Goal: Task Accomplishment & Management: Complete application form

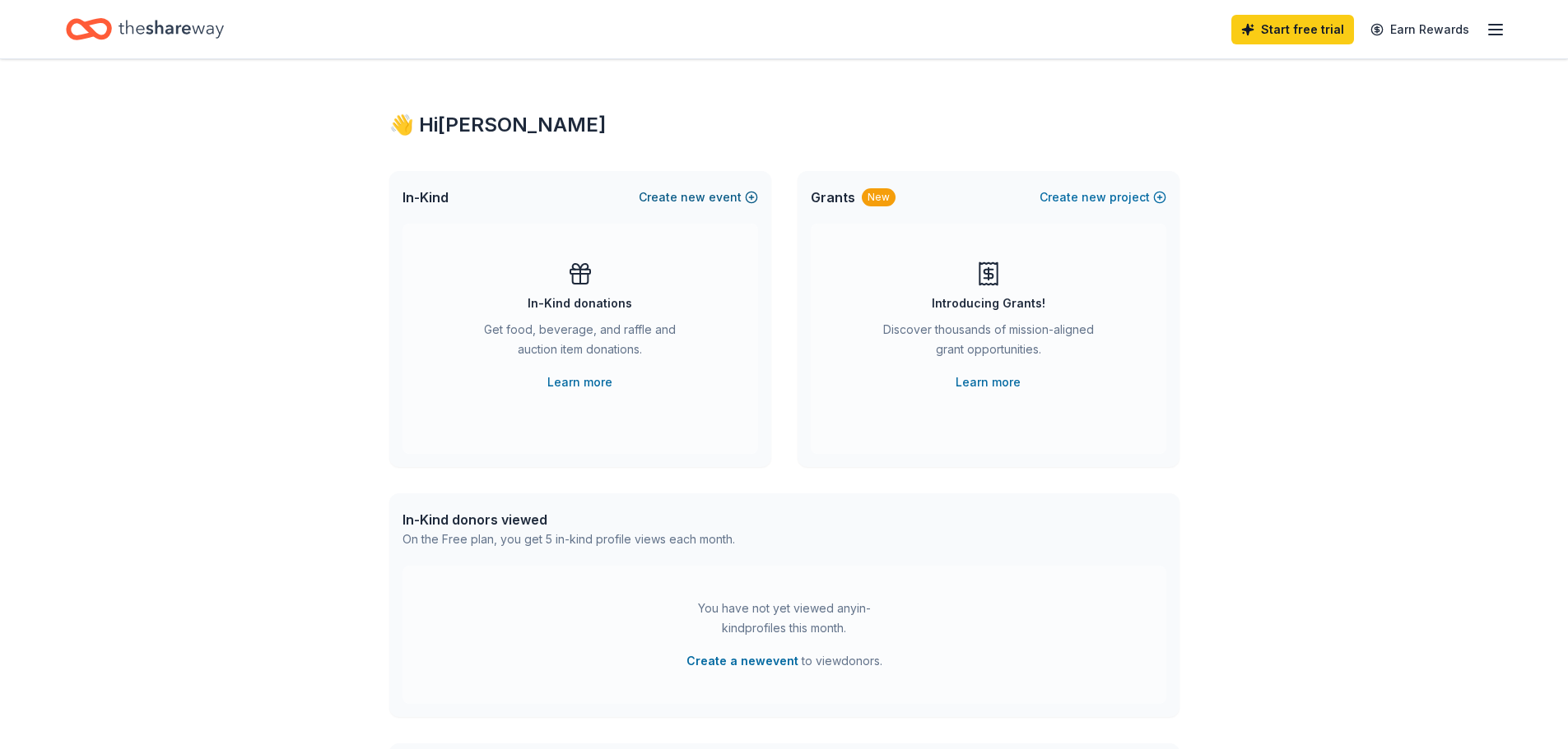
click at [684, 197] on span "new" at bounding box center [693, 197] width 25 height 19
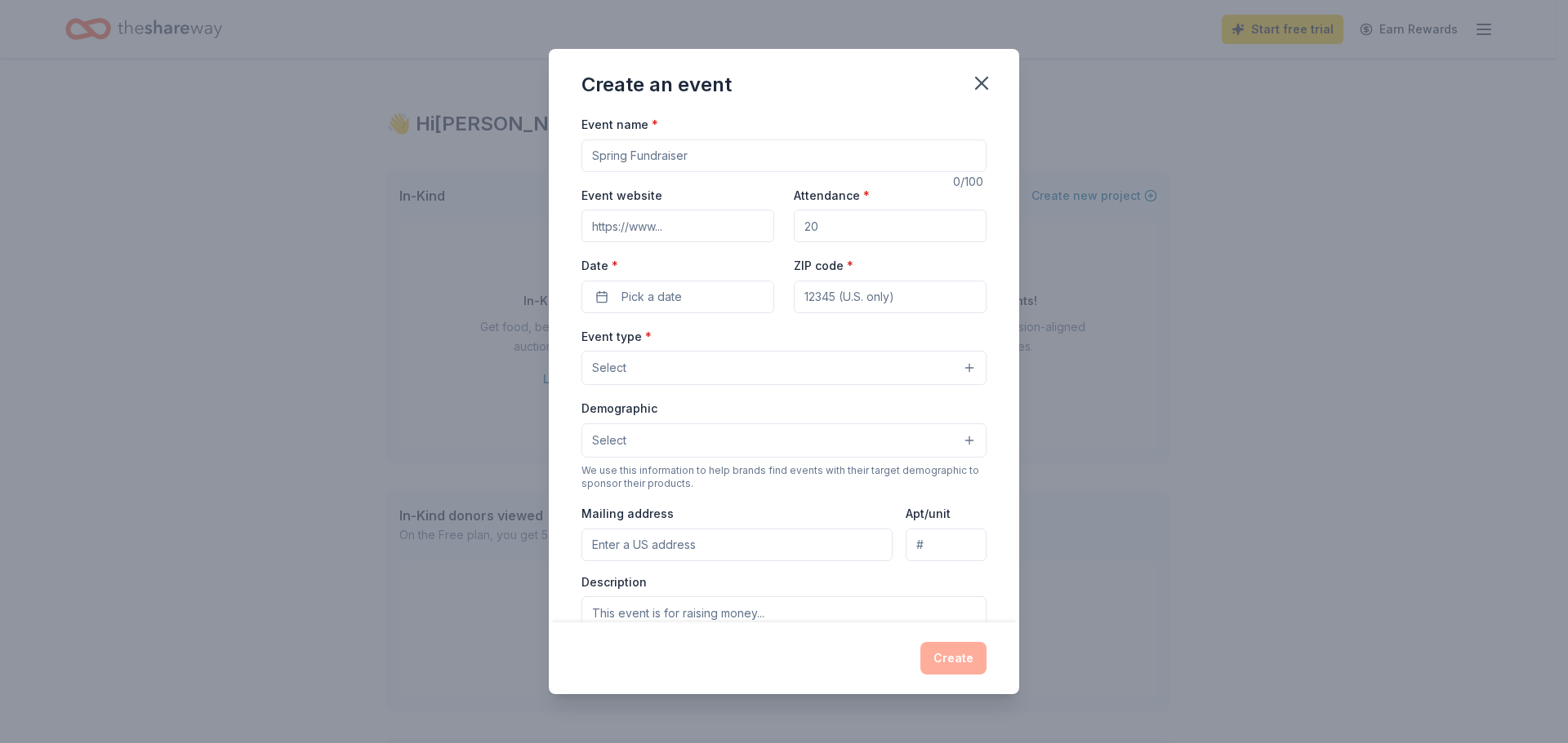
click at [694, 154] on input "Event name *" at bounding box center [784, 155] width 405 height 32
type input "Annual Dinner"
click at [684, 225] on input "Event website" at bounding box center [677, 225] width 193 height 32
type input "http://www.therockc4yd.org"
drag, startPoint x: 825, startPoint y: 224, endPoint x: 734, endPoint y: 224, distance: 91.0
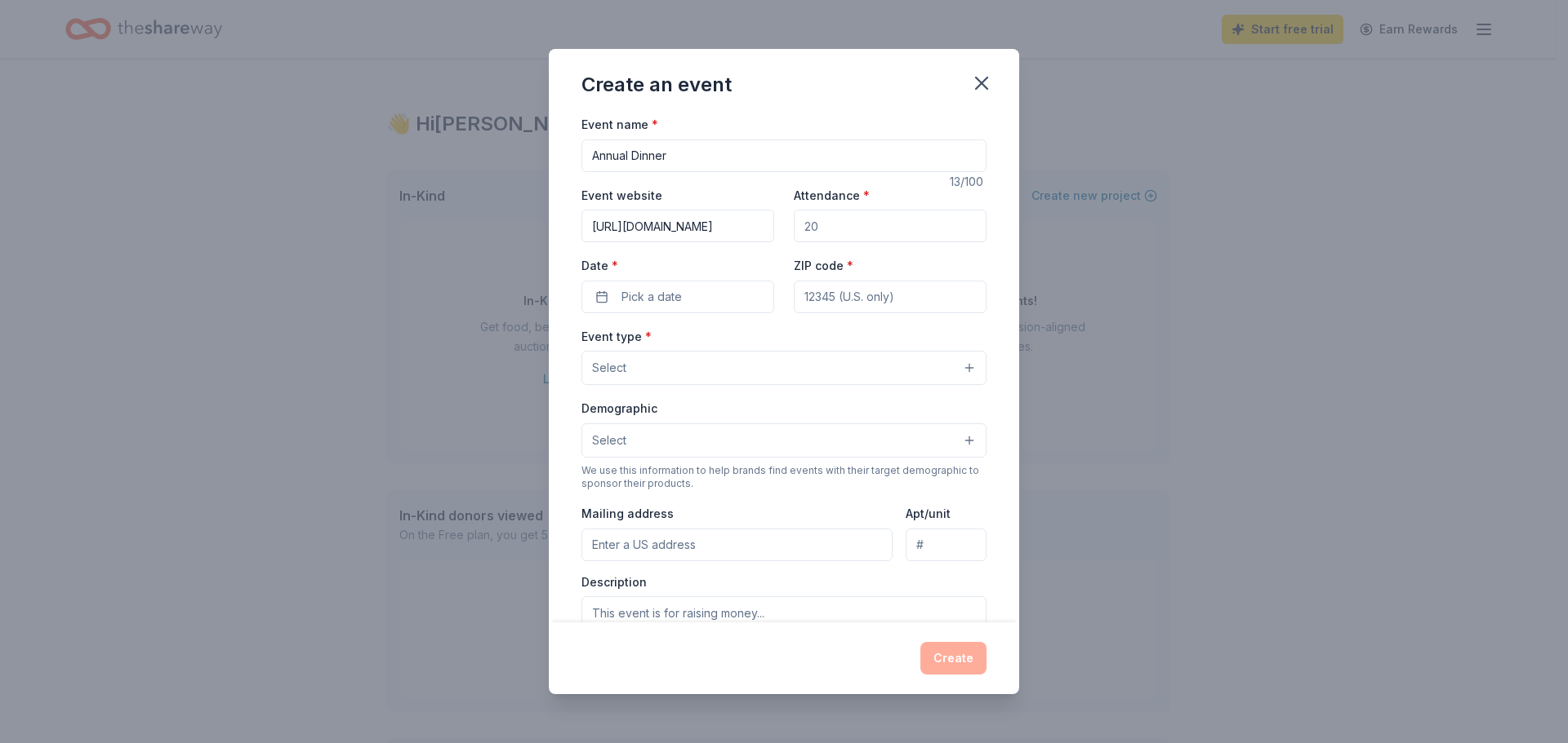
click at [734, 224] on div "Event website http://www.therockc4yd.org Attendance * Date * Pick a date ZIP co…" at bounding box center [784, 249] width 405 height 128
type input "400"
click at [682, 300] on button "Pick a date" at bounding box center [677, 297] width 193 height 32
click at [771, 339] on button "Go to next month" at bounding box center [763, 341] width 23 height 23
click at [770, 339] on button "Go to next month" at bounding box center [763, 341] width 23 height 23
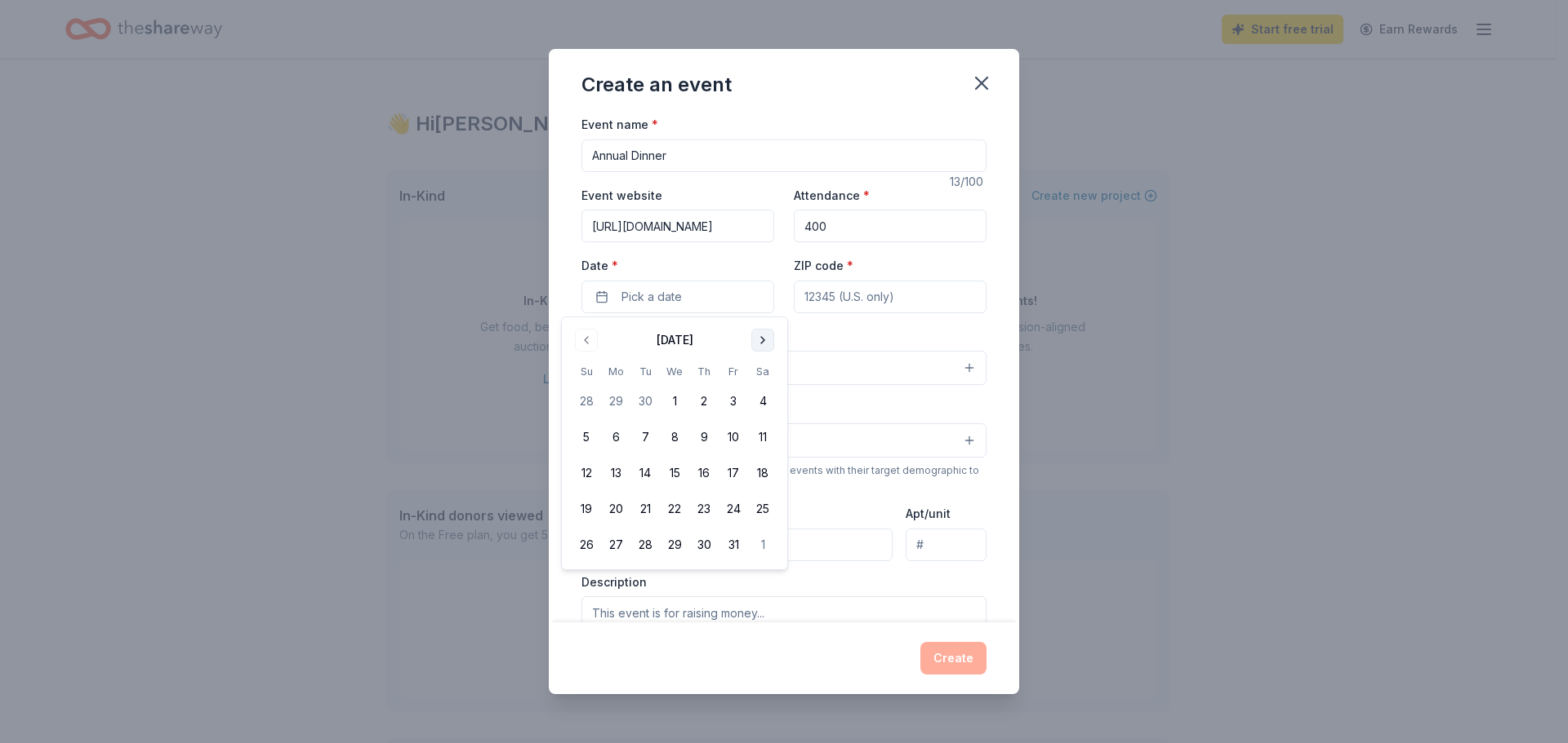
click at [770, 339] on button "Go to next month" at bounding box center [763, 341] width 23 height 23
click at [770, 339] on button "Go to next month" at bounding box center [763, 341] width 23 height 23
click at [769, 339] on button "Go to next month" at bounding box center [763, 341] width 23 height 23
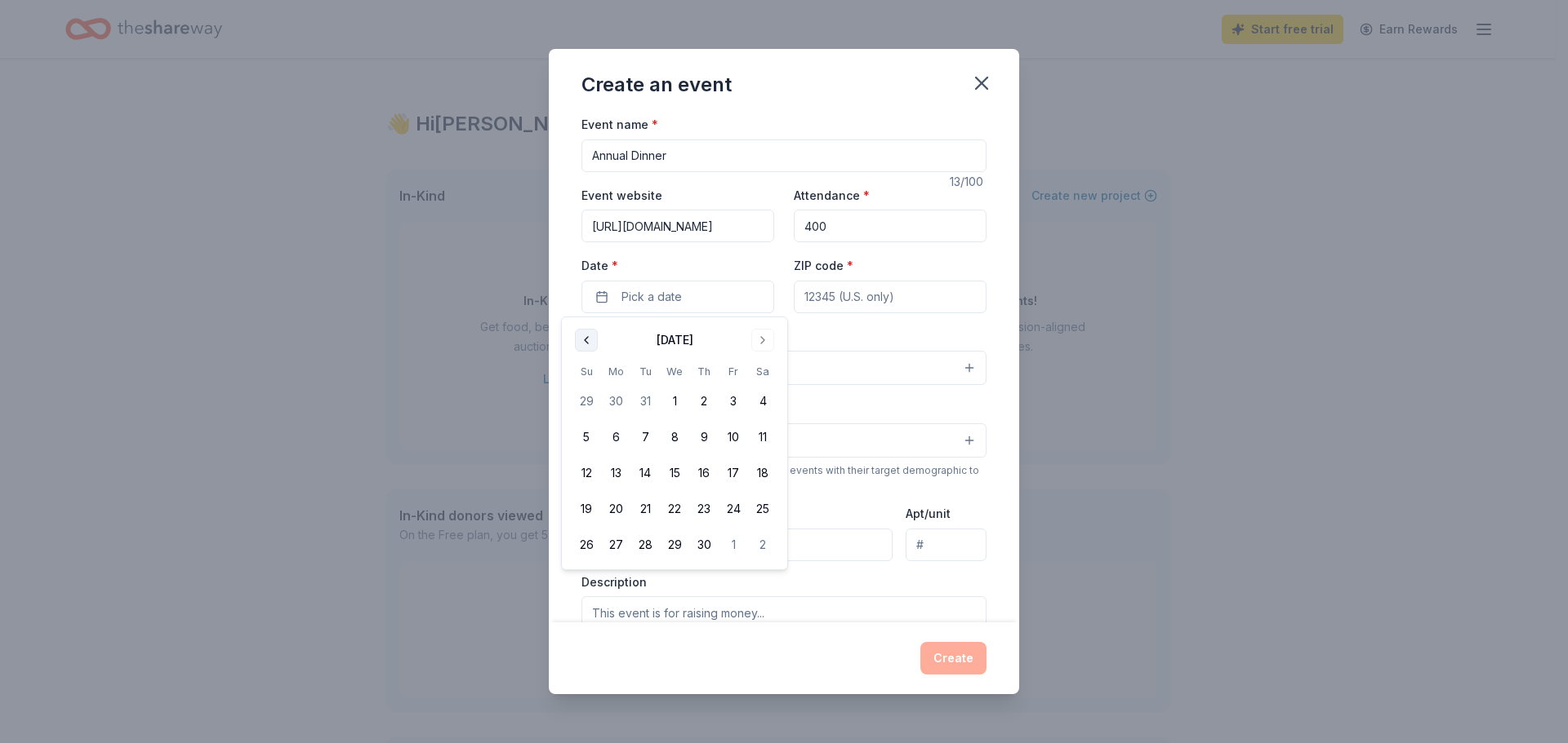
click at [594, 337] on button "Go to previous month" at bounding box center [586, 341] width 23 height 23
click at [731, 442] on button "13" at bounding box center [734, 437] width 30 height 30
click at [712, 436] on button "12" at bounding box center [704, 437] width 30 height 30
click at [912, 297] on input "ZIP code *" at bounding box center [889, 297] width 193 height 32
type input "48640"
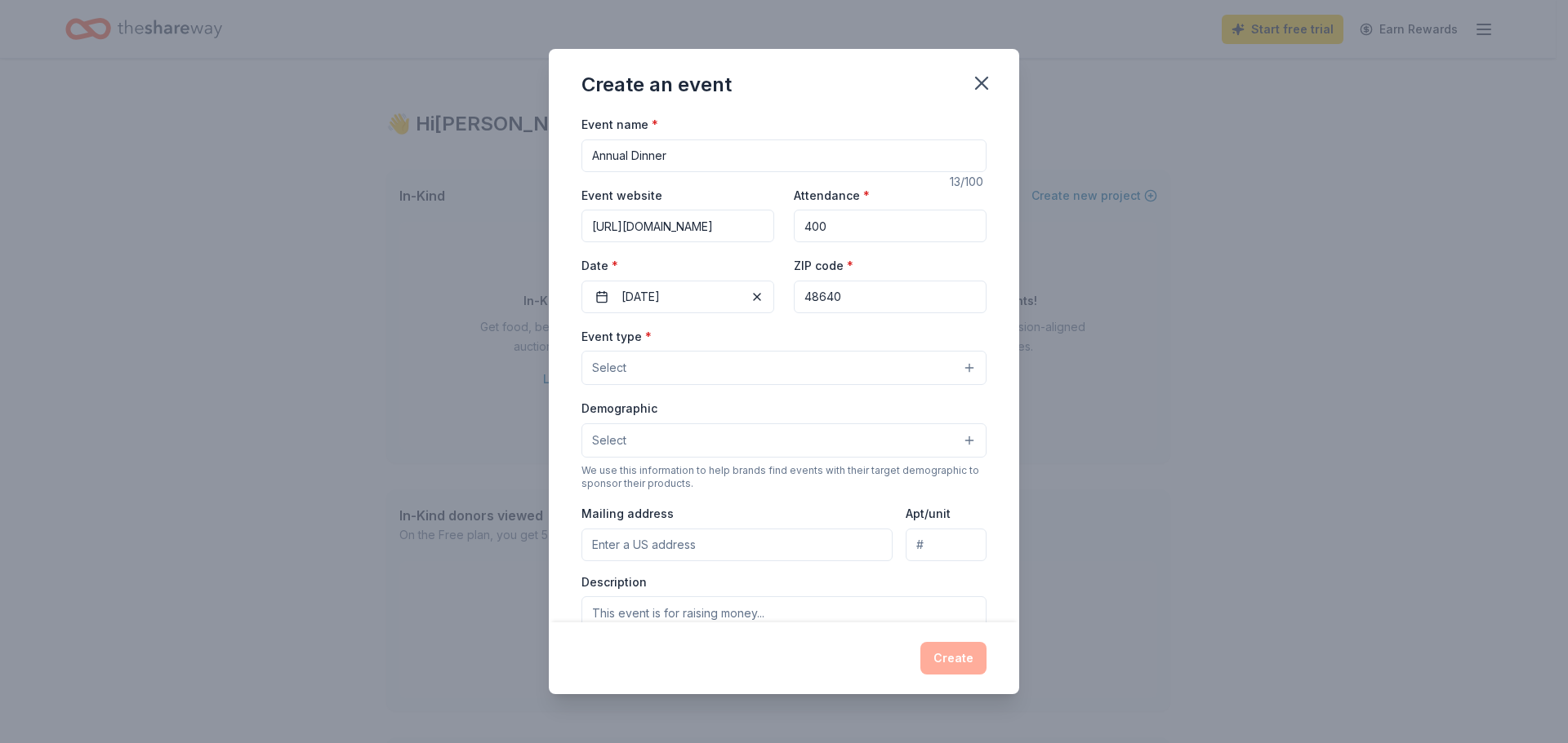
click at [767, 369] on button "Select" at bounding box center [784, 368] width 405 height 34
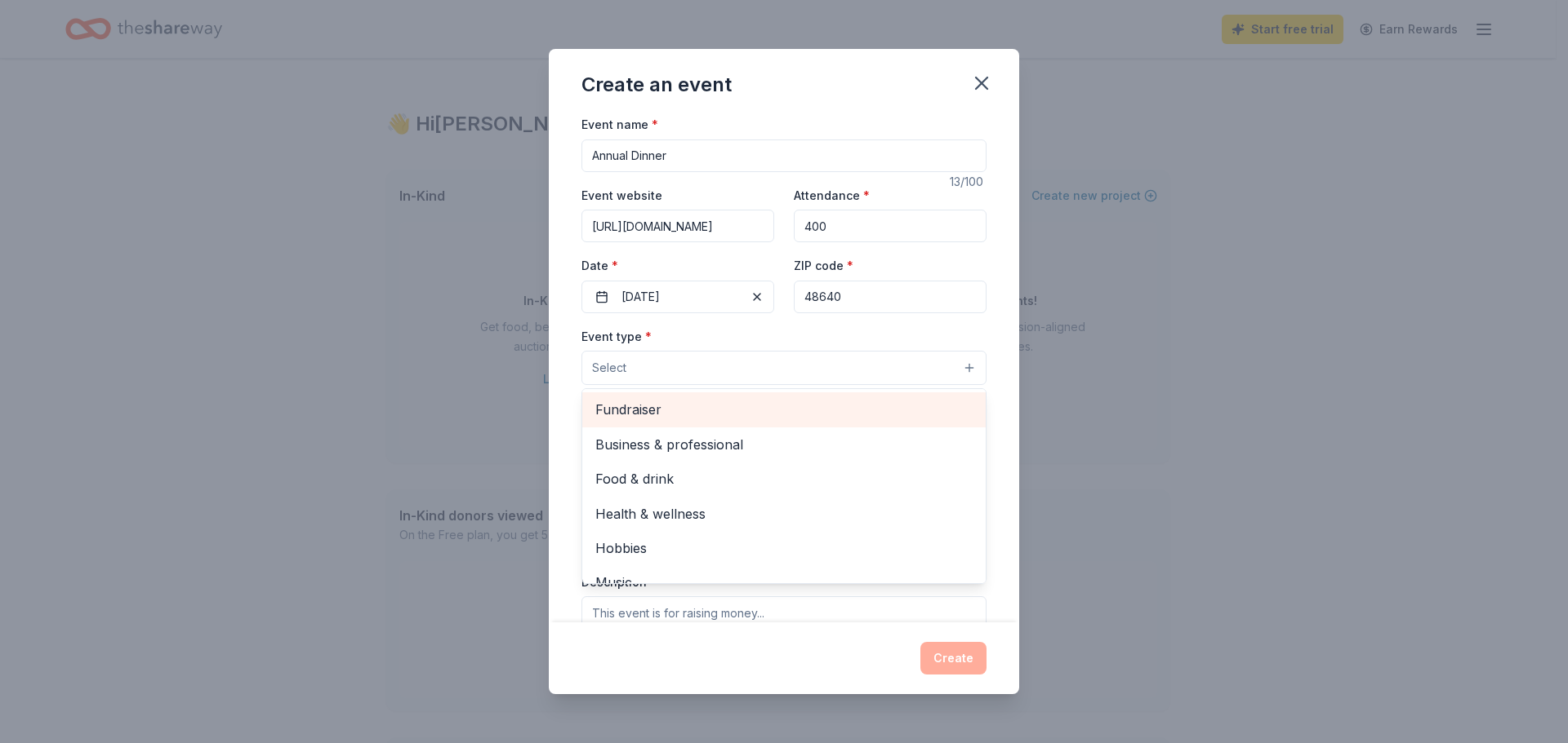
click at [750, 408] on span "Fundraiser" at bounding box center [784, 409] width 377 height 21
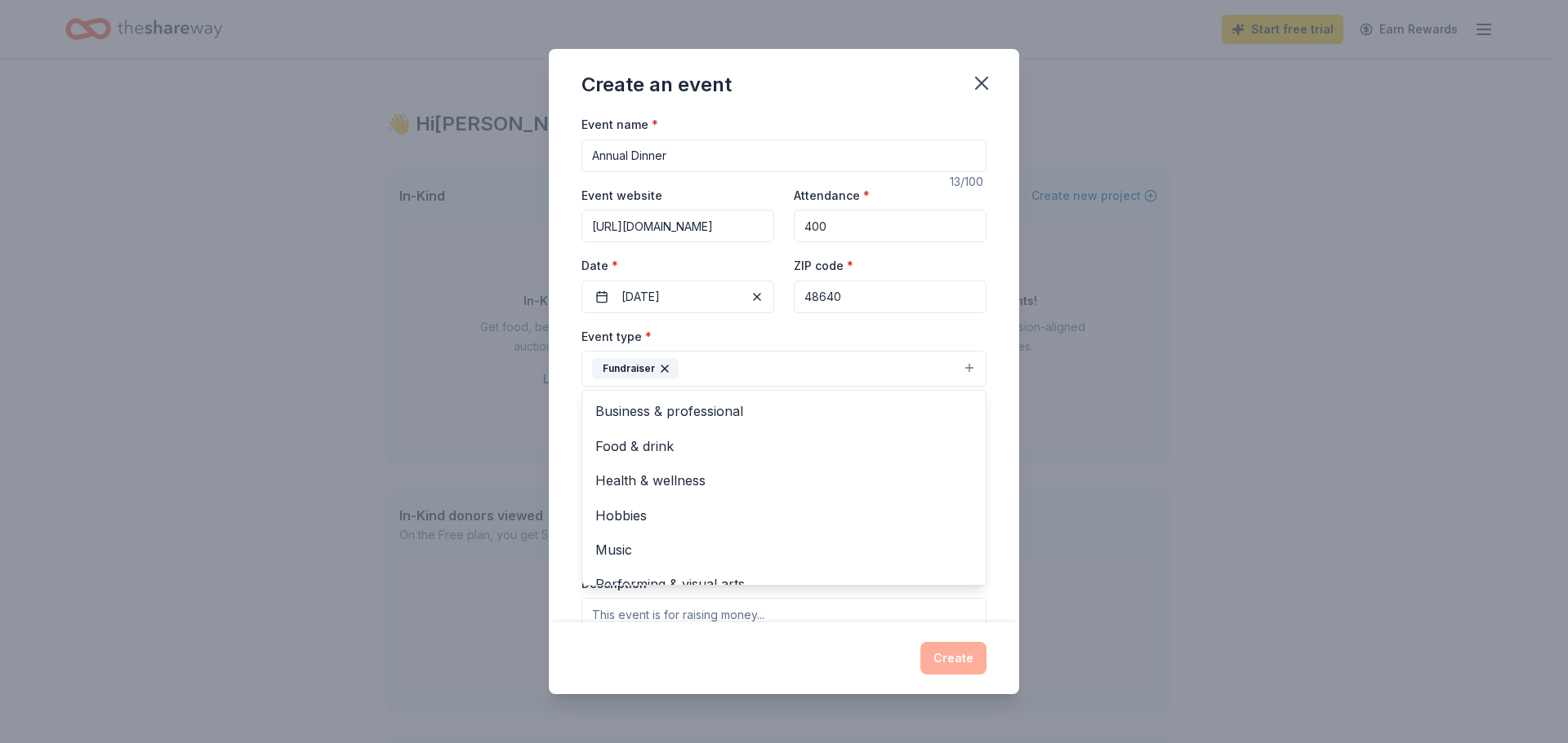
click at [993, 366] on div "Event name * Annual Dinner 13 /100 Event website http://www.therockc4yd.org Att…" at bounding box center [784, 368] width 470 height 508
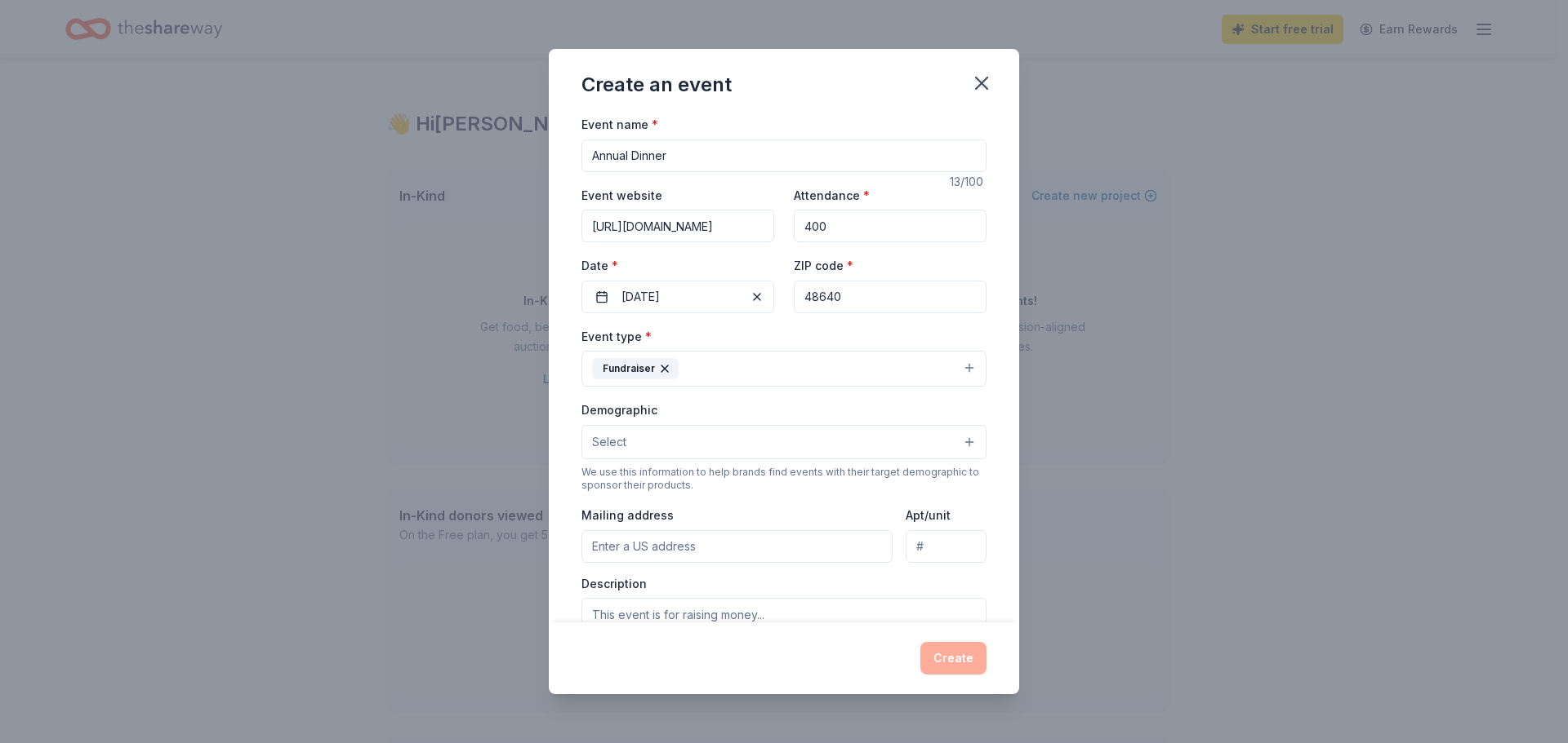
click at [876, 436] on button "Select" at bounding box center [784, 442] width 405 height 34
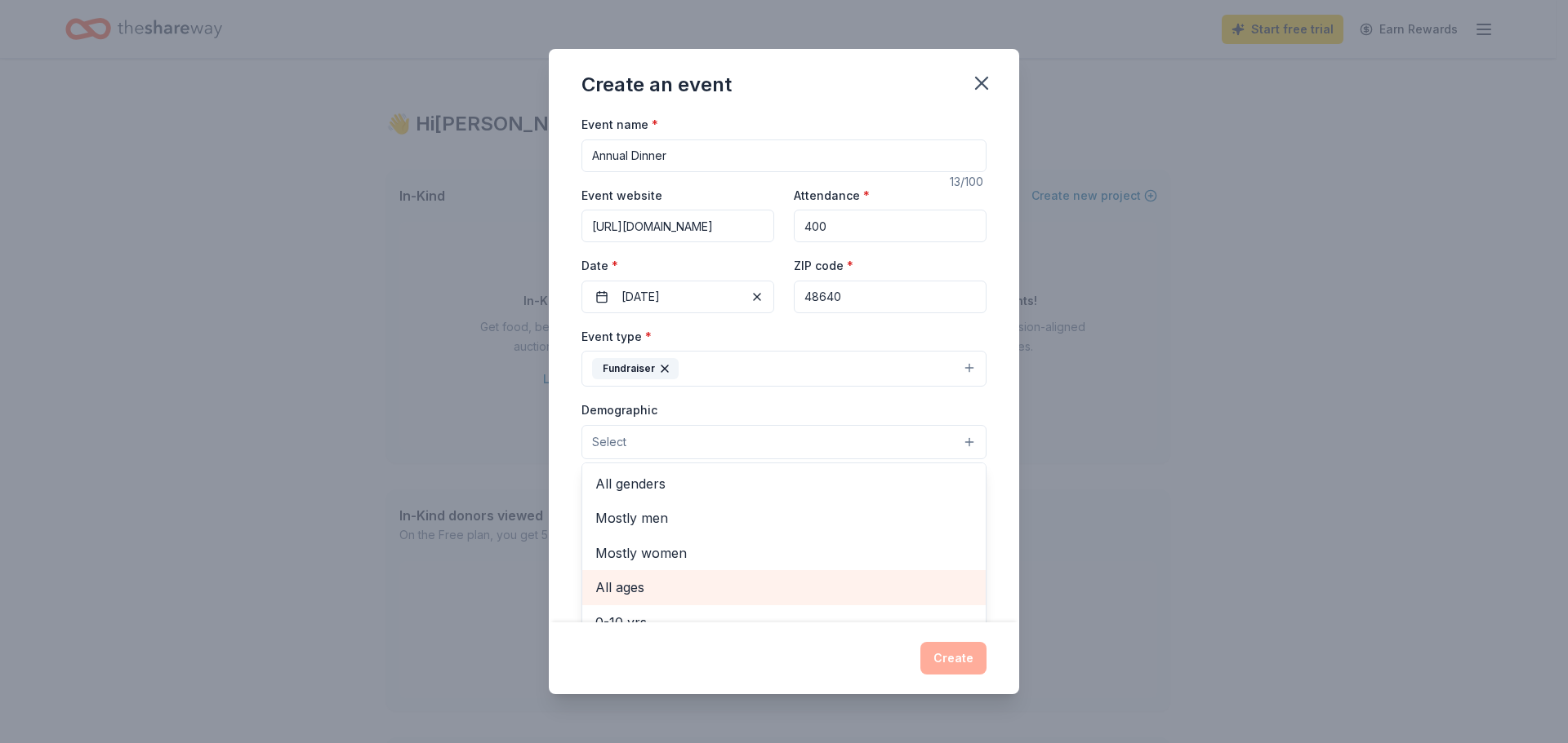
click at [749, 582] on span "All ages" at bounding box center [784, 588] width 377 height 21
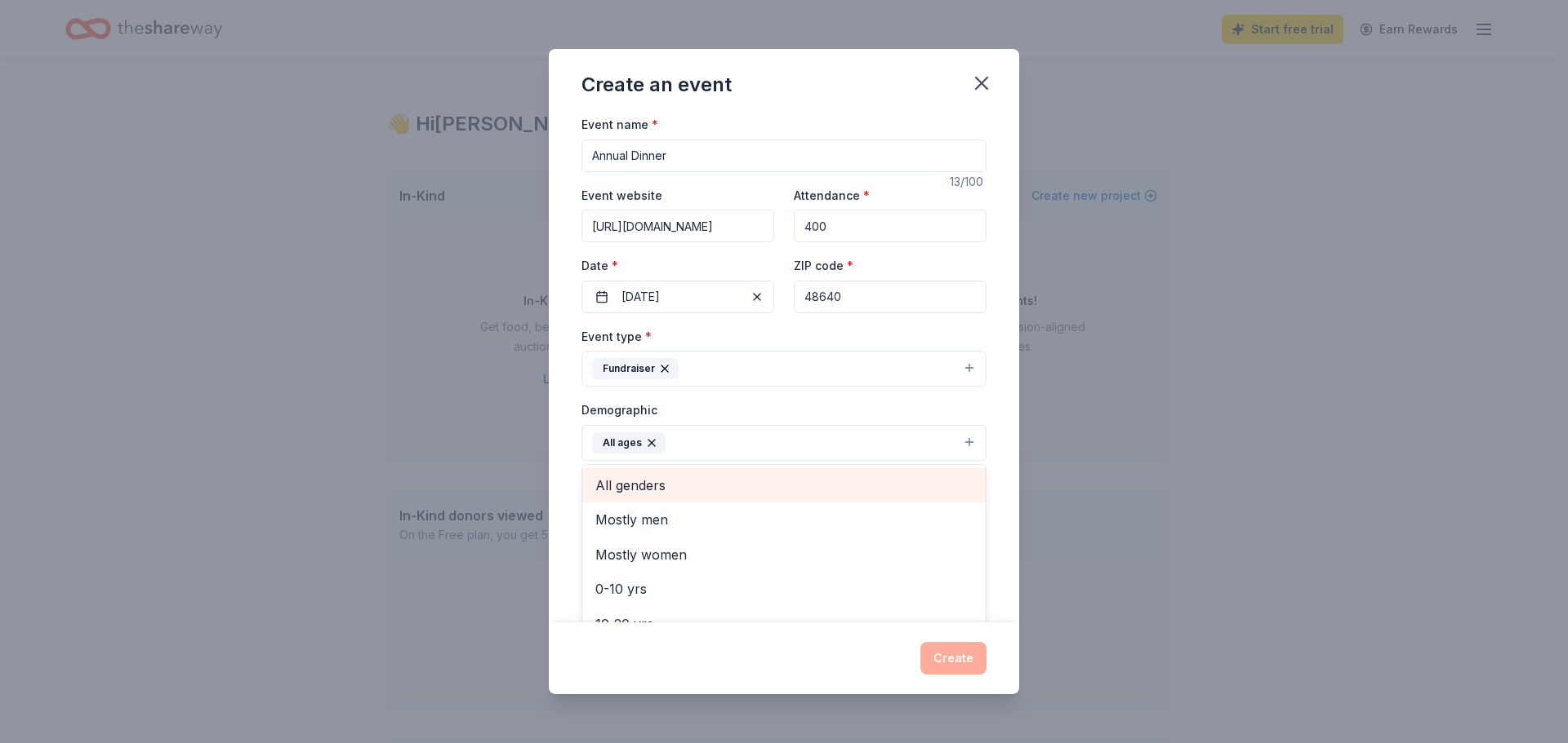
click at [722, 484] on span "All genders" at bounding box center [784, 485] width 377 height 21
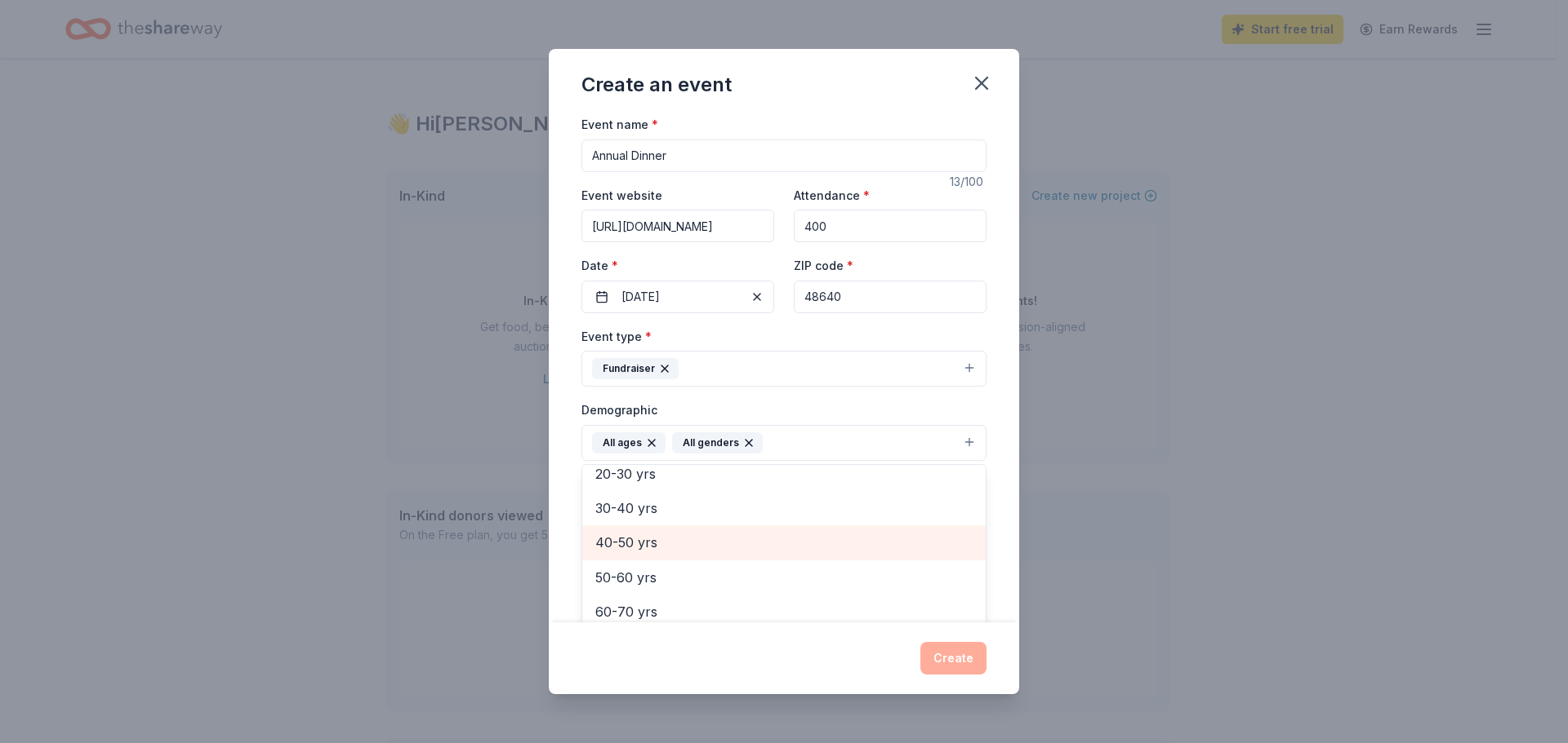
scroll to position [163, 0]
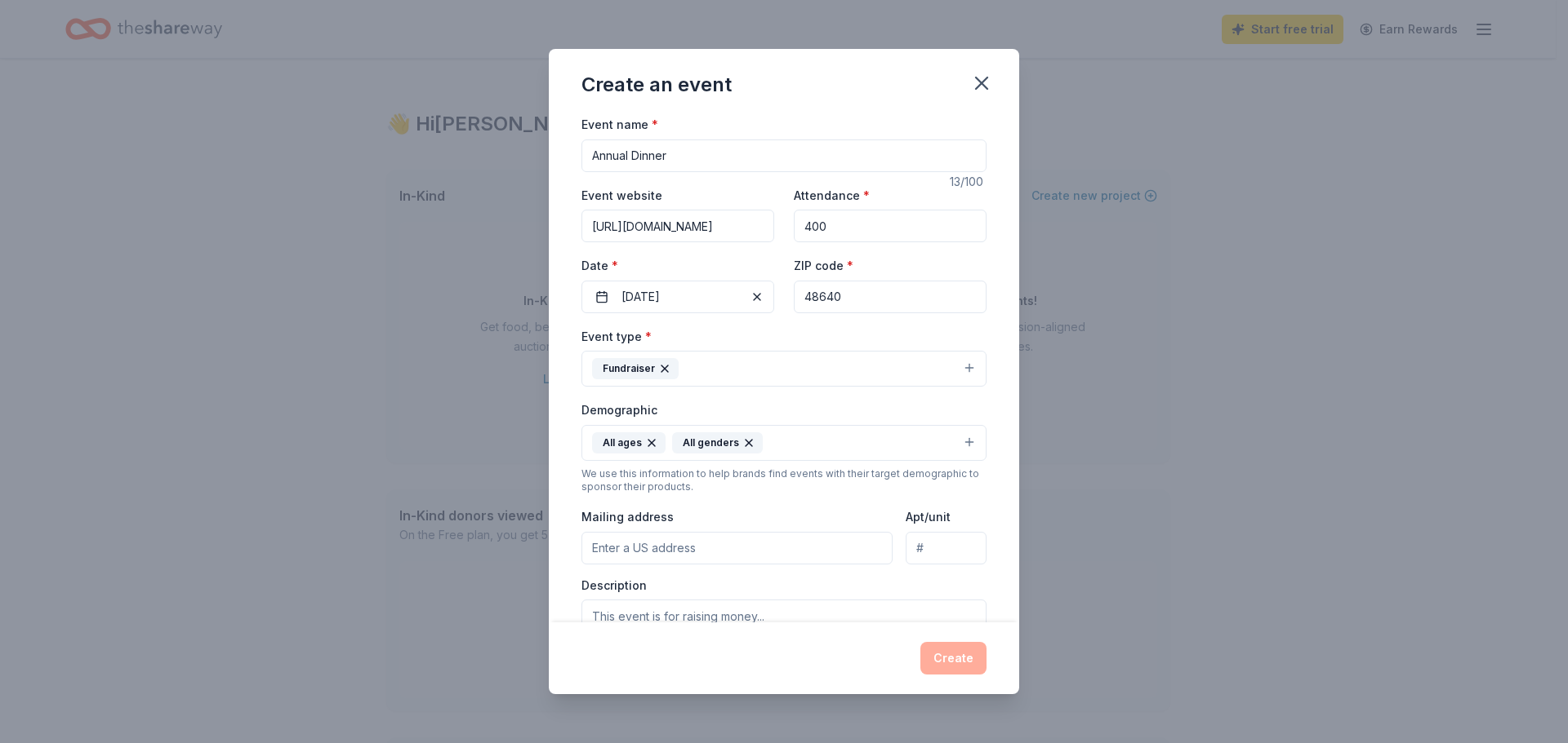
click at [651, 439] on icon "button" at bounding box center [651, 443] width 13 height 13
click at [730, 433] on button "All genders" at bounding box center [784, 443] width 405 height 36
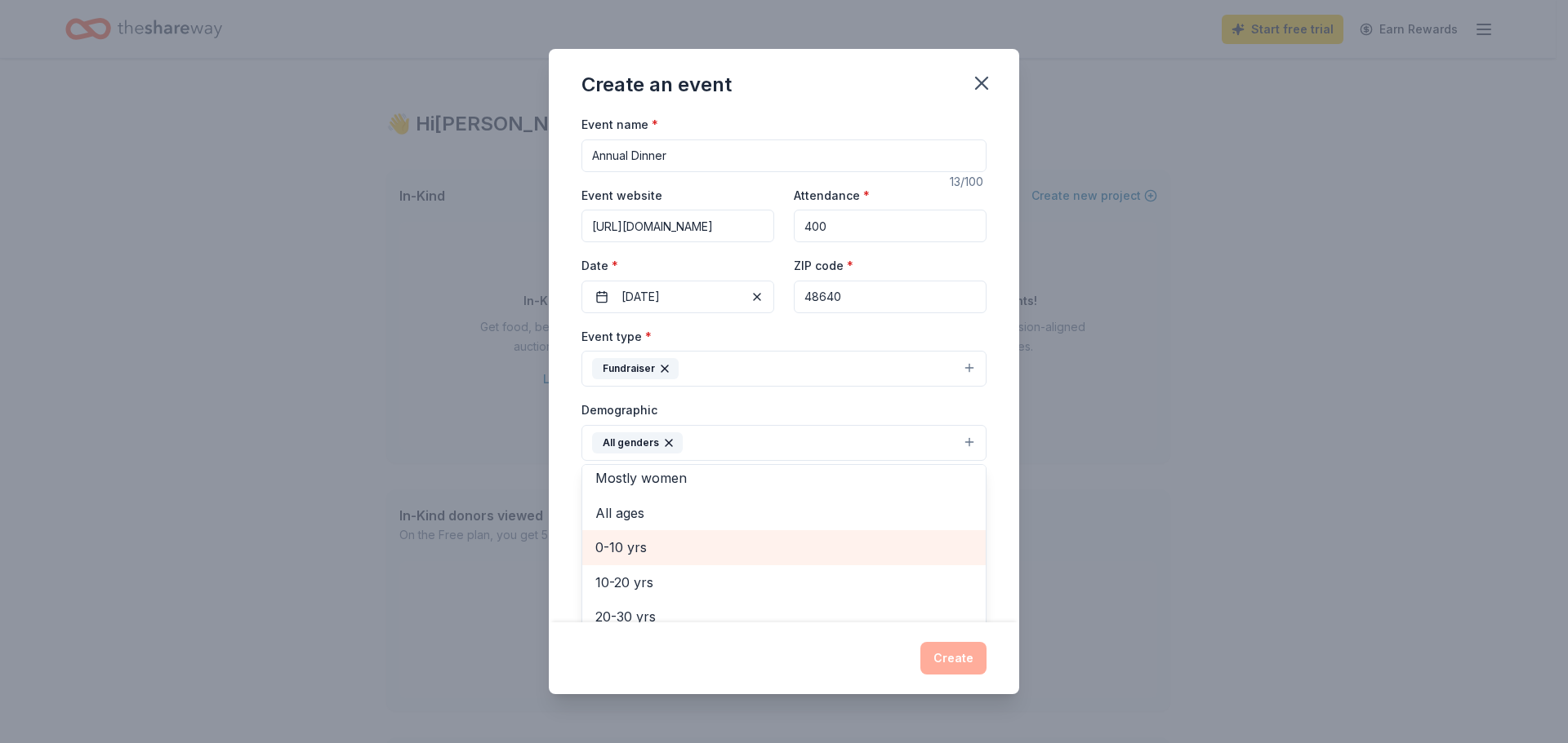
scroll to position [81, 0]
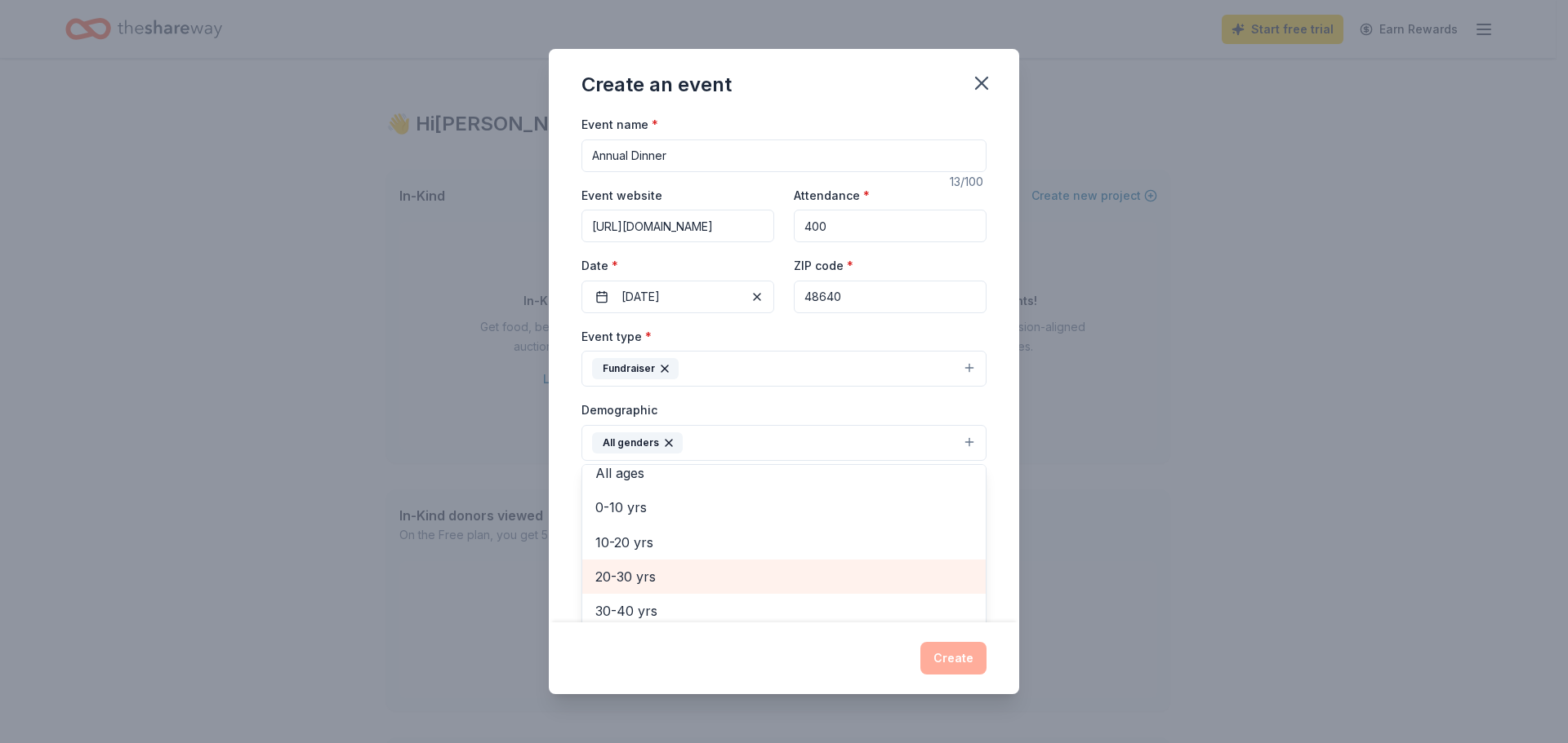
click at [738, 580] on span "20-30 yrs" at bounding box center [784, 577] width 377 height 21
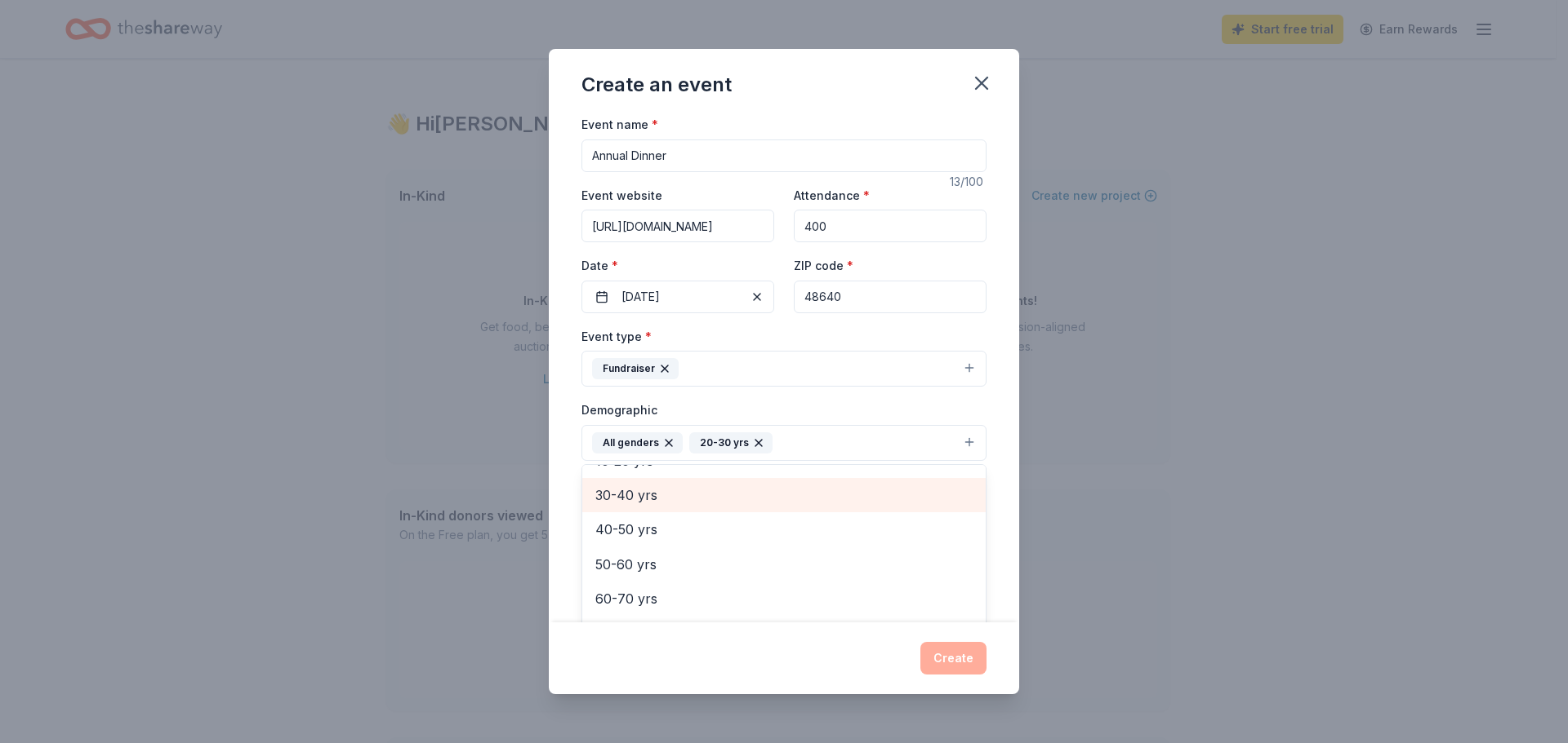
click at [721, 503] on span "30-40 yrs" at bounding box center [784, 495] width 377 height 21
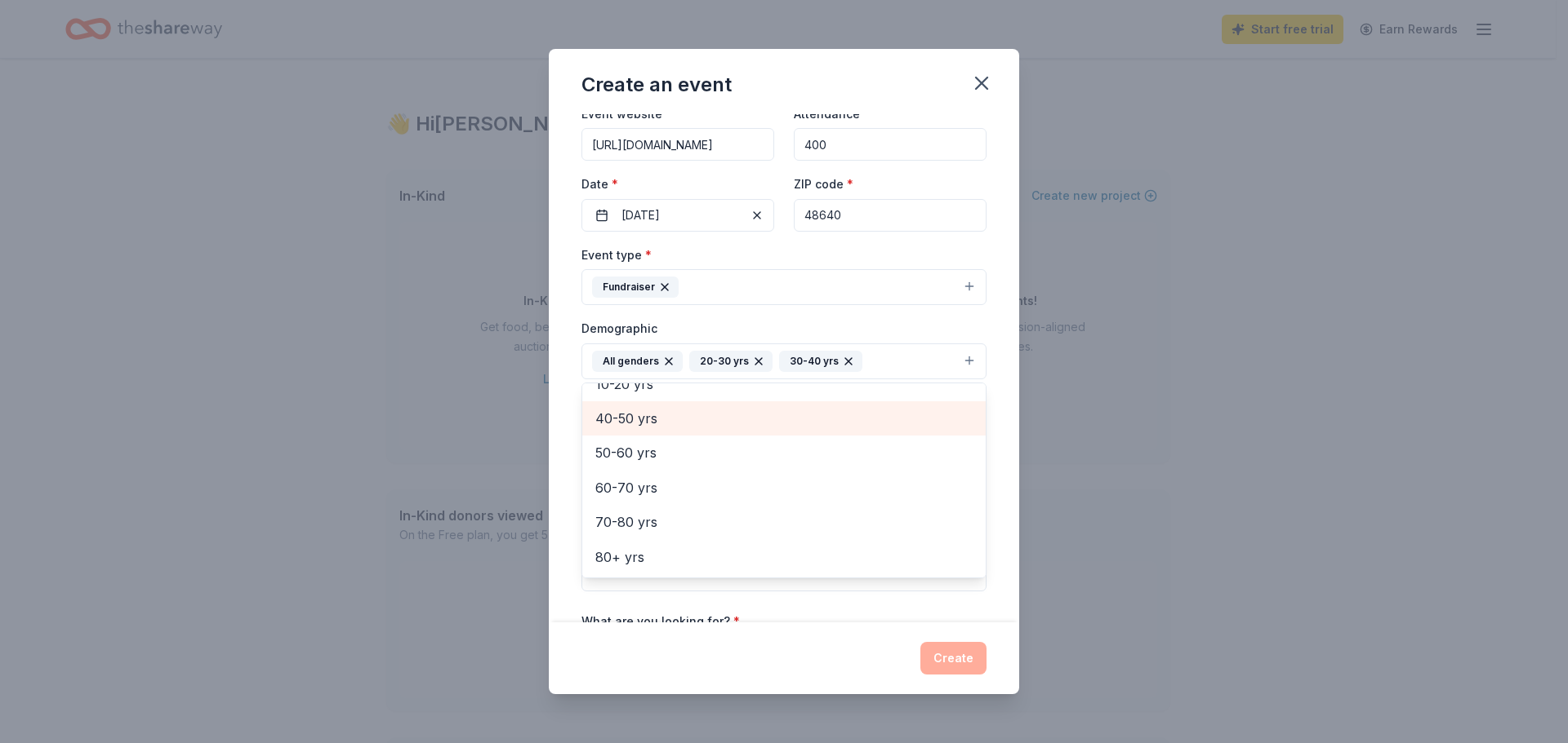
click at [697, 420] on span "40-50 yrs" at bounding box center [784, 418] width 377 height 21
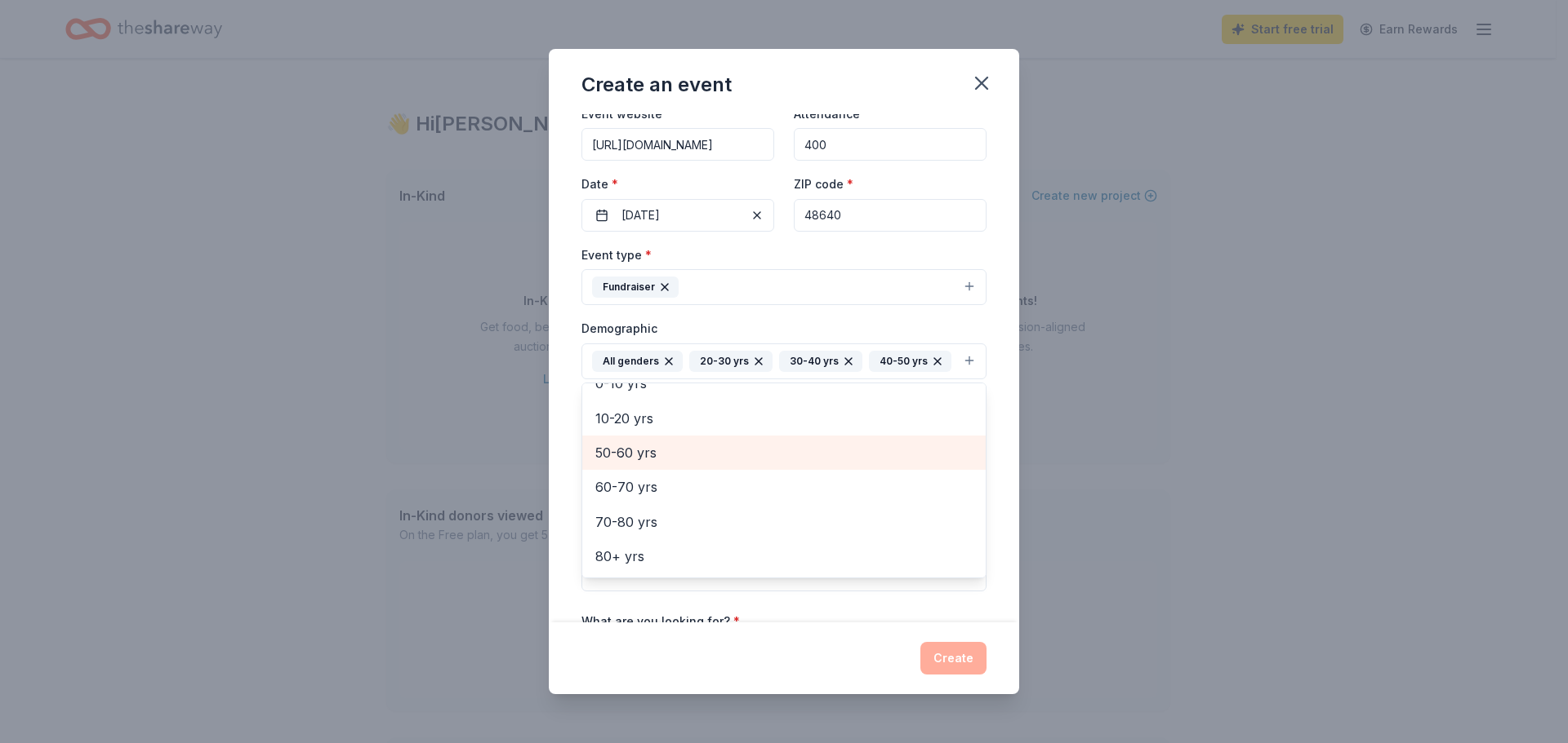
click at [697, 464] on span "50-60 yrs" at bounding box center [784, 453] width 377 height 21
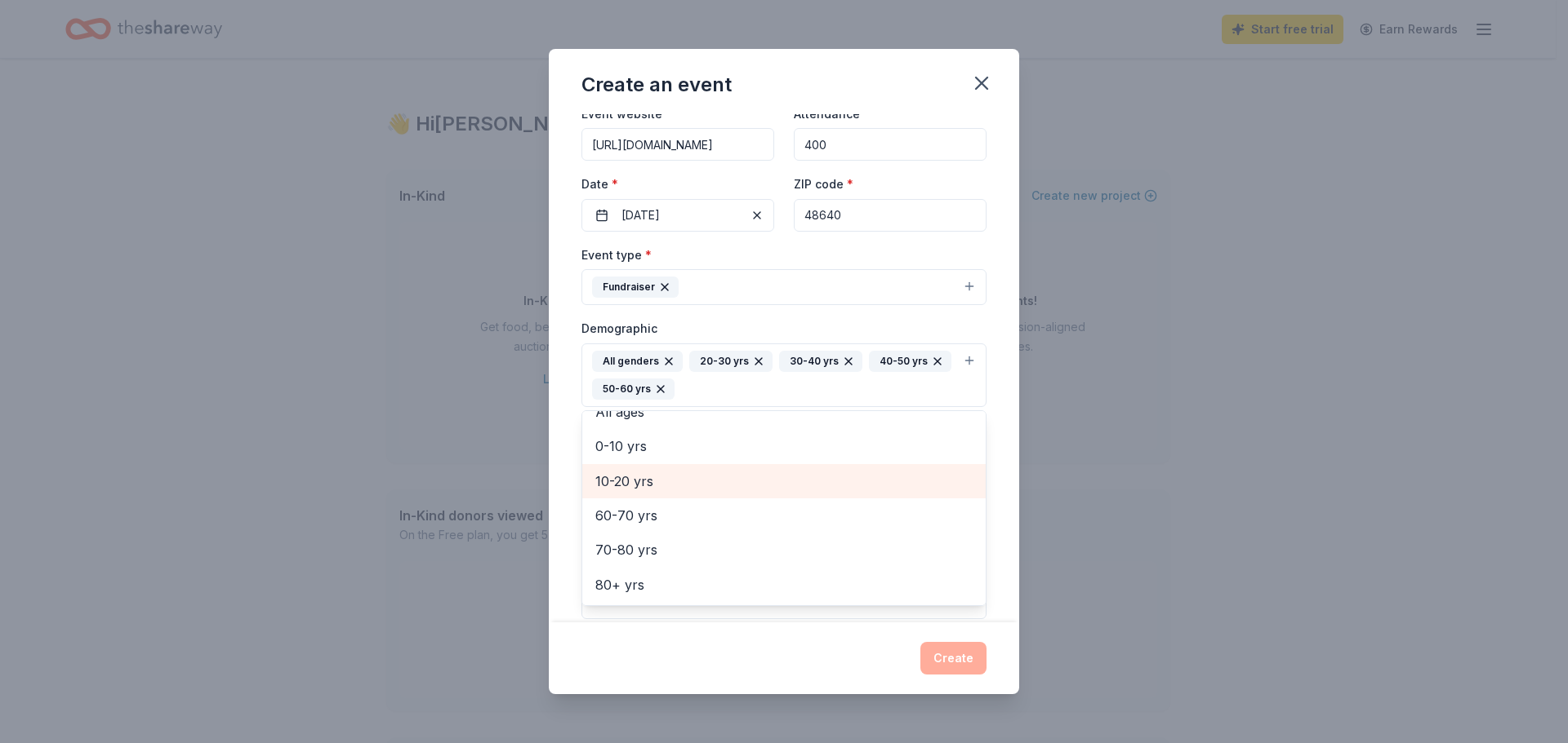
scroll to position [89, 0]
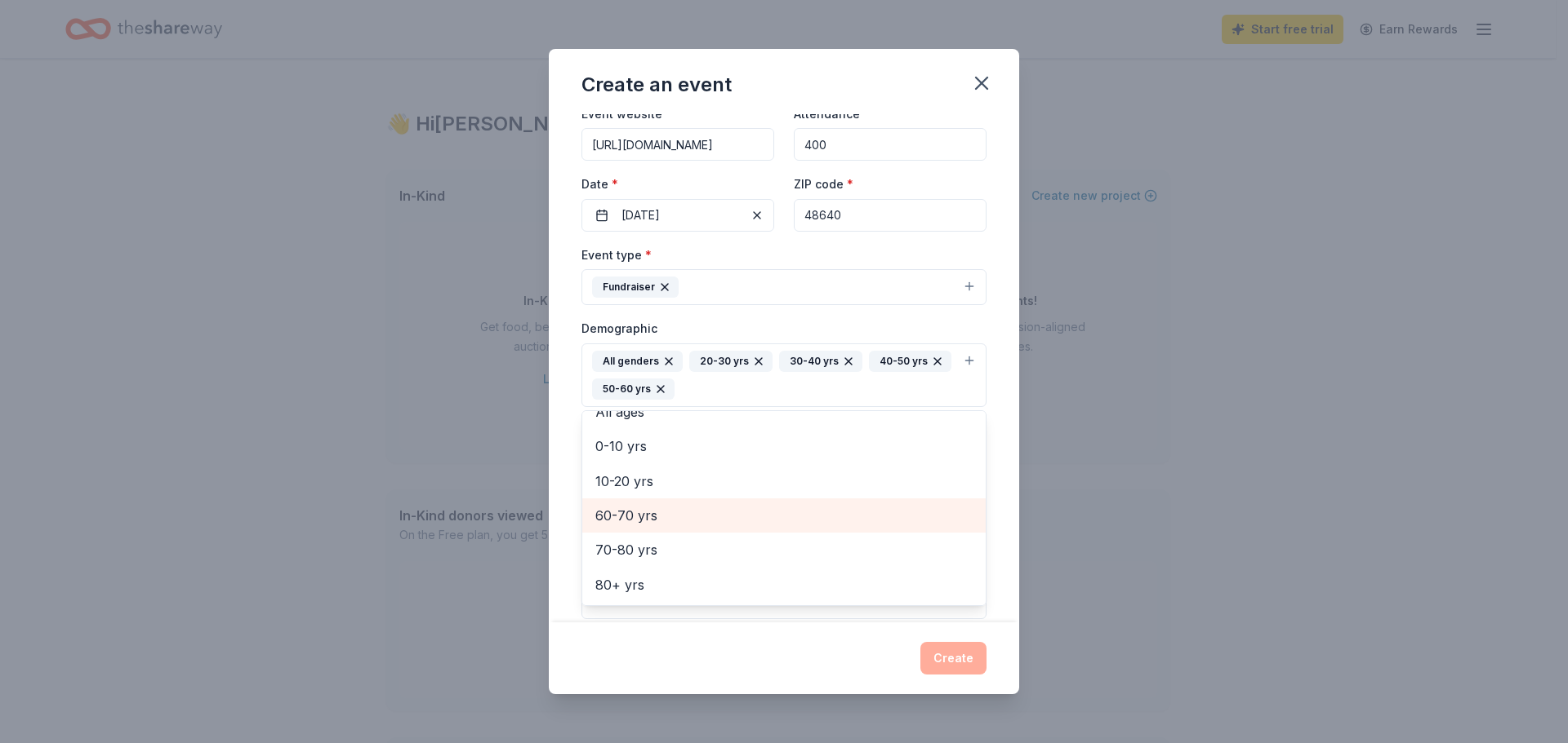
click at [695, 520] on span "60-70 yrs" at bounding box center [784, 516] width 377 height 21
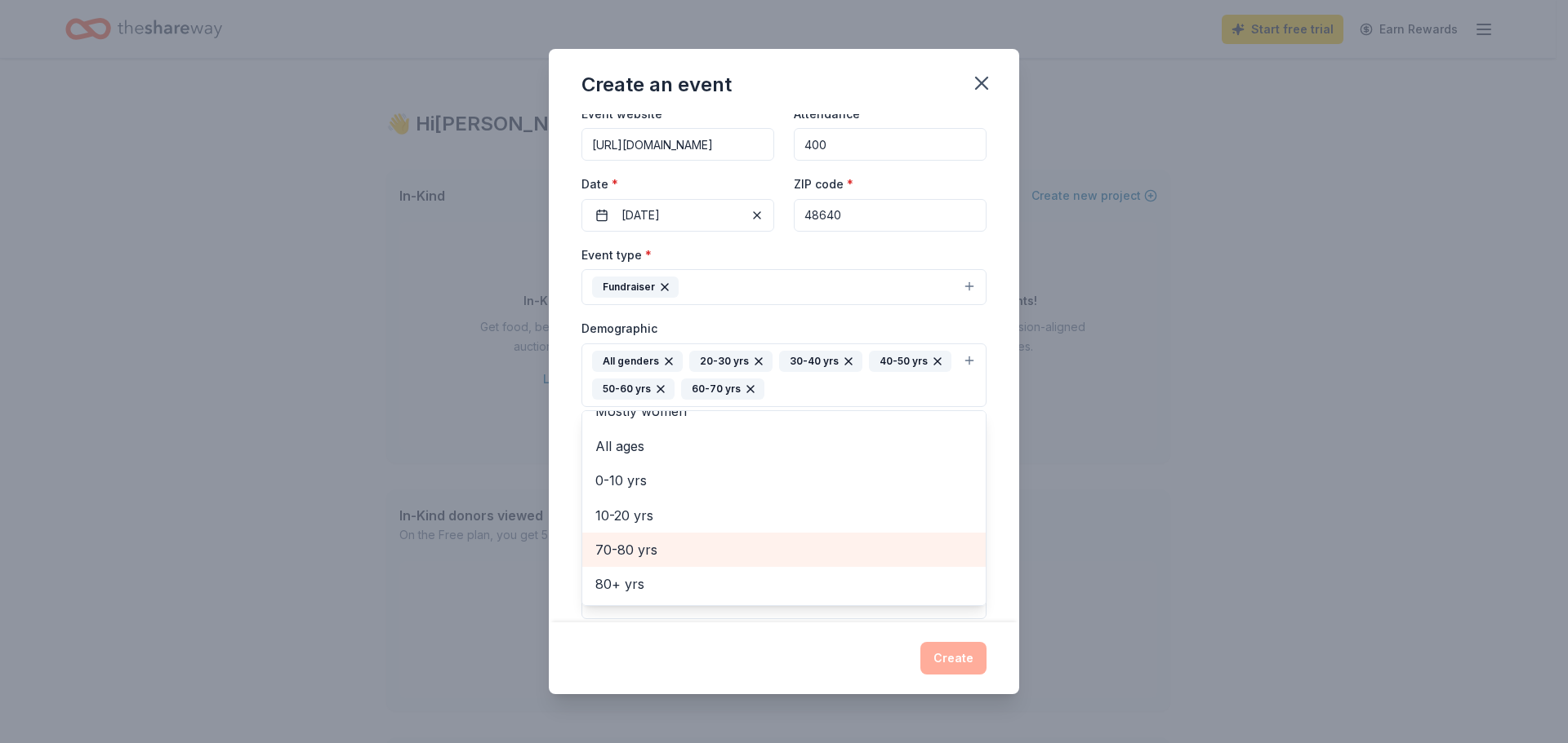
click at [700, 550] on span "70-80 yrs" at bounding box center [784, 550] width 377 height 21
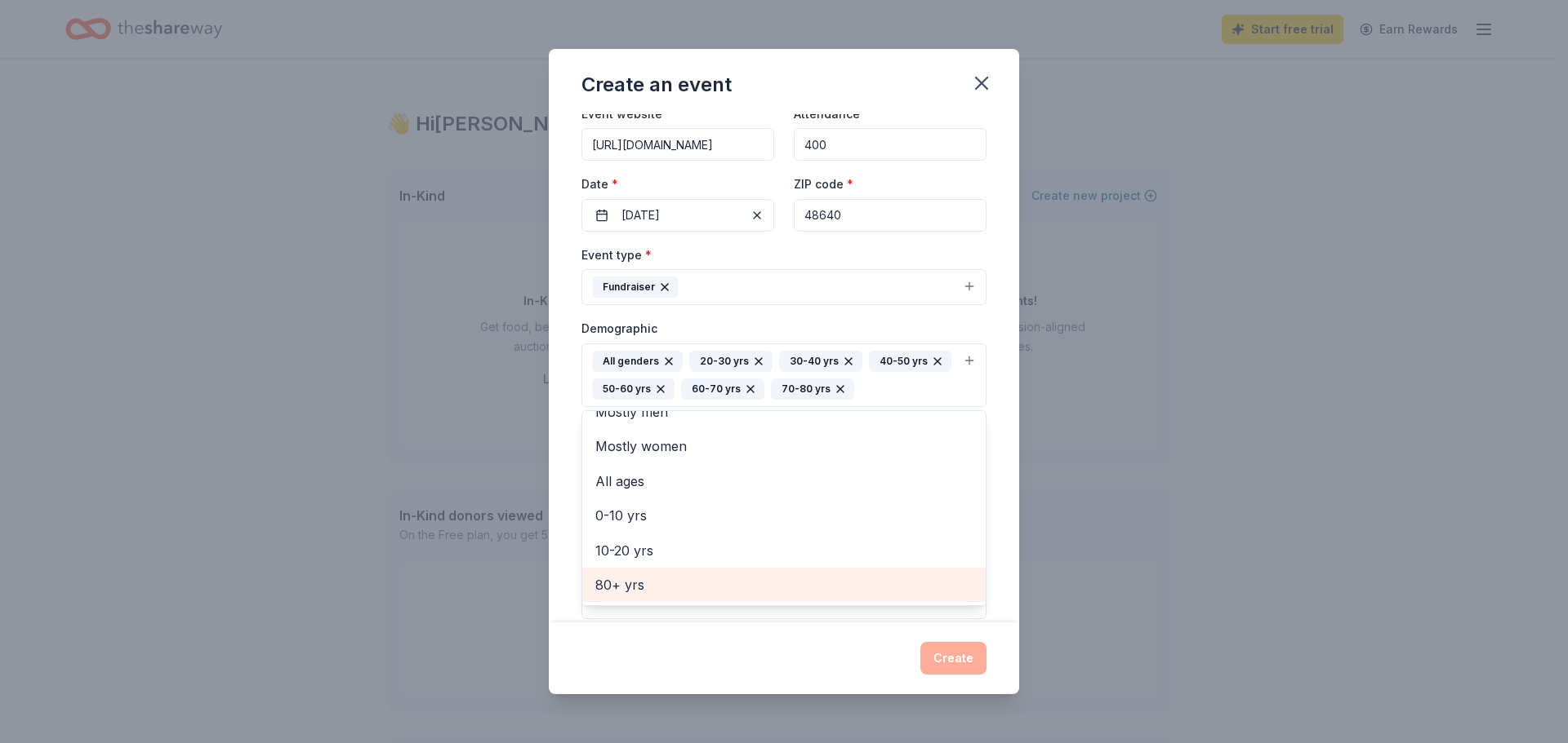
click at [683, 583] on span "80+ yrs" at bounding box center [784, 585] width 377 height 21
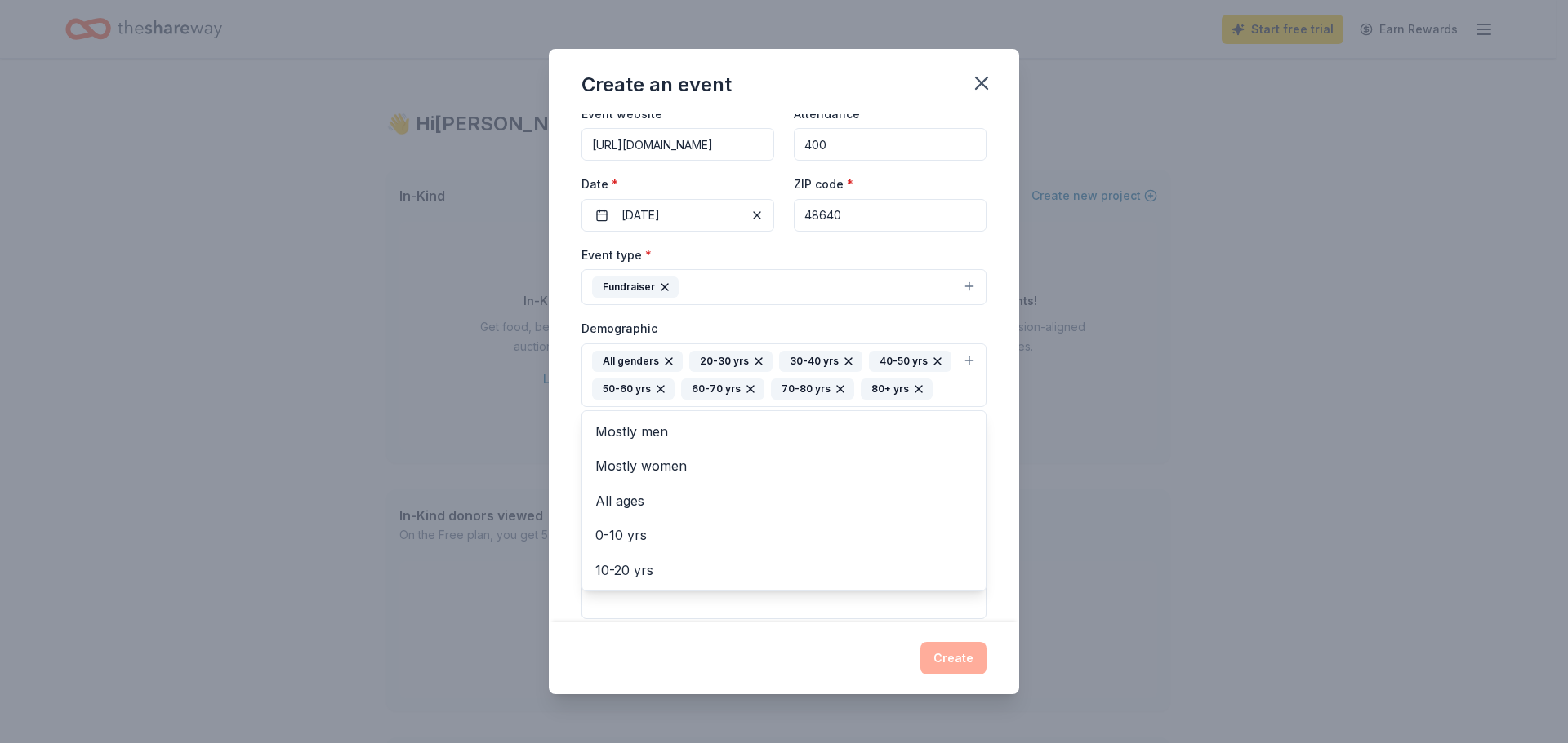
click at [996, 410] on div "Event name * Annual Dinner 13 /100 Event website http://www.therockc4yd.org Att…" at bounding box center [784, 368] width 470 height 508
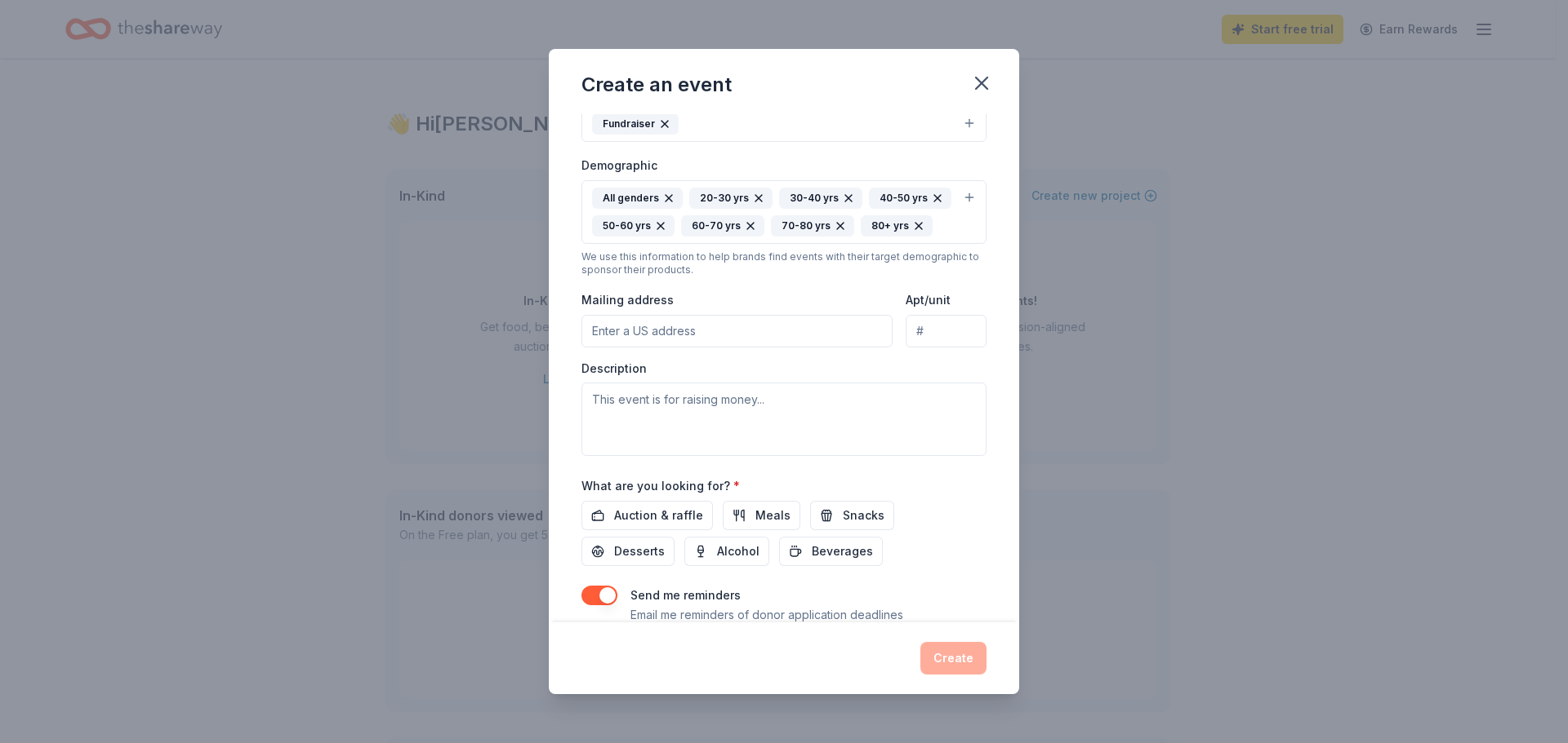
scroll to position [327, 0]
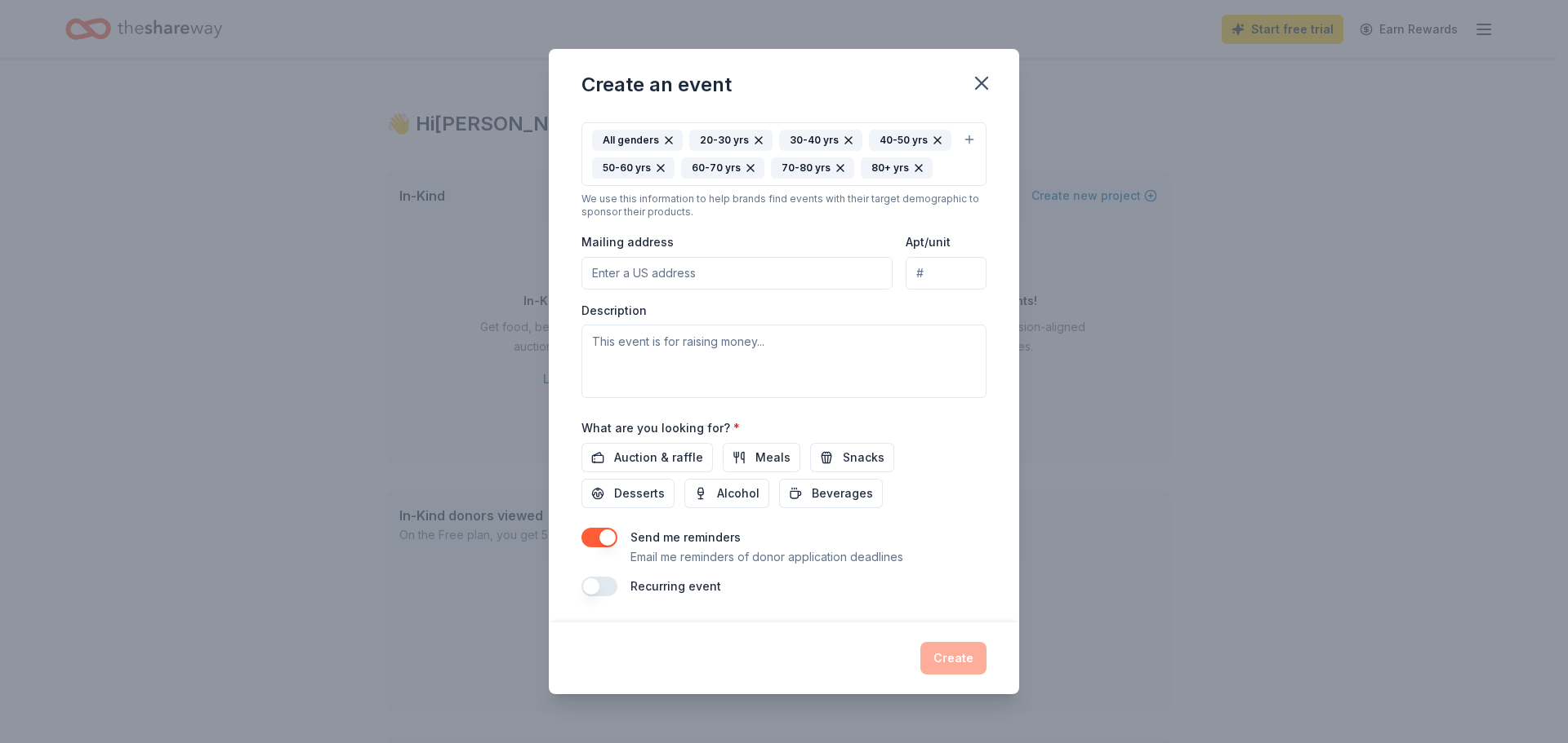
click at [736, 289] on input "Mailing address" at bounding box center [736, 272] width 311 height 32
type input "6021 Eastman Ave"
click at [809, 355] on textarea at bounding box center [784, 361] width 405 height 73
click at [679, 458] on span "Auction & raffle" at bounding box center [659, 457] width 89 height 19
click at [712, 359] on textarea at bounding box center [784, 361] width 405 height 73
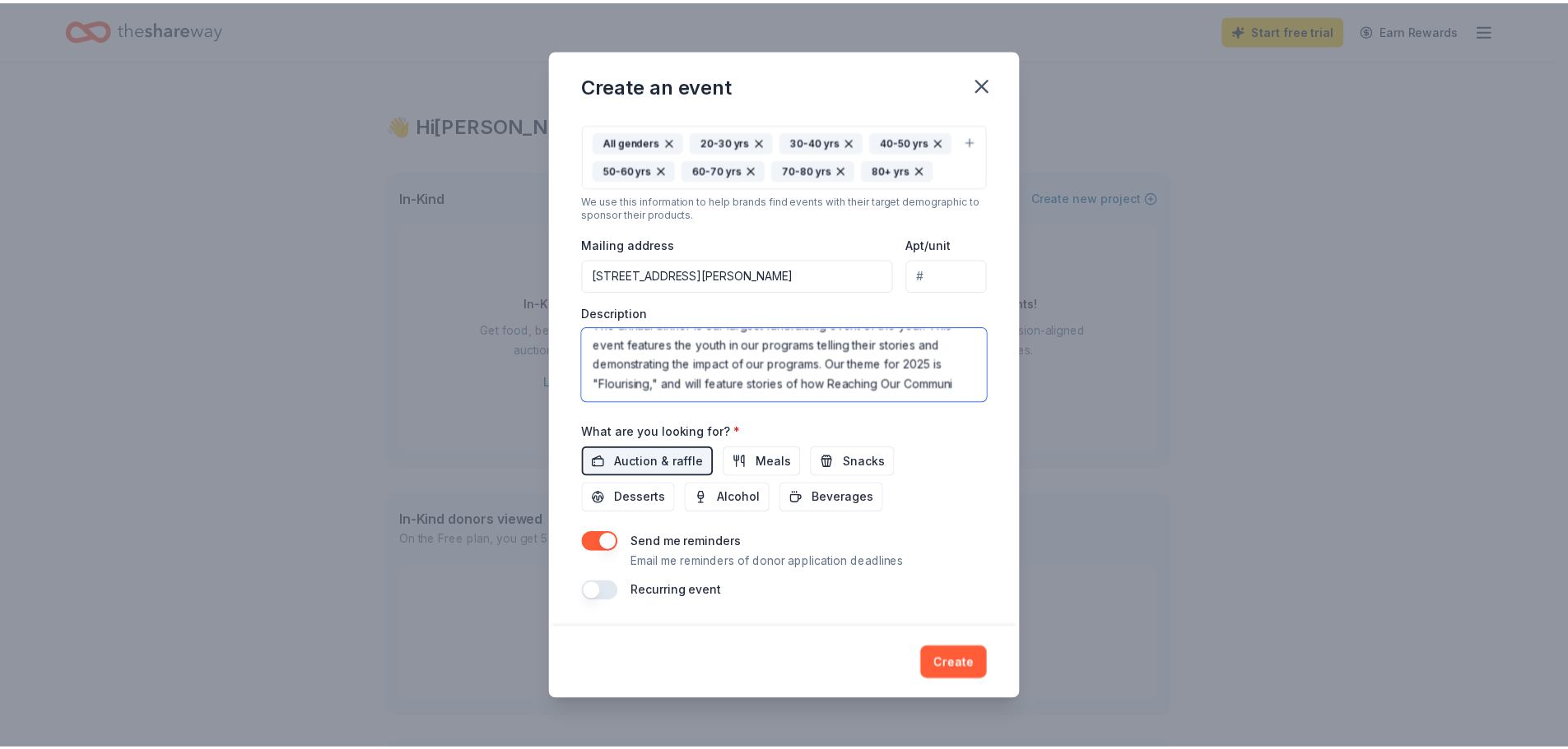
scroll to position [31, 0]
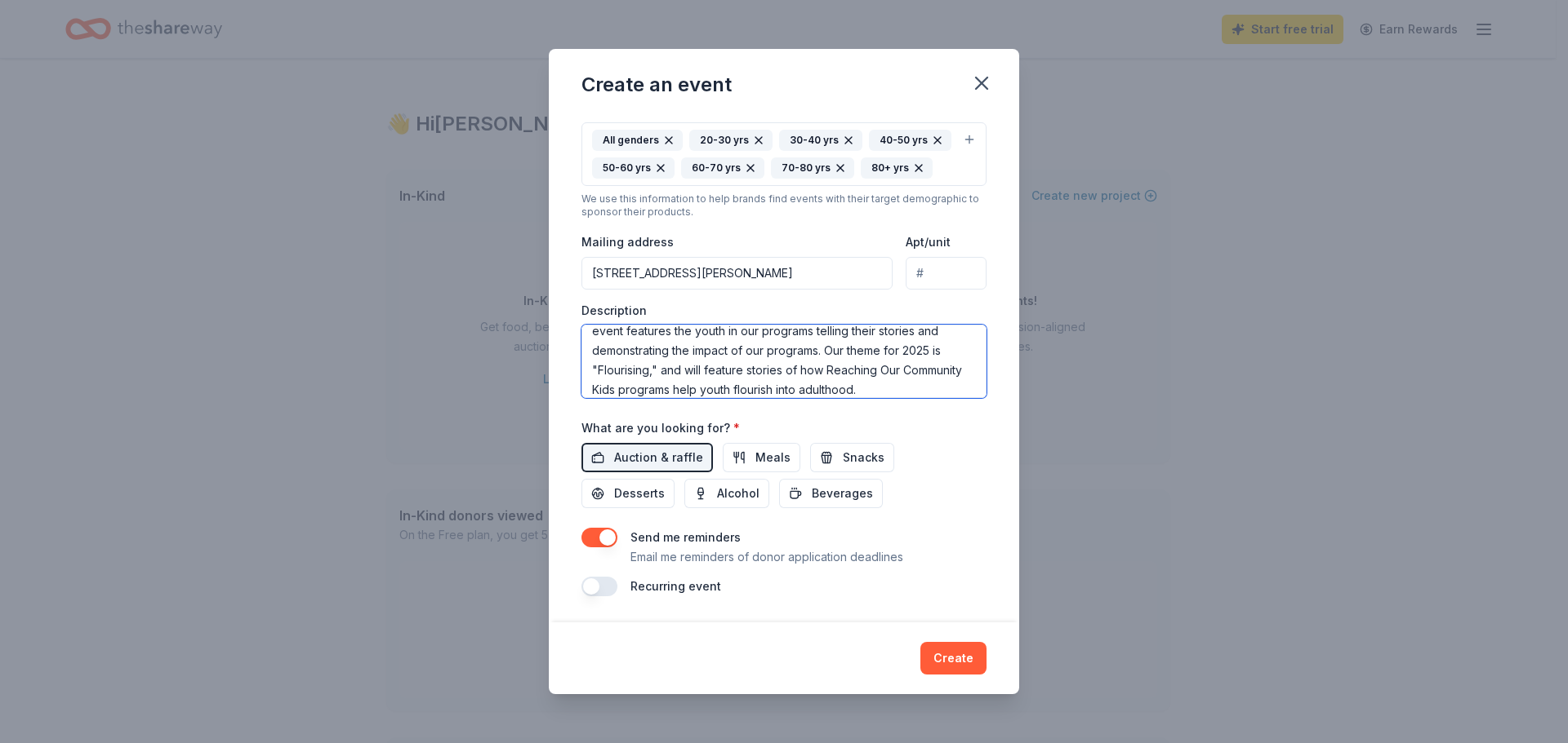
type textarea "The annual dinner is our largest fundraising event of the year. This event feat…"
click at [606, 533] on button "button" at bounding box center [598, 538] width 36 height 19
click at [950, 662] on button "Create" at bounding box center [953, 658] width 66 height 32
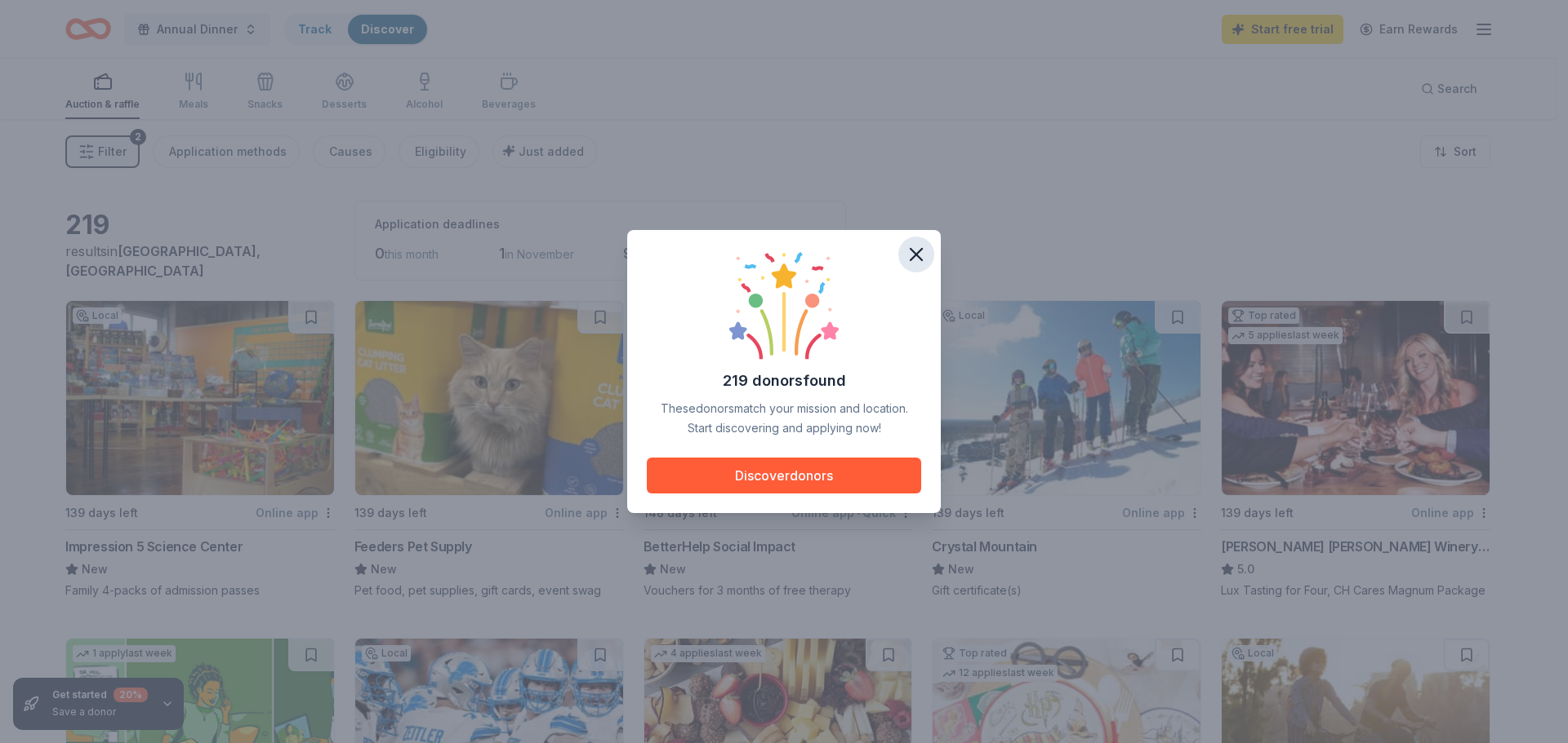
click at [916, 251] on icon "button" at bounding box center [916, 255] width 23 height 23
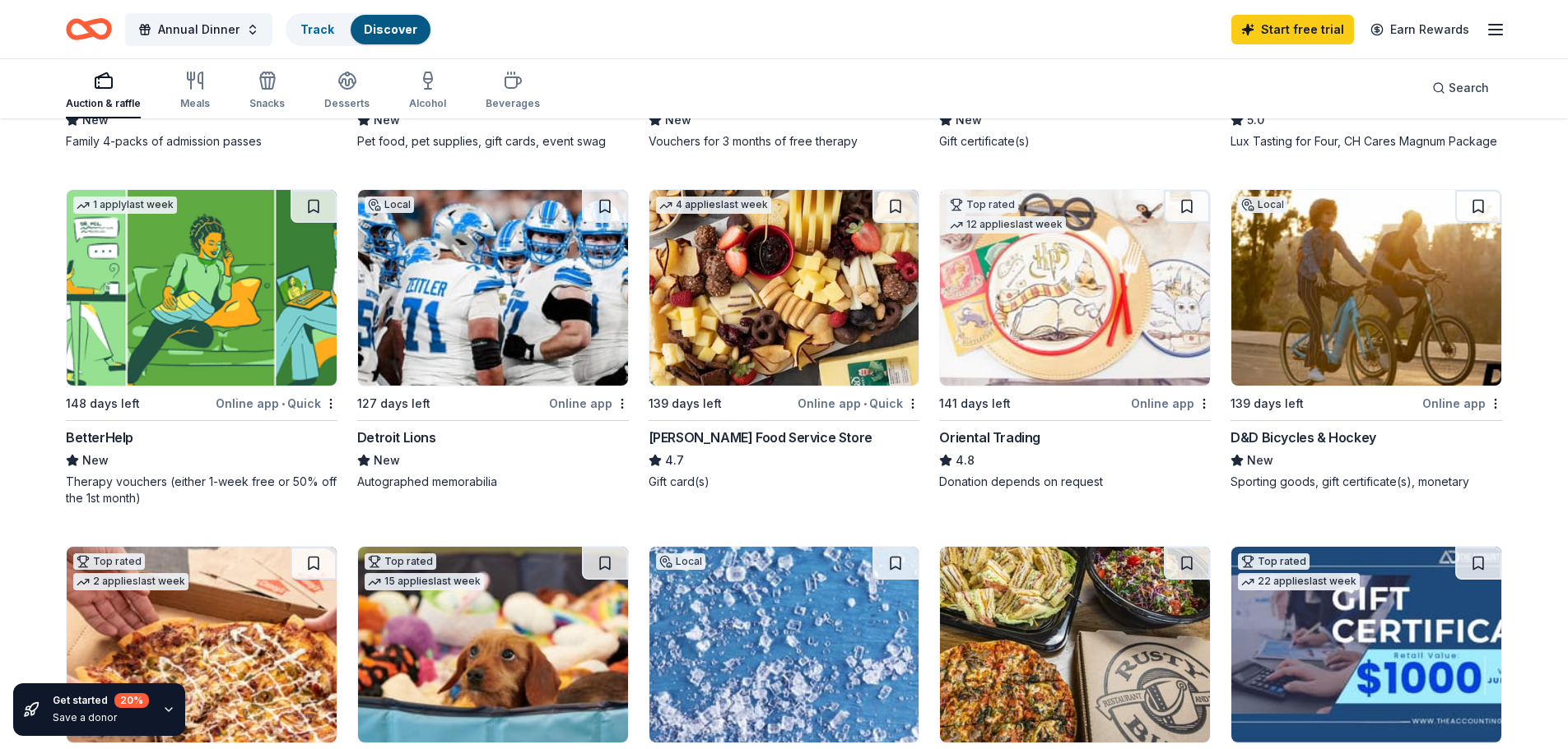
scroll to position [494, 0]
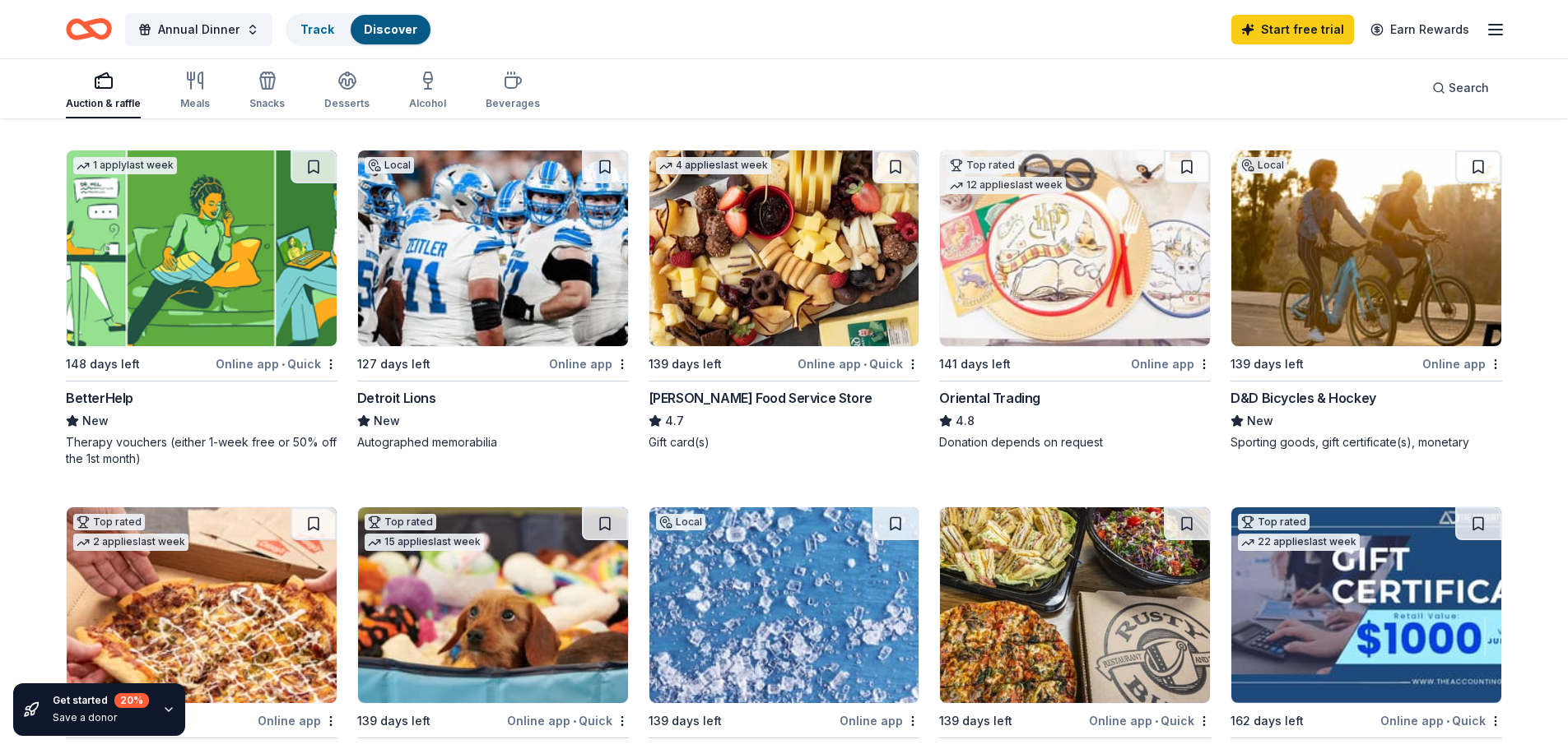
click at [1007, 399] on div "Oriental Trading" at bounding box center [989, 398] width 101 height 19
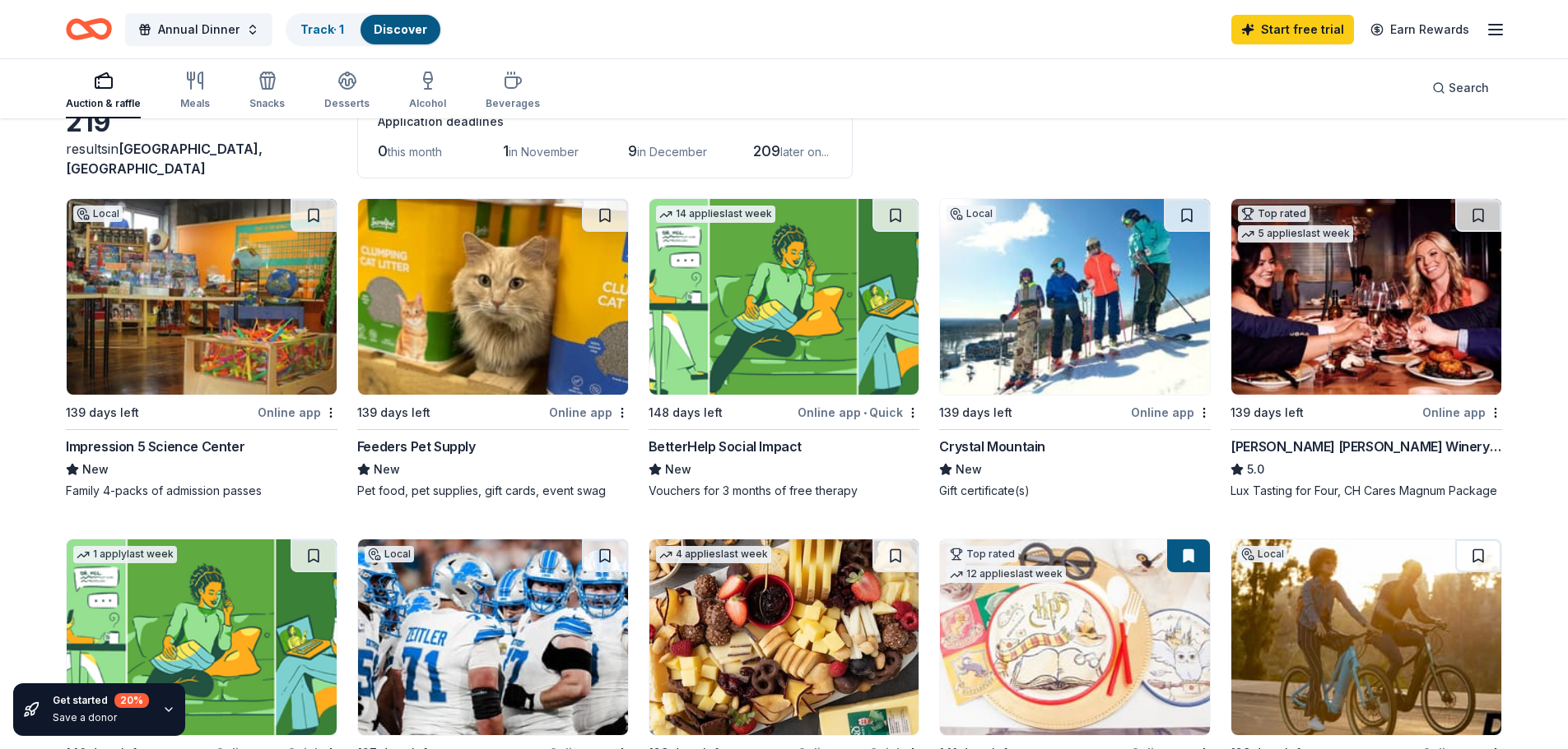
scroll to position [82, 0]
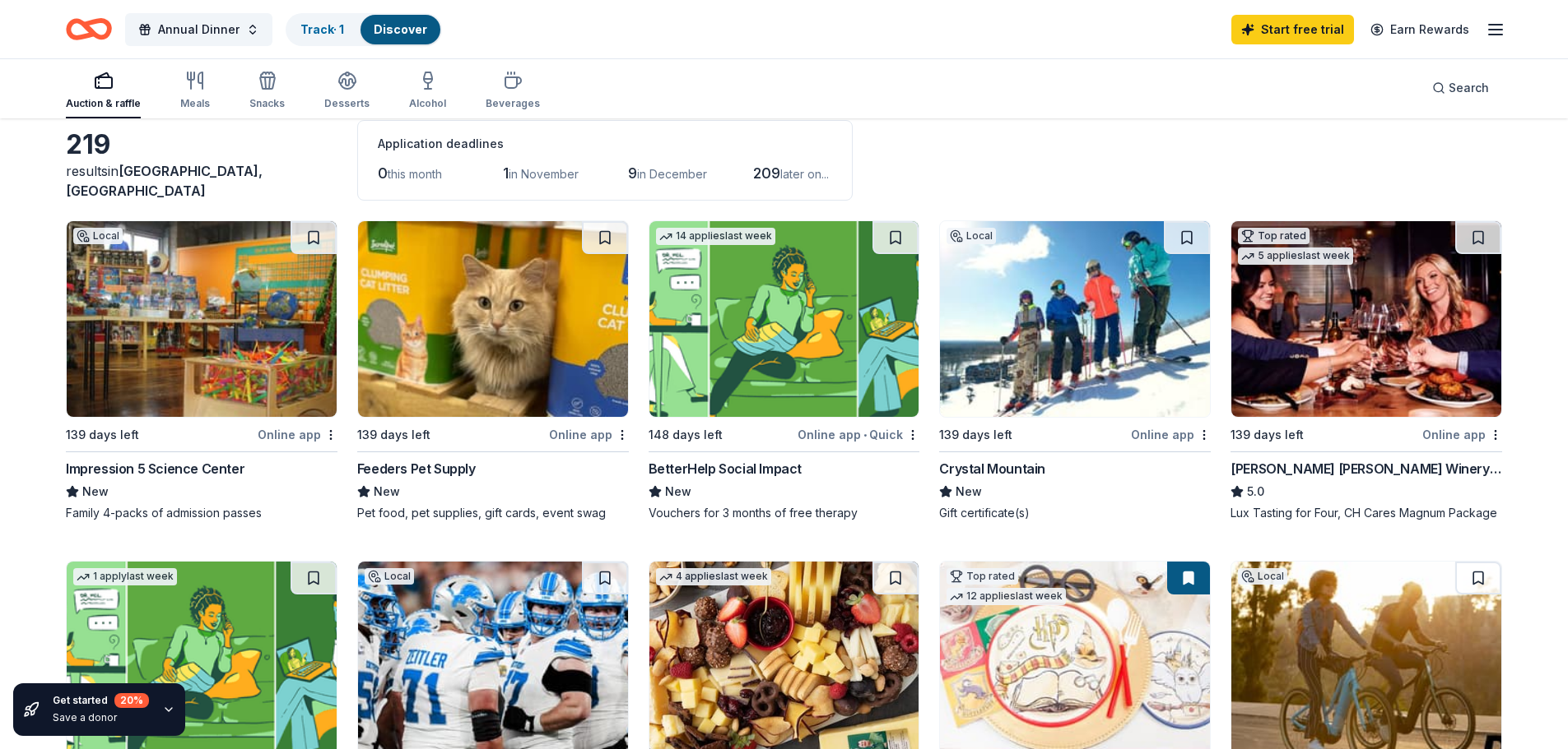
click at [225, 291] on img at bounding box center [202, 319] width 270 height 195
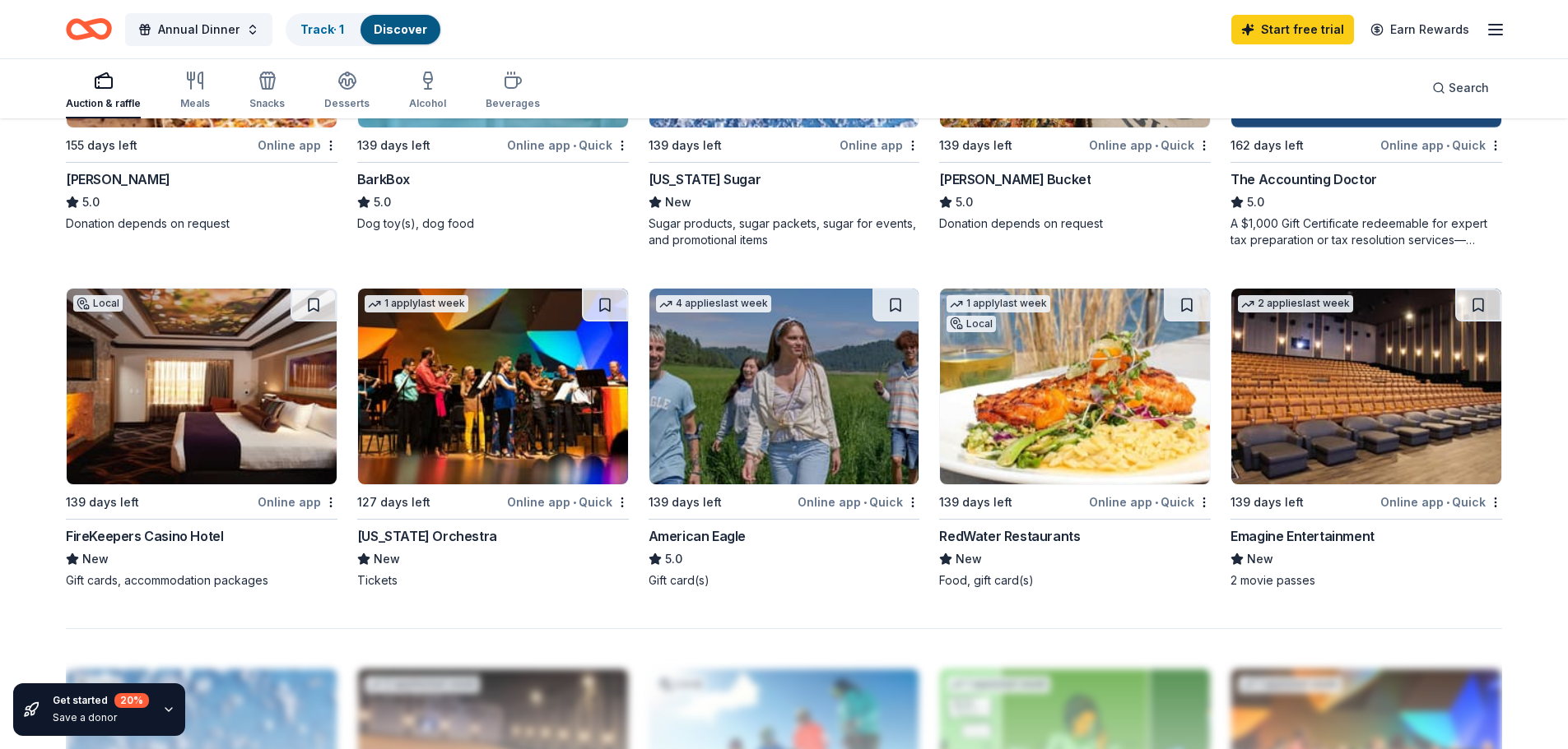
scroll to position [1152, 0]
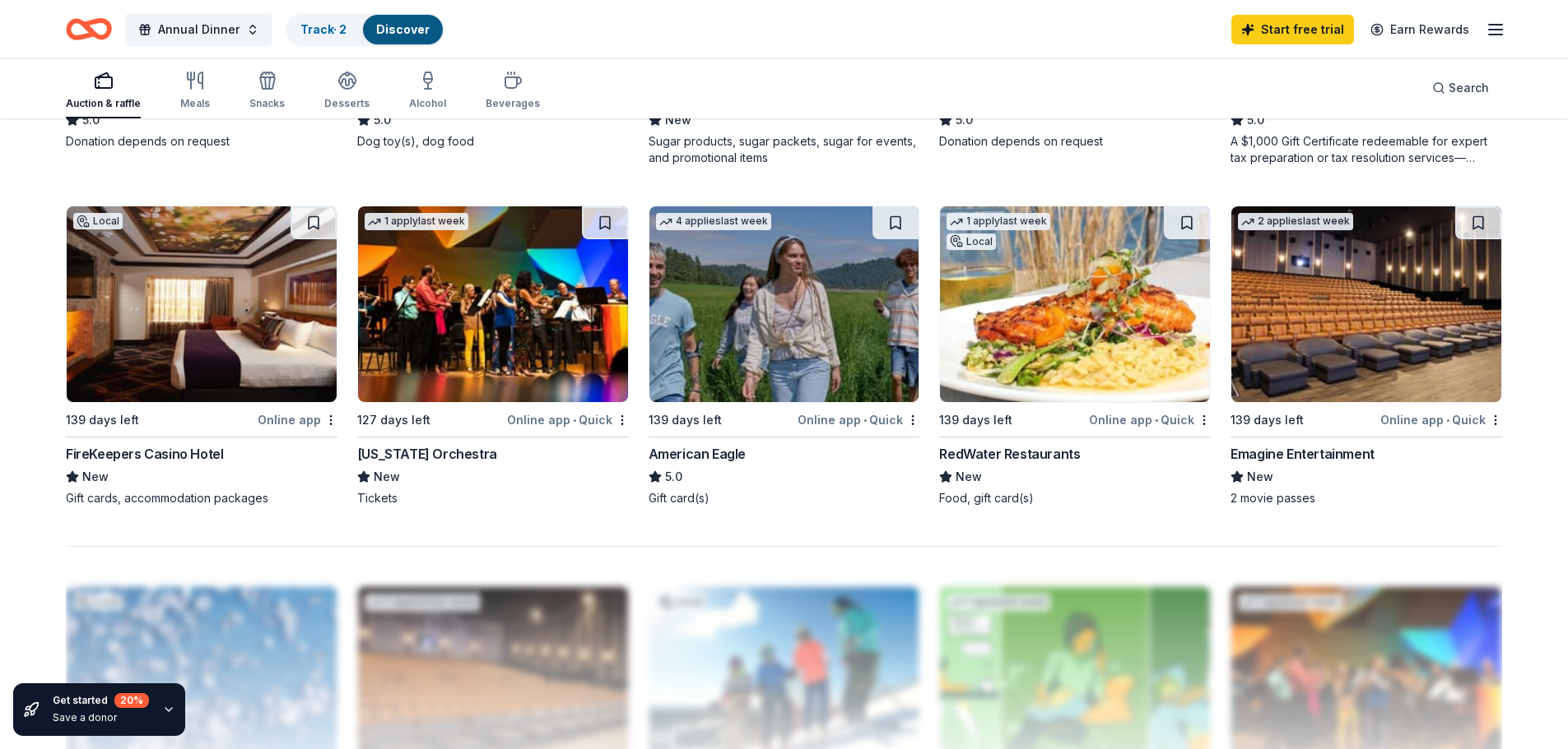
click at [1310, 452] on div "Emagine Entertainment" at bounding box center [1302, 454] width 144 height 19
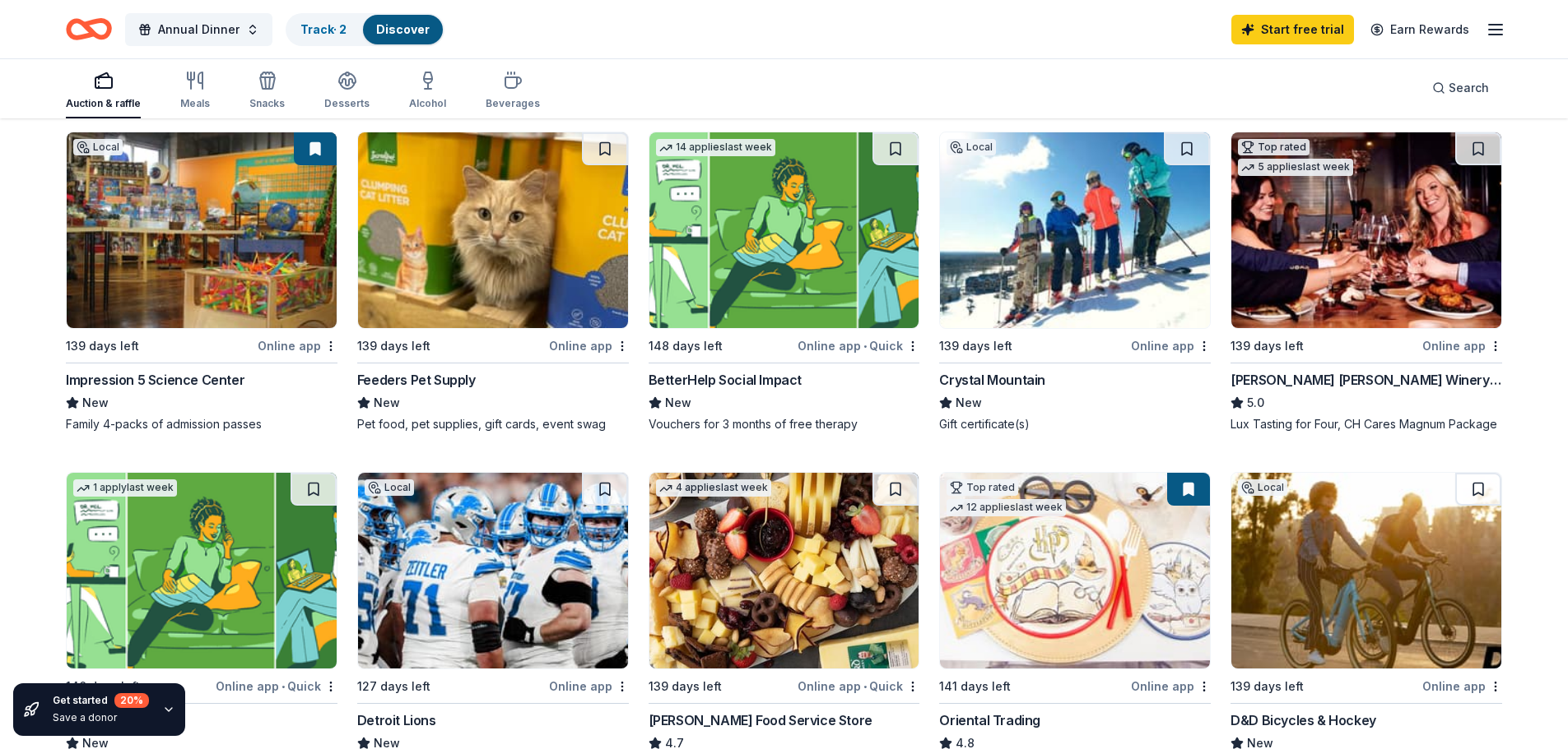
scroll to position [165, 0]
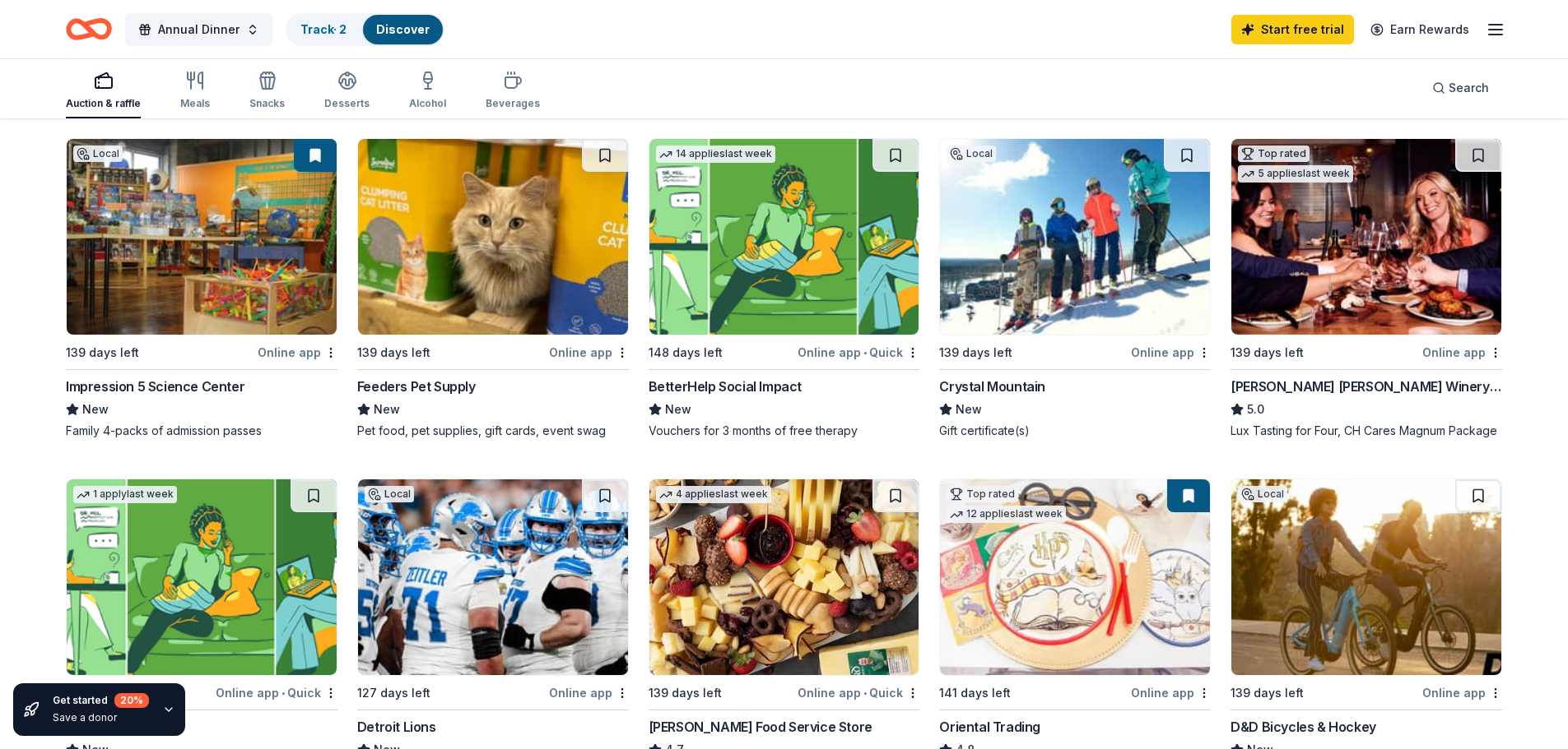
click at [1017, 383] on div "Crystal Mountain" at bounding box center [991, 386] width 107 height 19
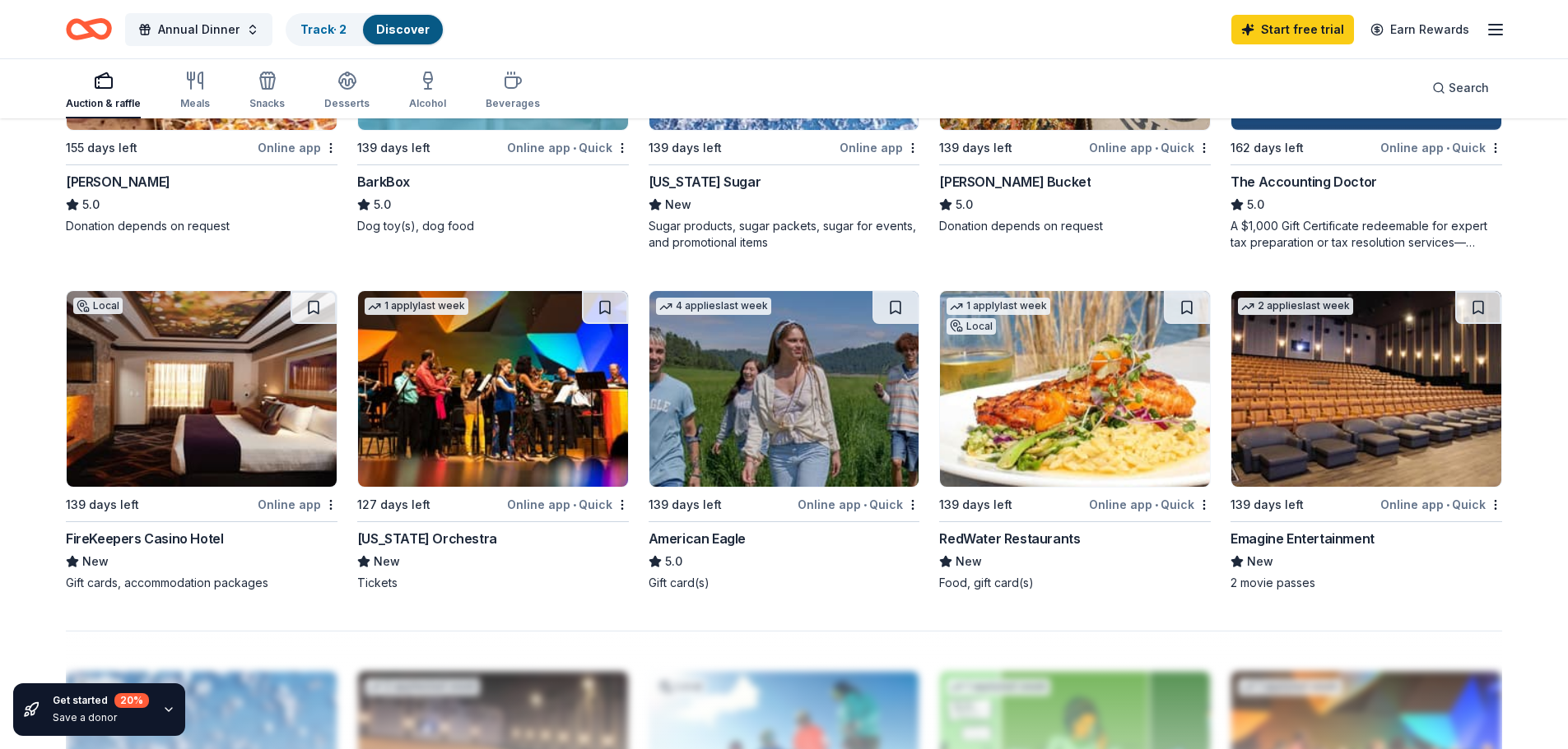
scroll to position [1069, 0]
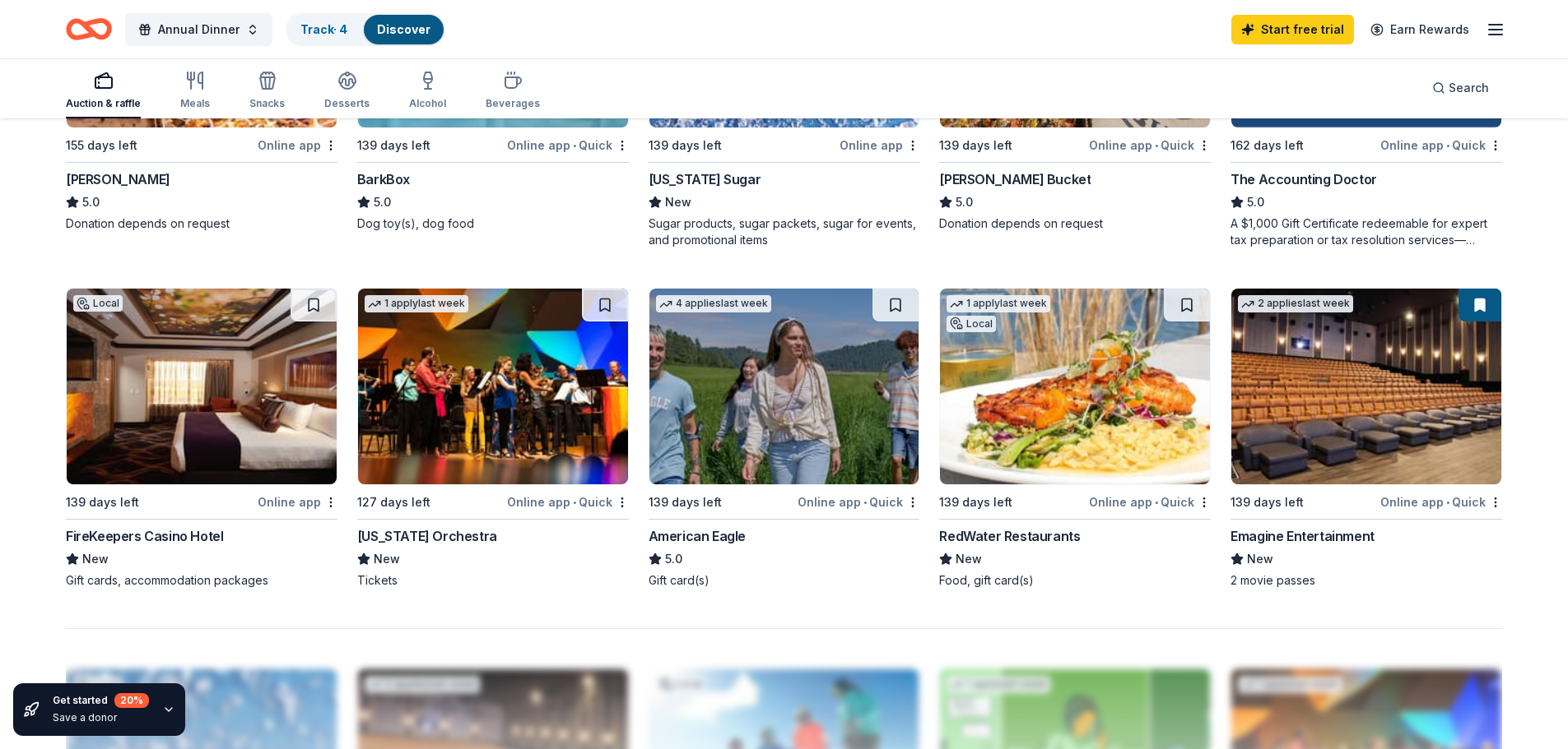
click at [983, 540] on div "RedWater Restaurants" at bounding box center [1009, 536] width 141 height 19
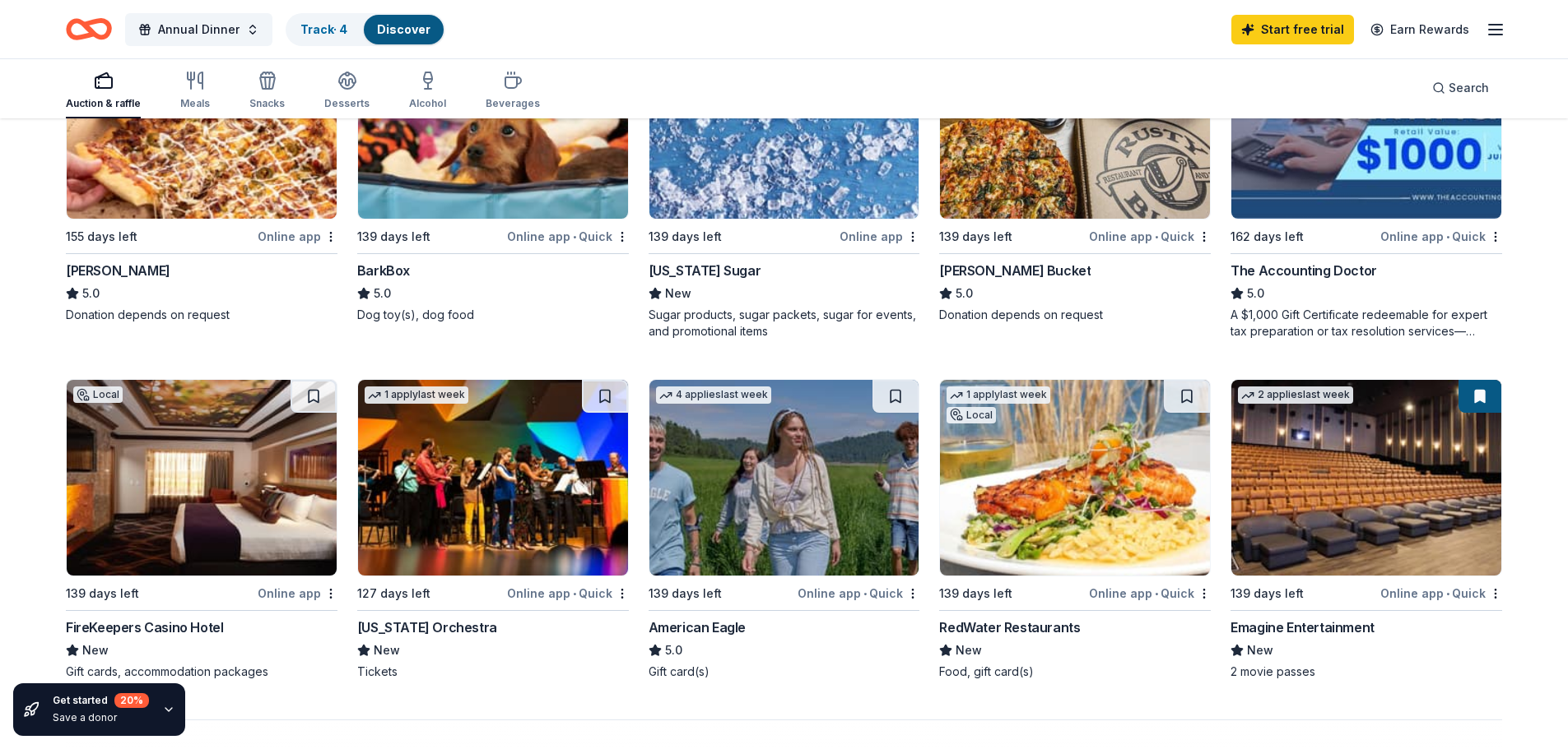
scroll to position [988, 0]
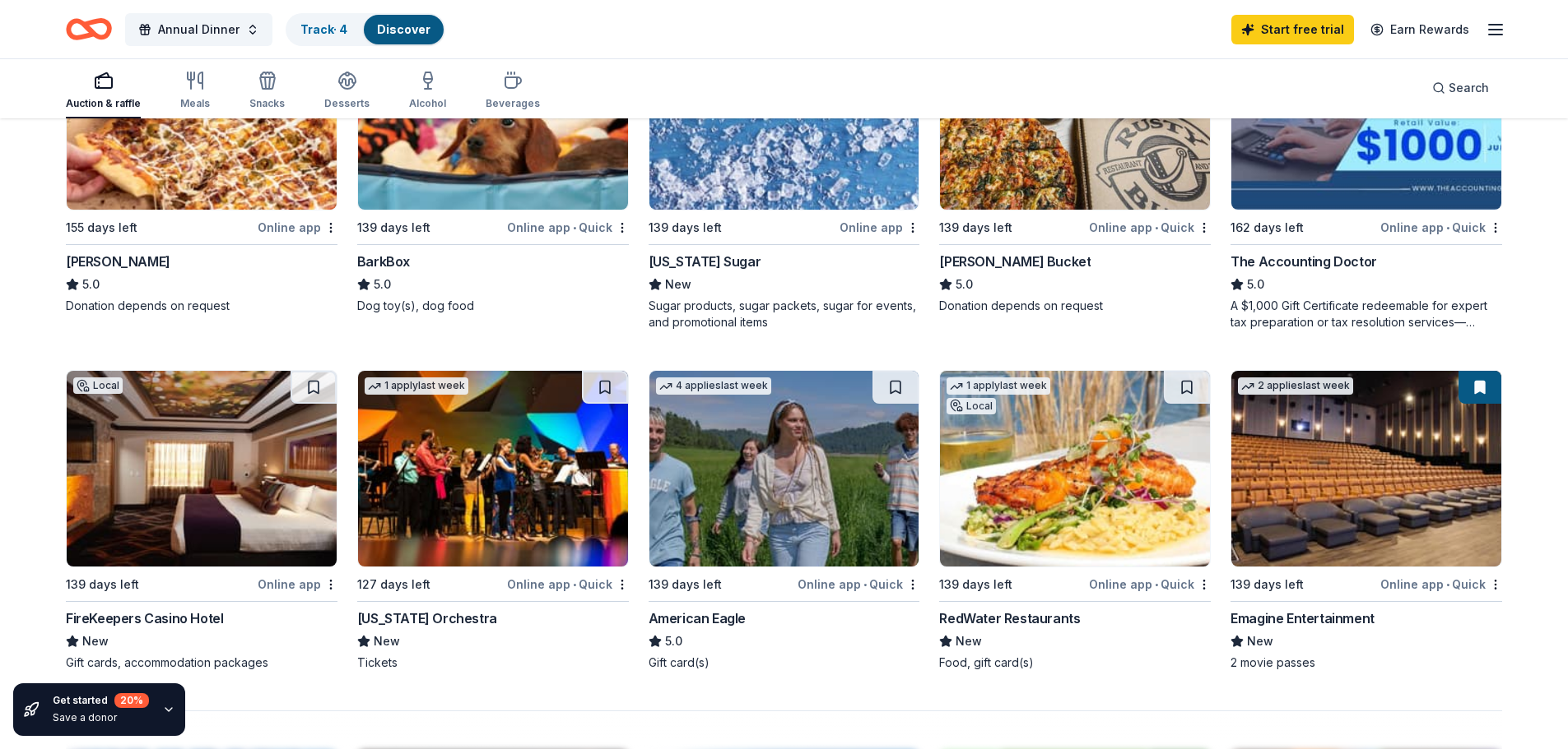
click at [176, 612] on div "FireKeepers Casino Hotel" at bounding box center [144, 619] width 158 height 19
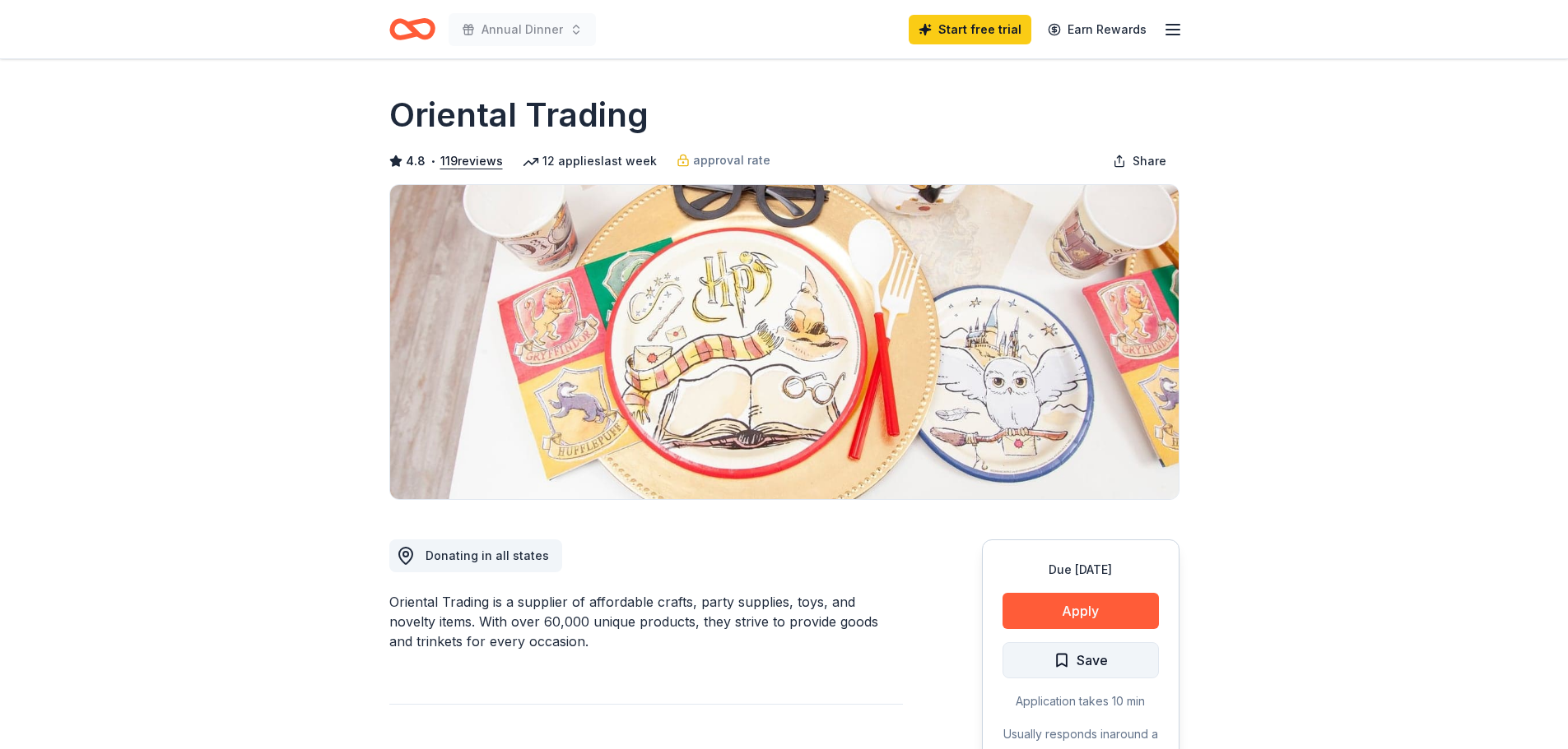
click at [1113, 650] on button "Save" at bounding box center [1080, 660] width 157 height 36
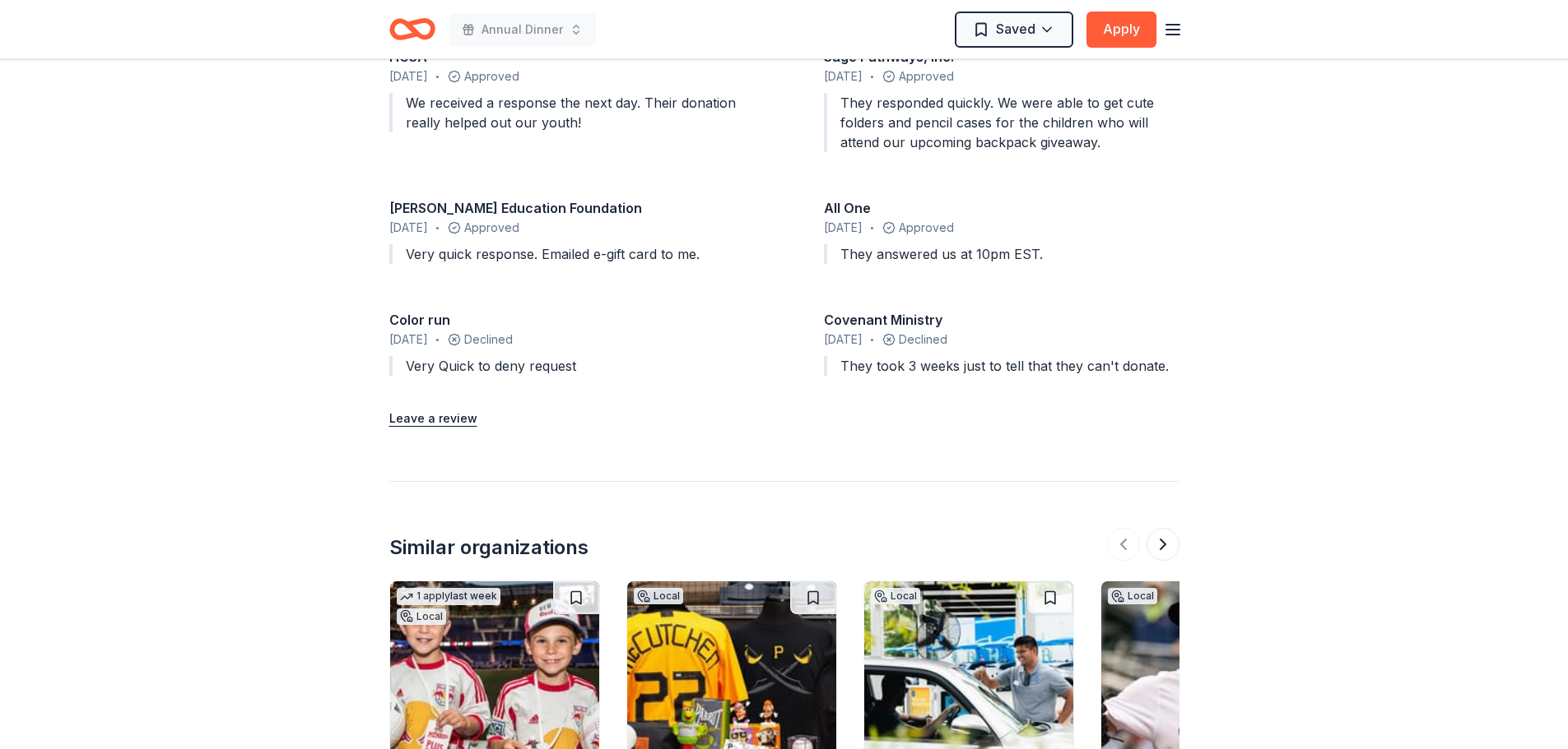
scroll to position [1810, 0]
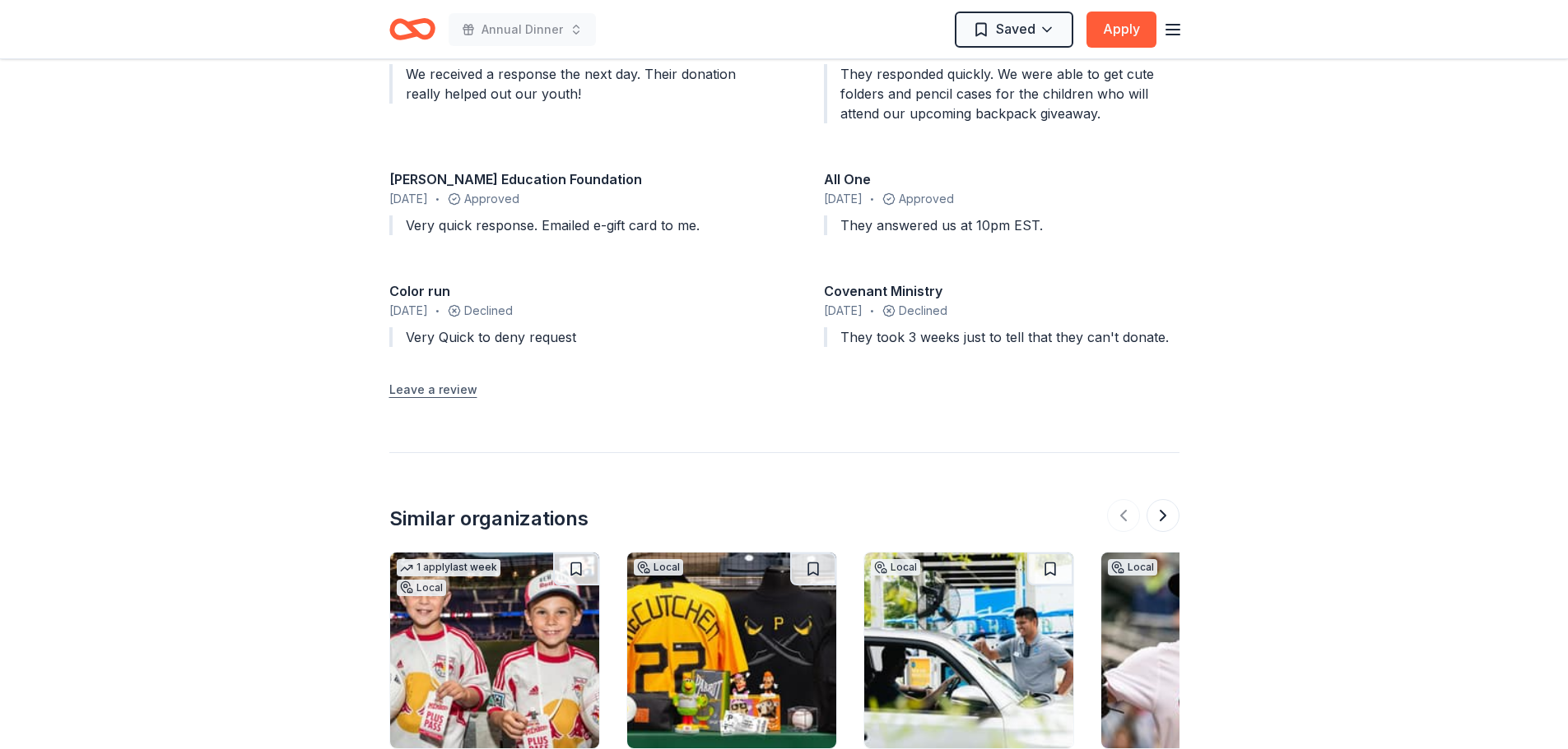
click at [427, 387] on button "Leave a review" at bounding box center [433, 390] width 88 height 19
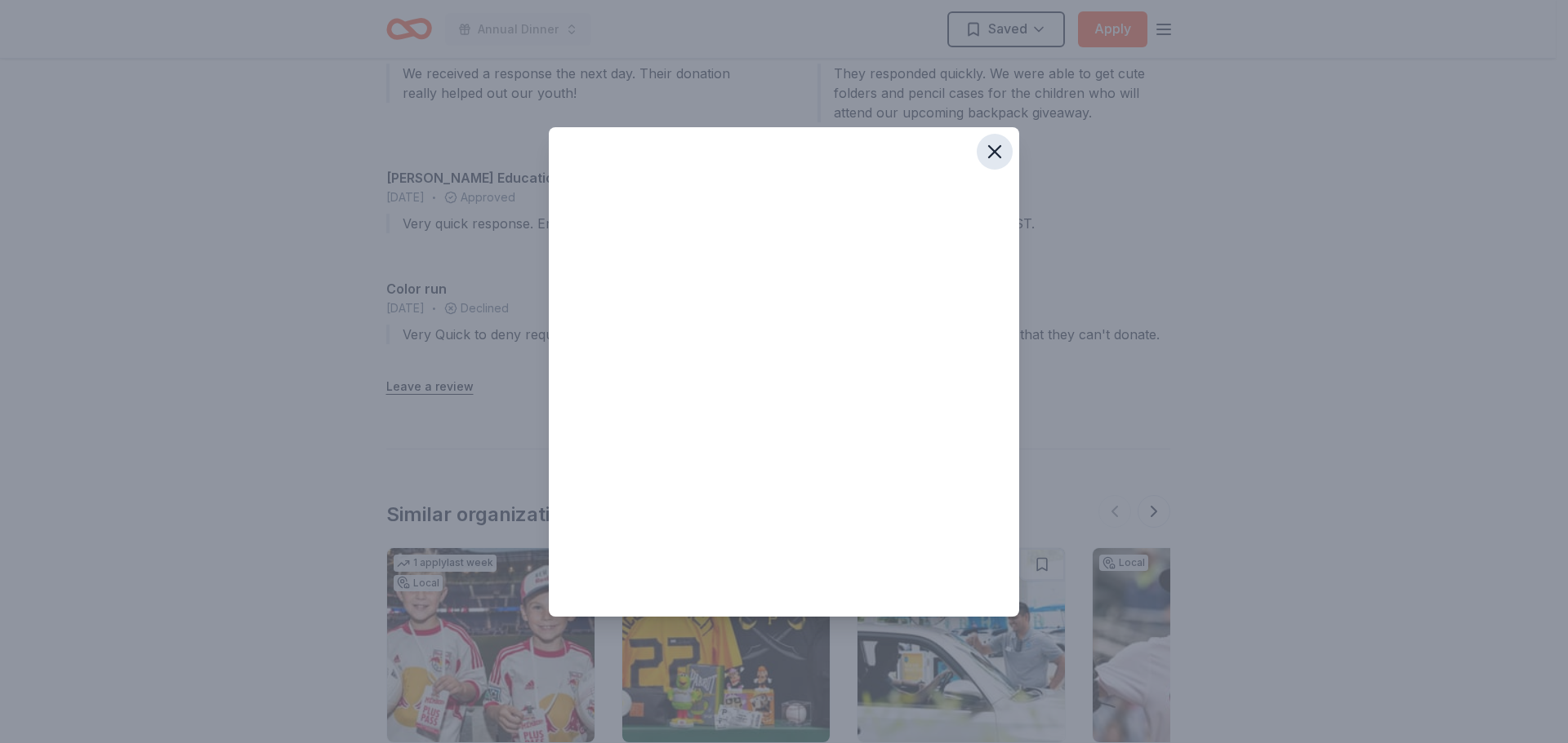
click at [999, 139] on button "button" at bounding box center [994, 151] width 36 height 36
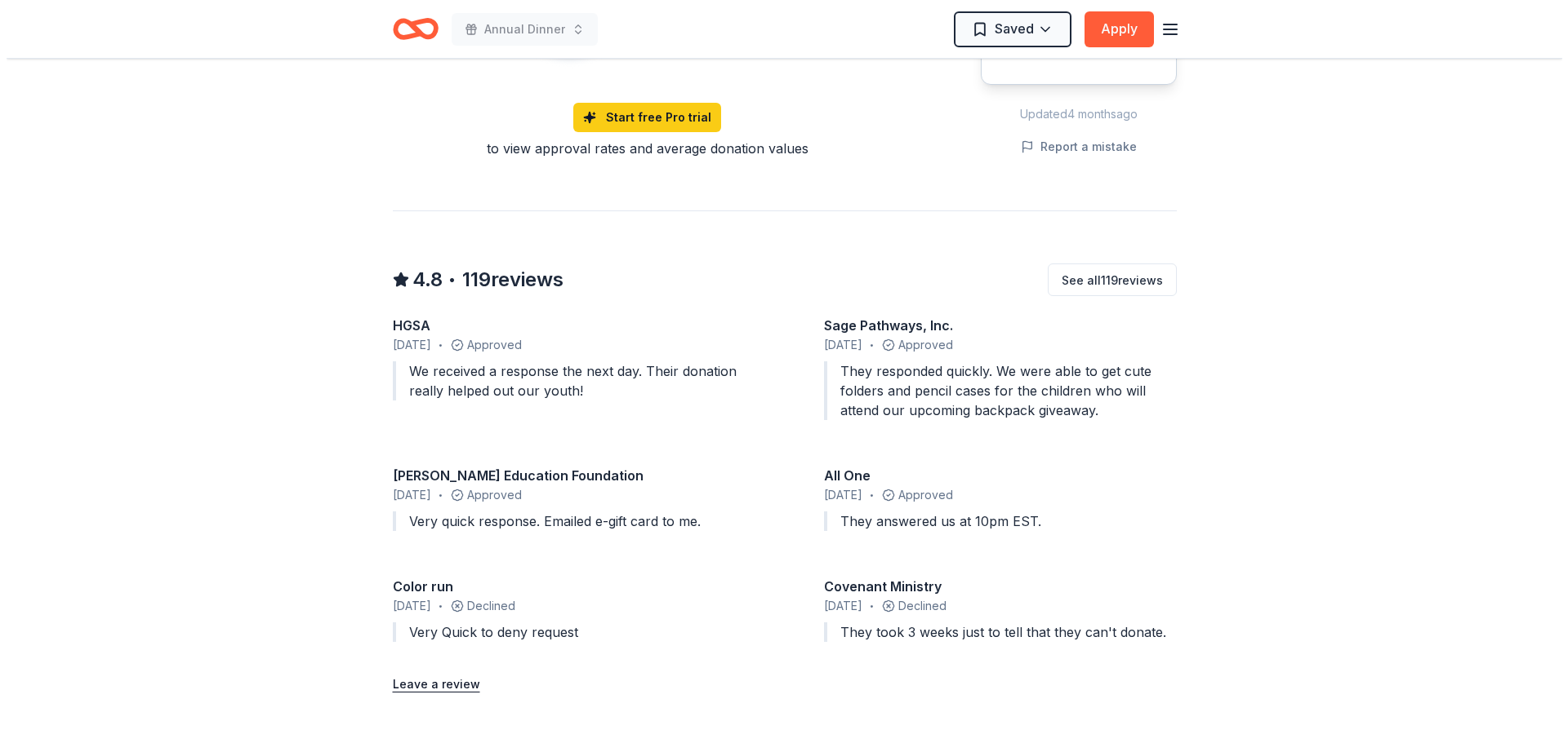
scroll to position [1469, 0]
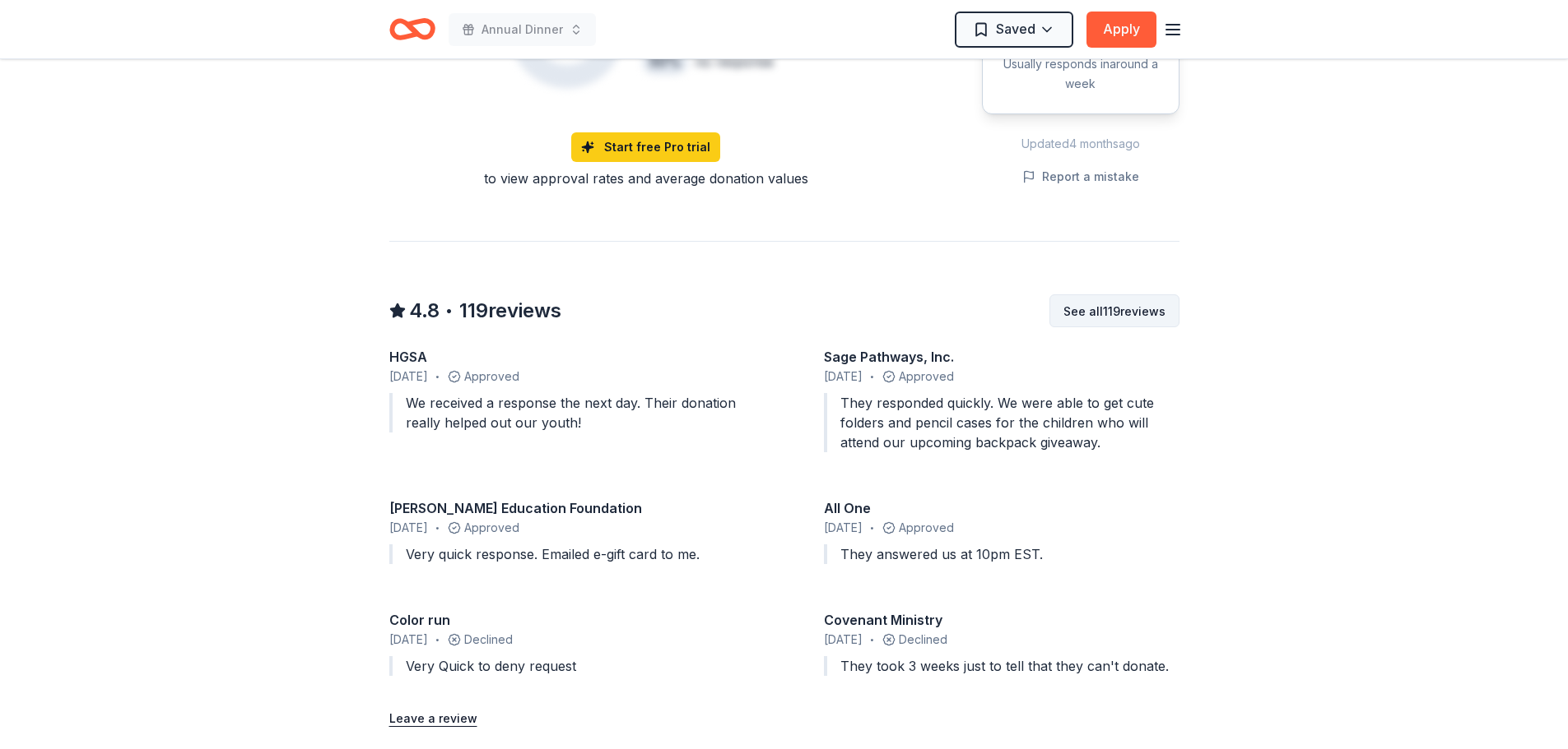
click at [1152, 308] on button "See all 119 reviews" at bounding box center [1115, 311] width 130 height 33
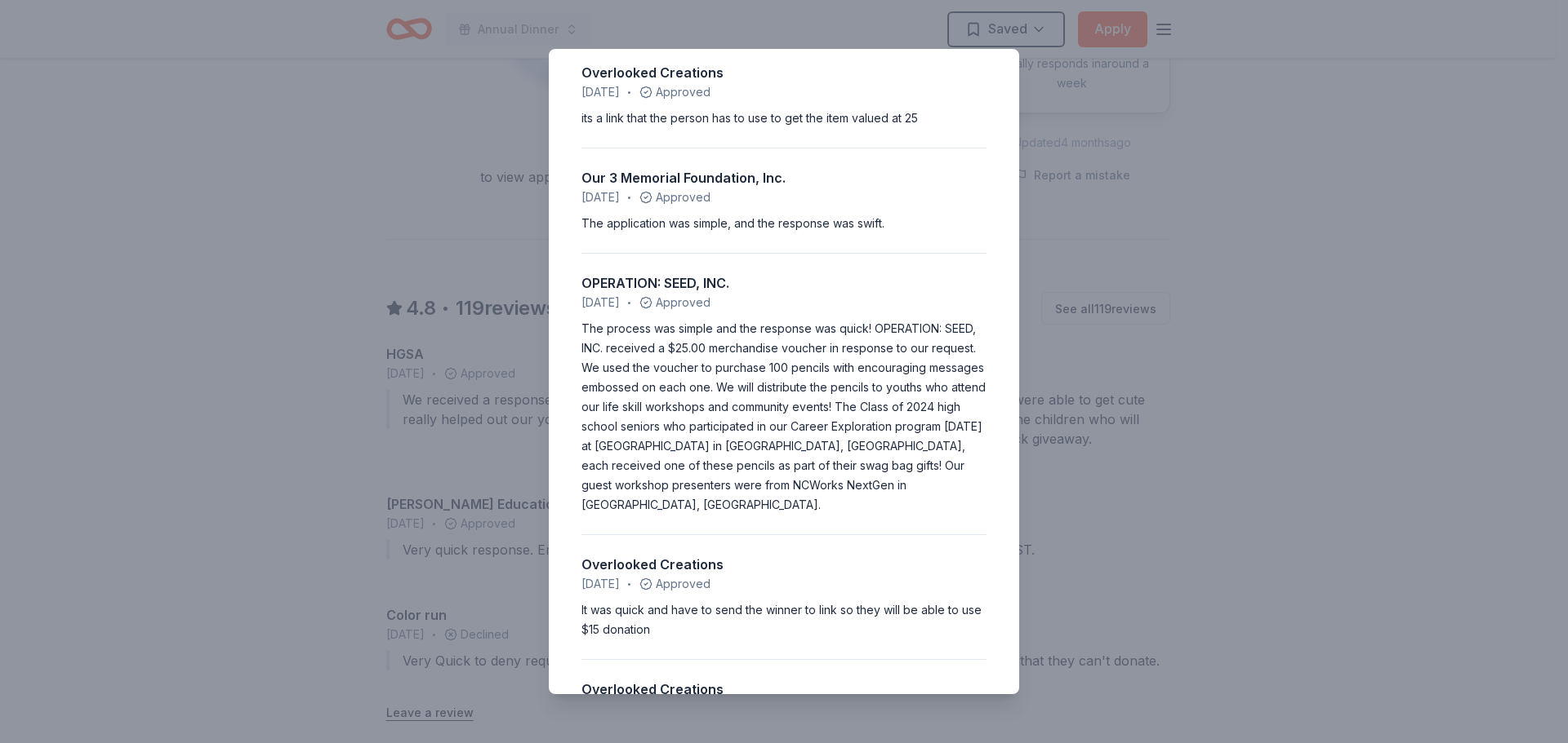
scroll to position [3182, 0]
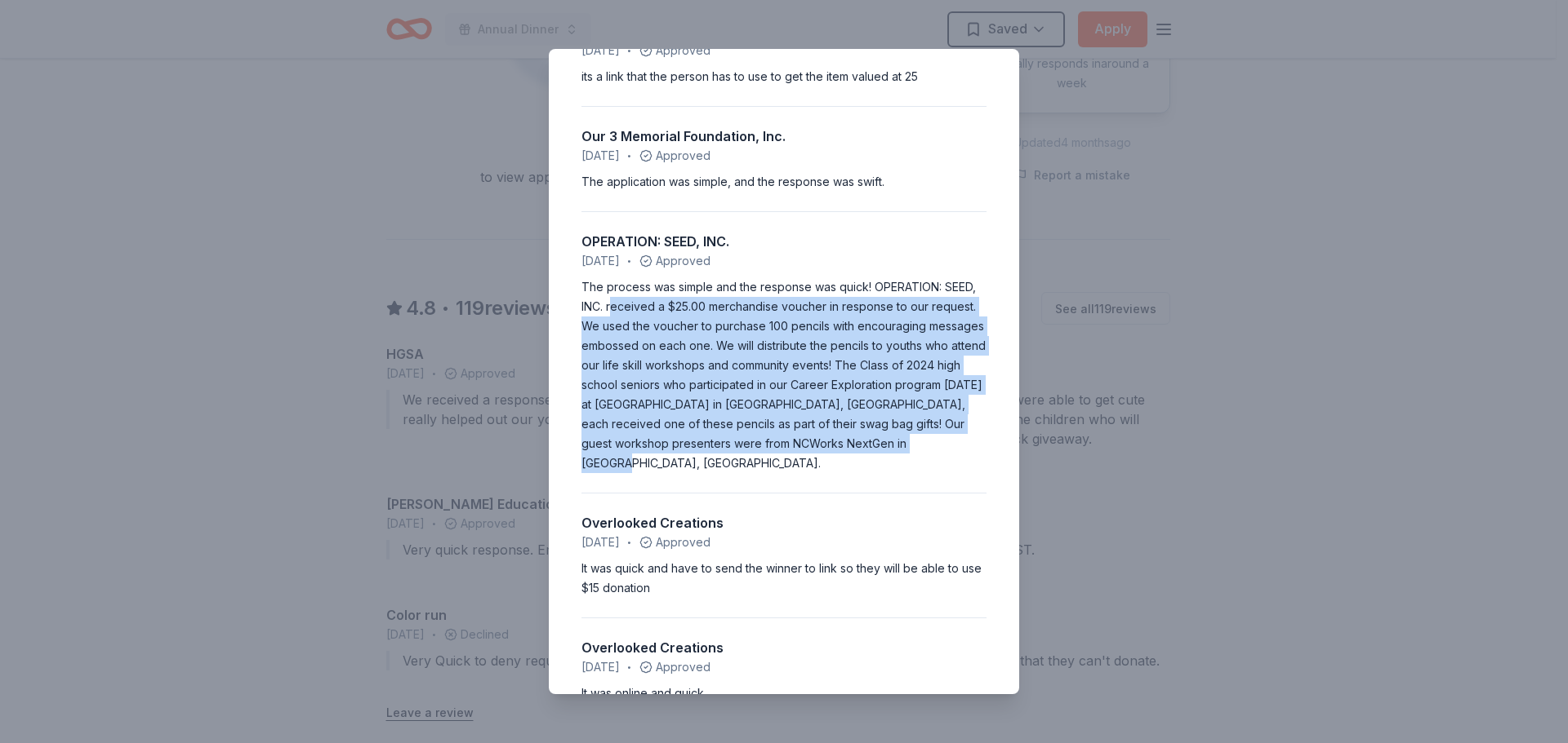
drag, startPoint x: 646, startPoint y: 307, endPoint x: 971, endPoint y: 465, distance: 361.4
click at [971, 465] on div "The process was simple and the response was quick! OPERATION: SEED, INC. receiv…" at bounding box center [784, 375] width 405 height 196
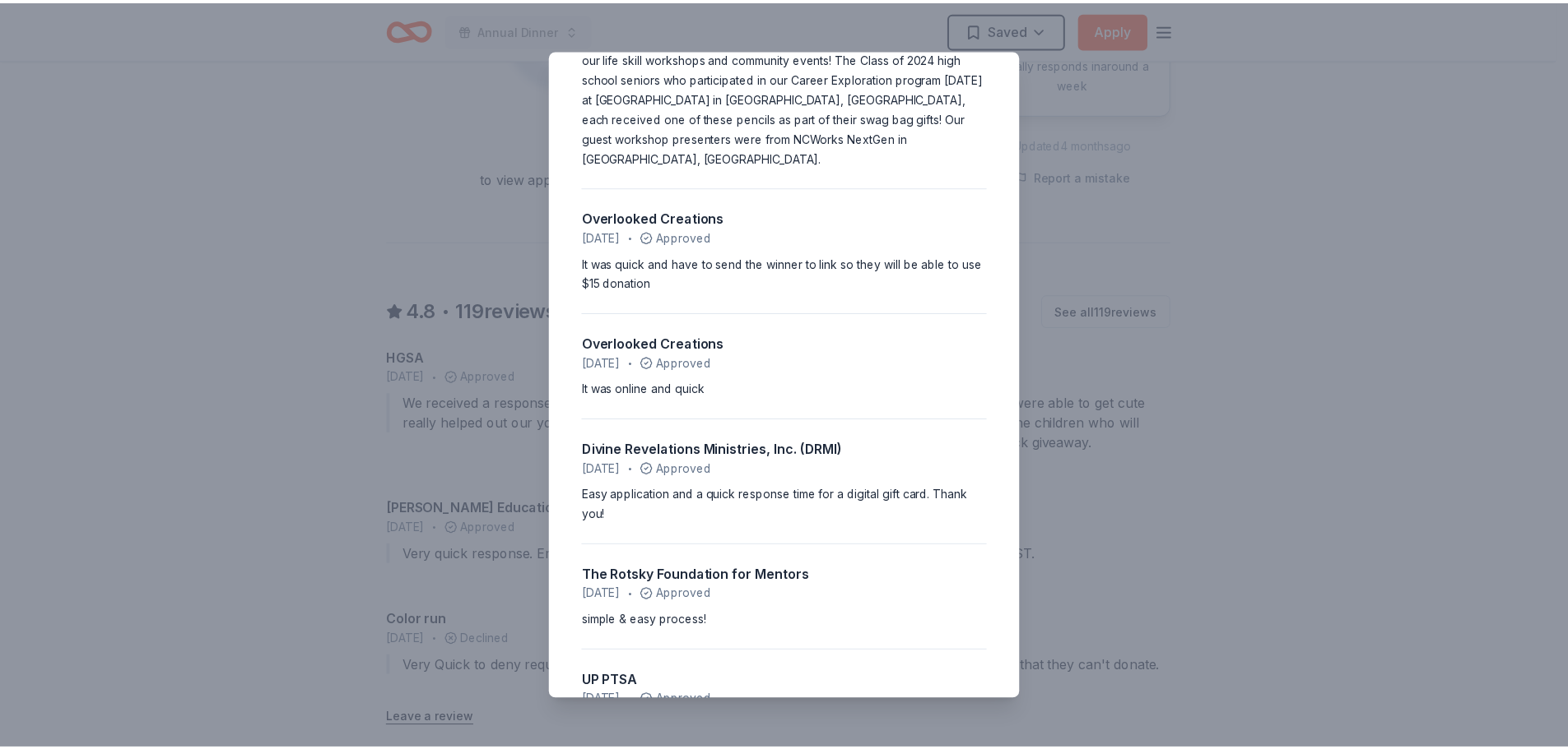
scroll to position [3537, 0]
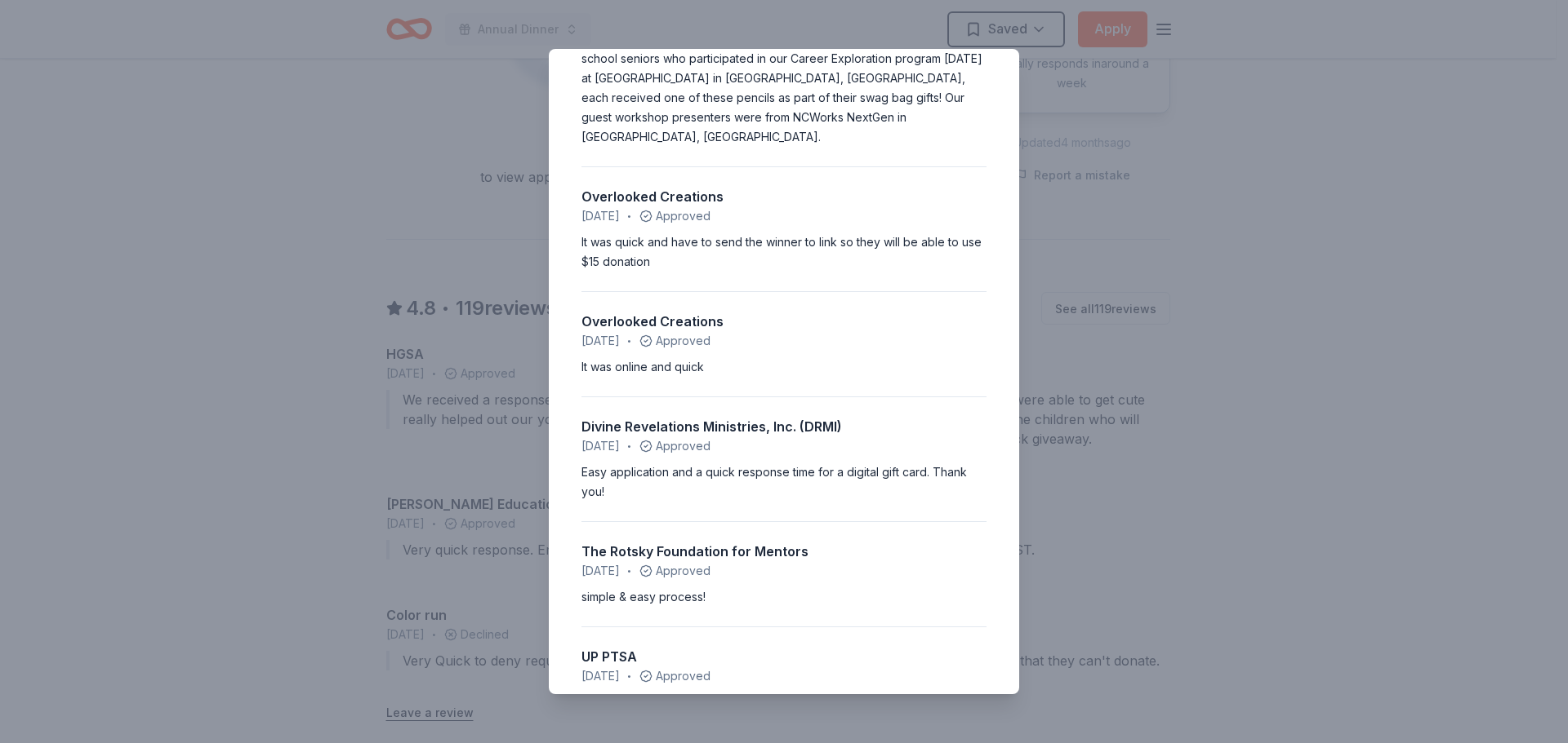
click at [1363, 157] on div "4.8 • 119 reviews HGSA September 2025 • Approved We received a response the nex…" at bounding box center [784, 371] width 1568 height 743
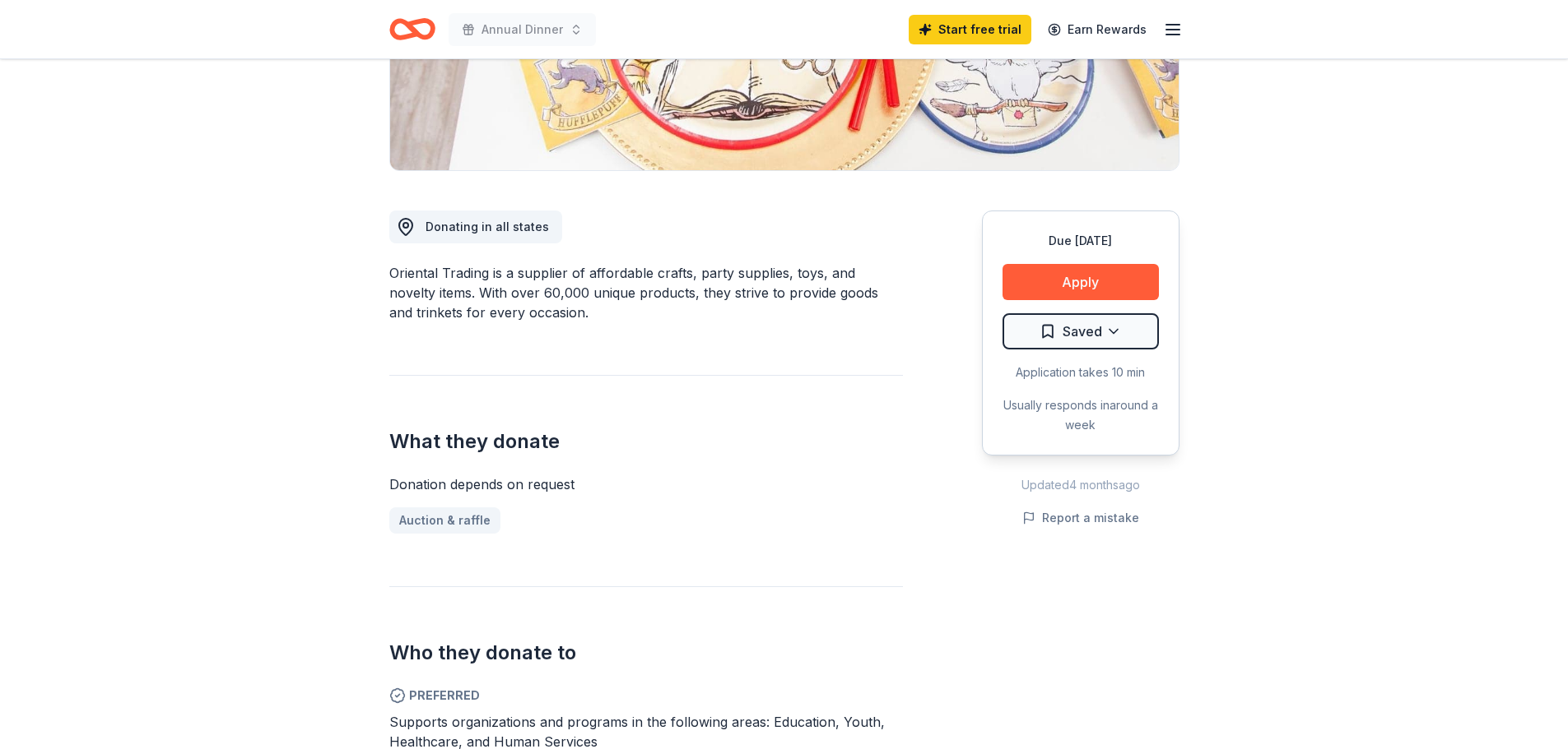
scroll to position [0, 0]
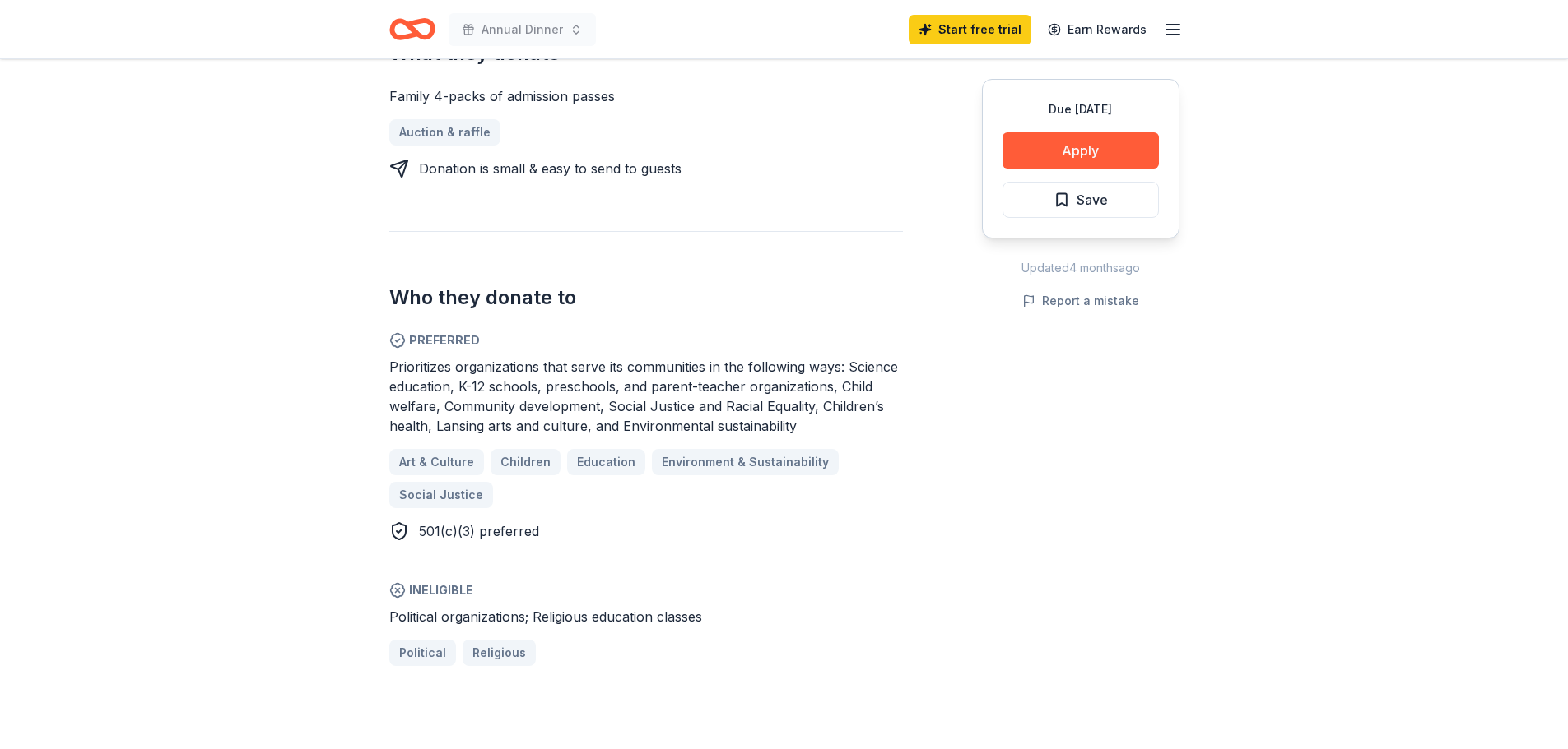
scroll to position [576, 0]
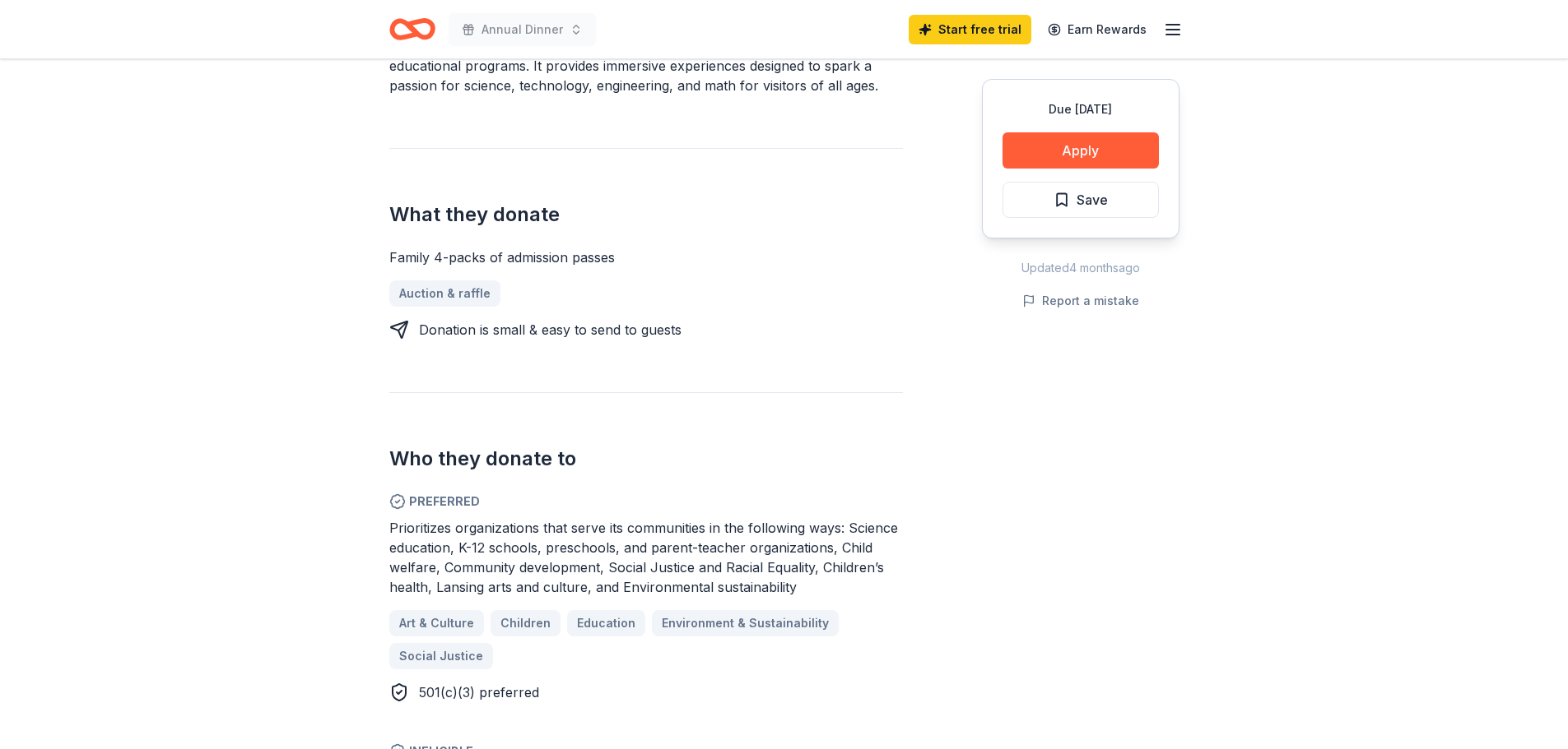
click at [1084, 202] on span "Save" at bounding box center [1093, 200] width 32 height 21
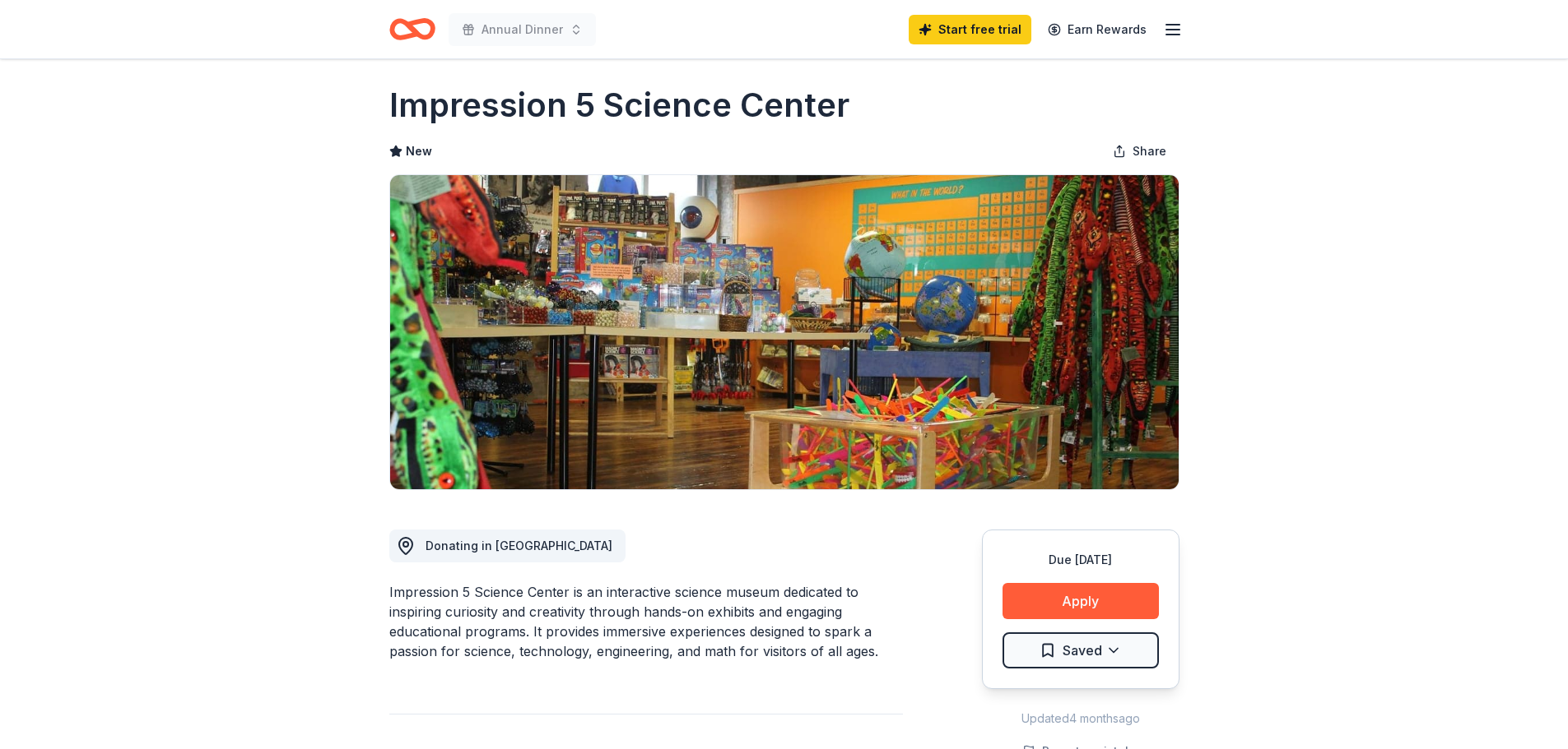
scroll to position [0, 0]
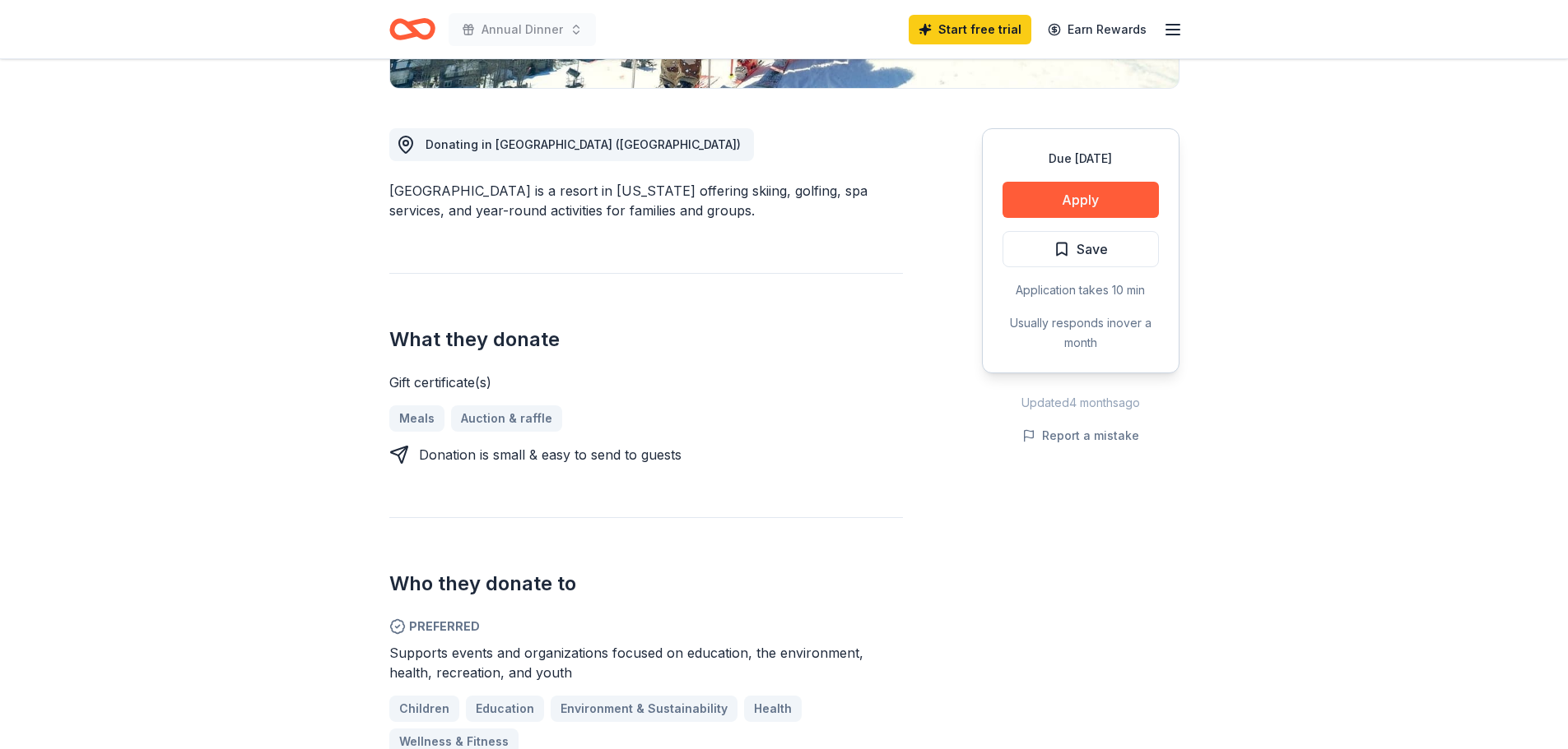
scroll to position [494, 0]
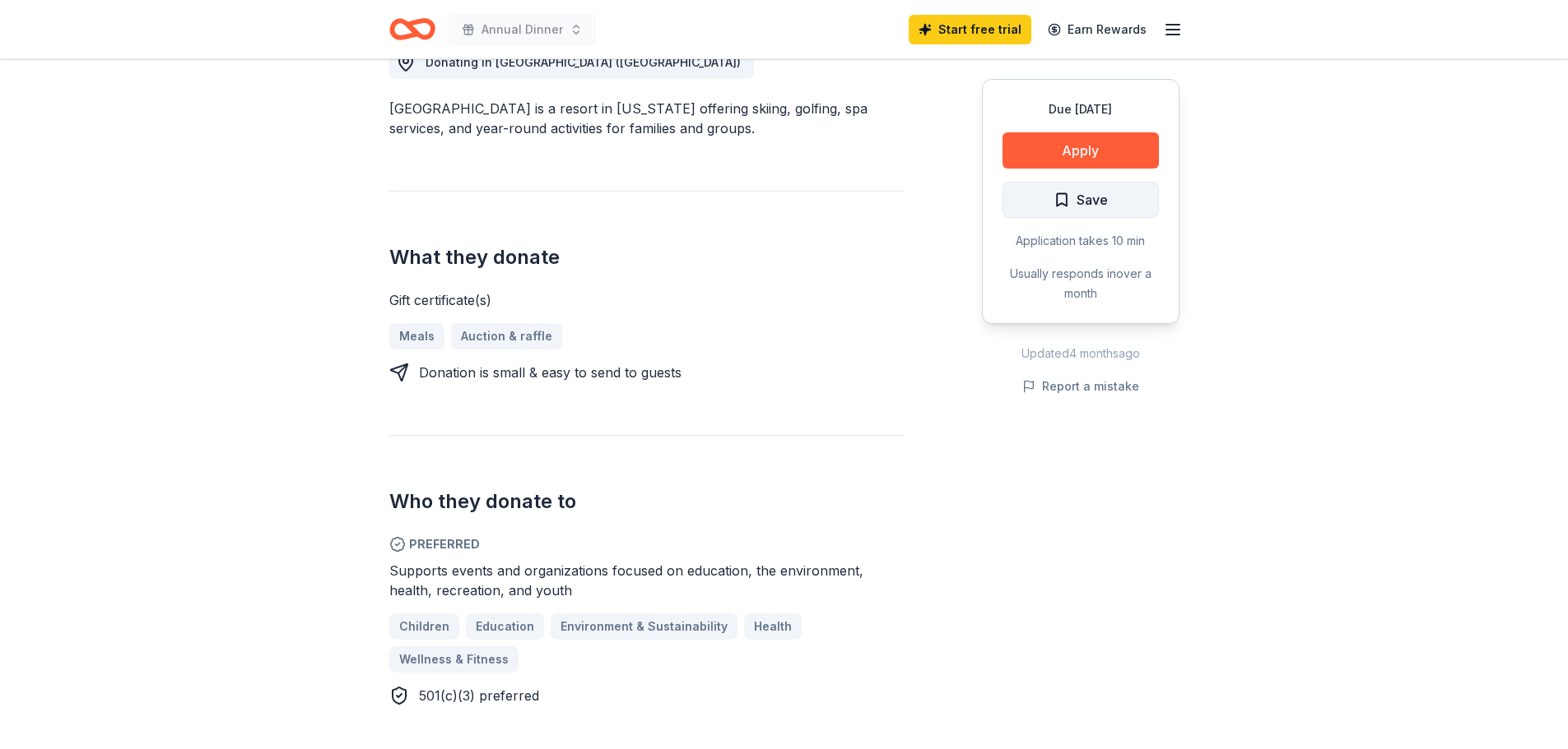
click at [1108, 197] on button "Save" at bounding box center [1080, 200] width 157 height 36
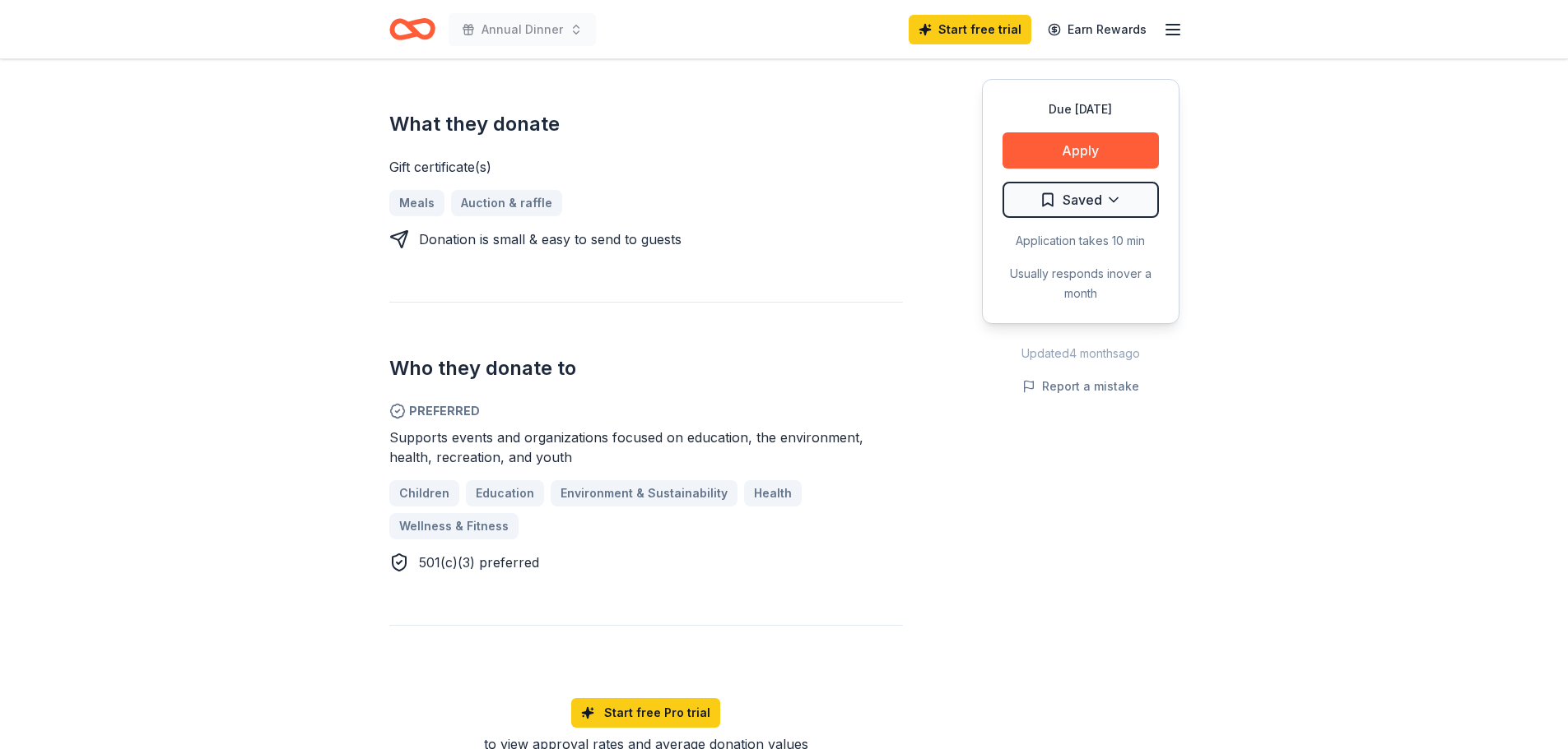
scroll to position [658, 0]
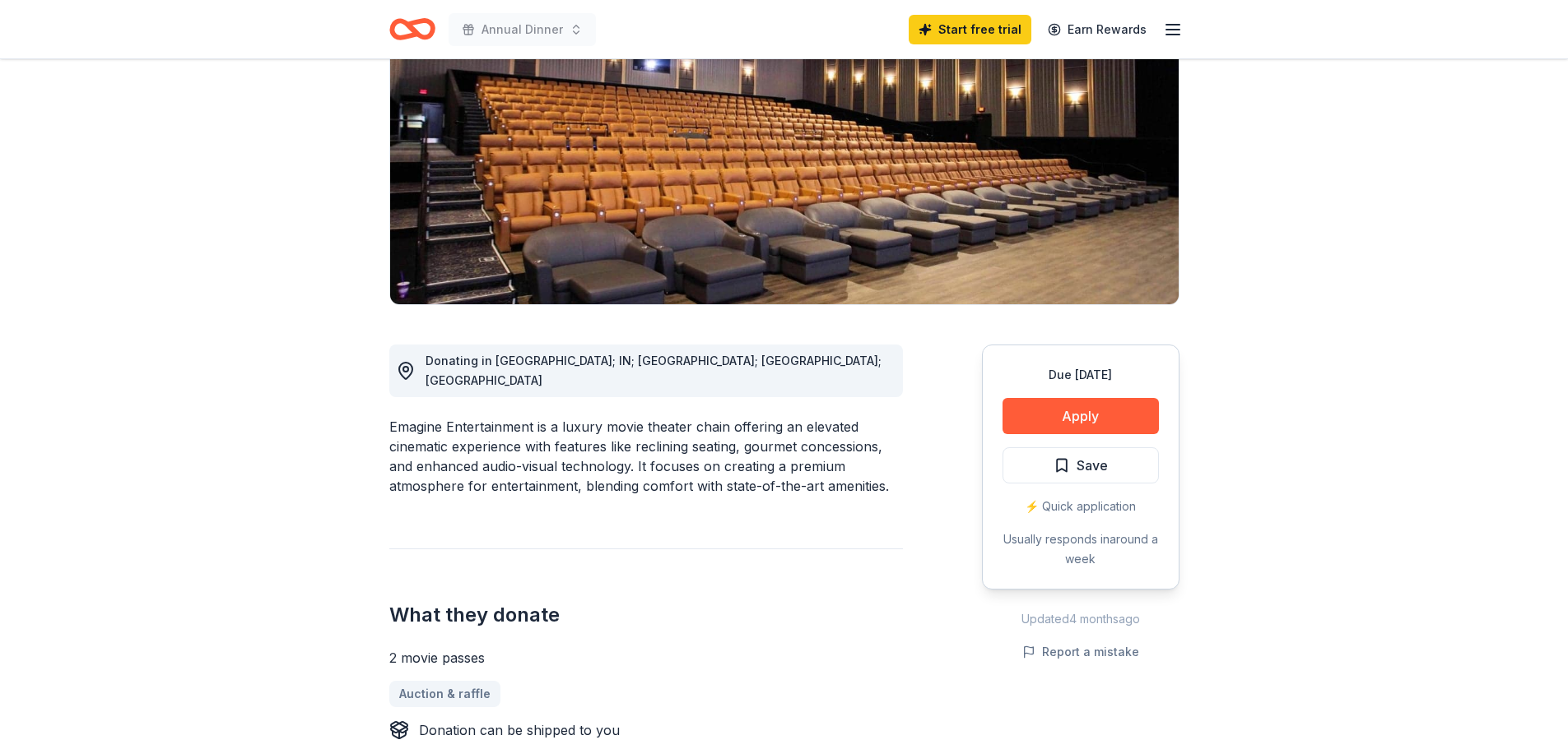
scroll to position [165, 0]
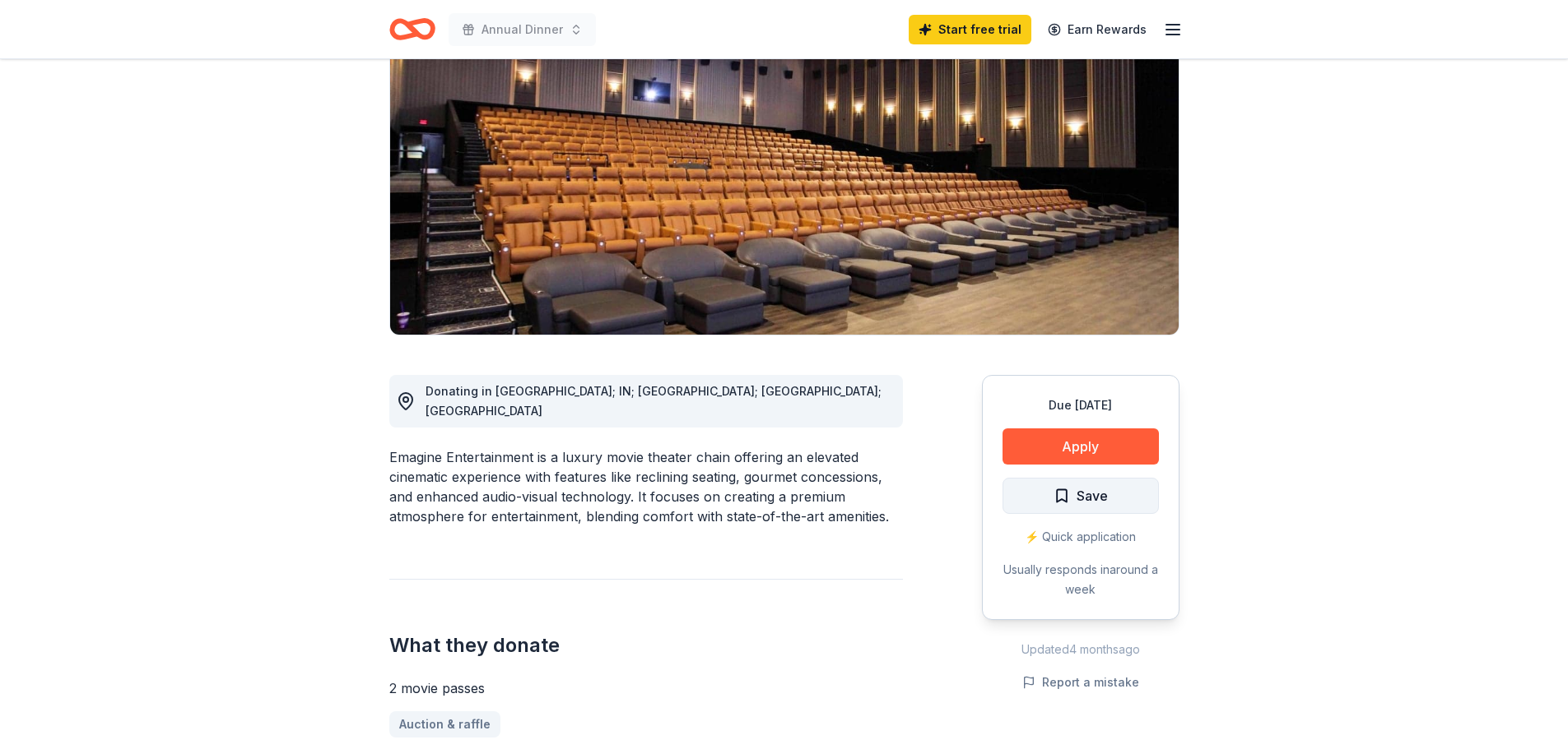
click at [1092, 496] on span "Save" at bounding box center [1093, 496] width 32 height 21
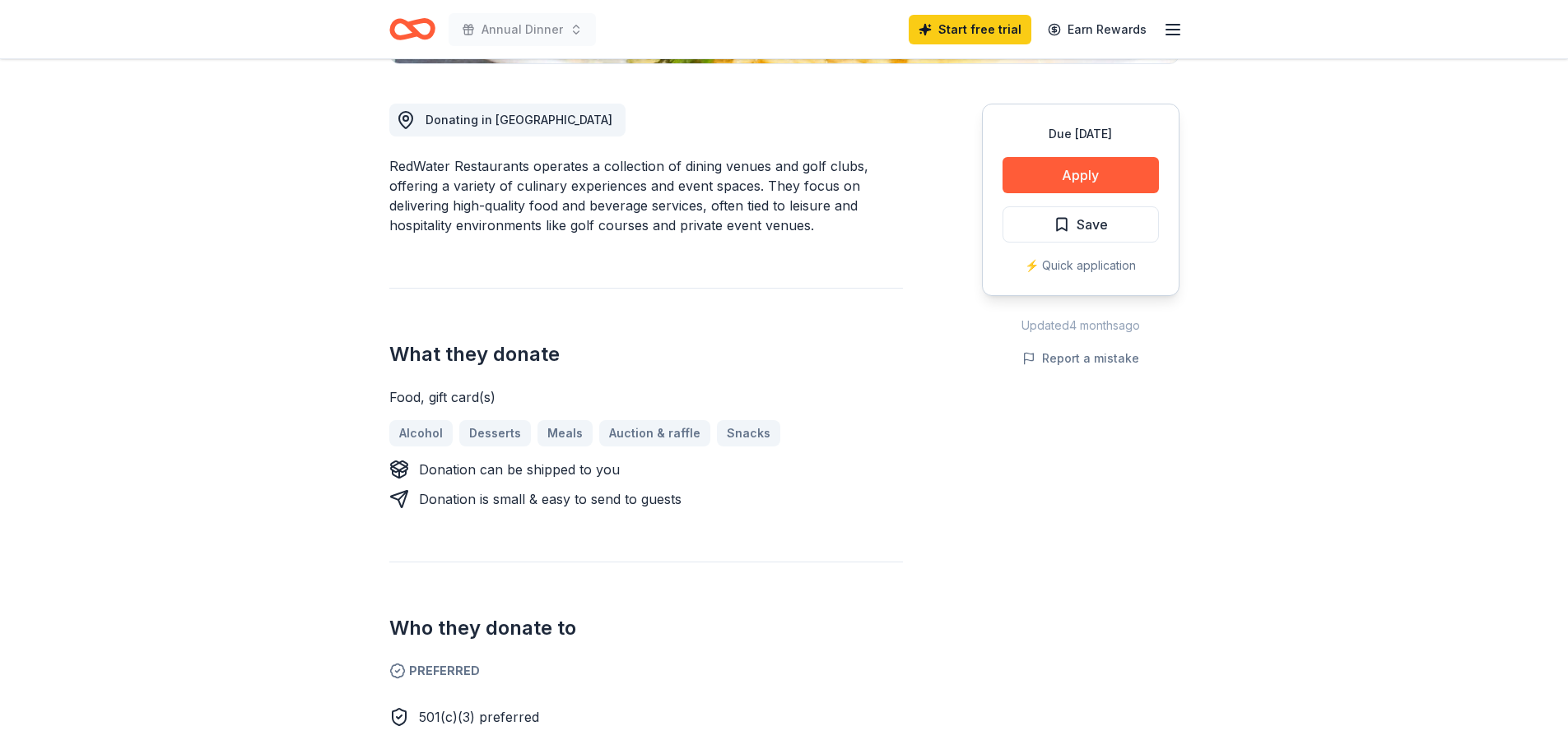
scroll to position [494, 0]
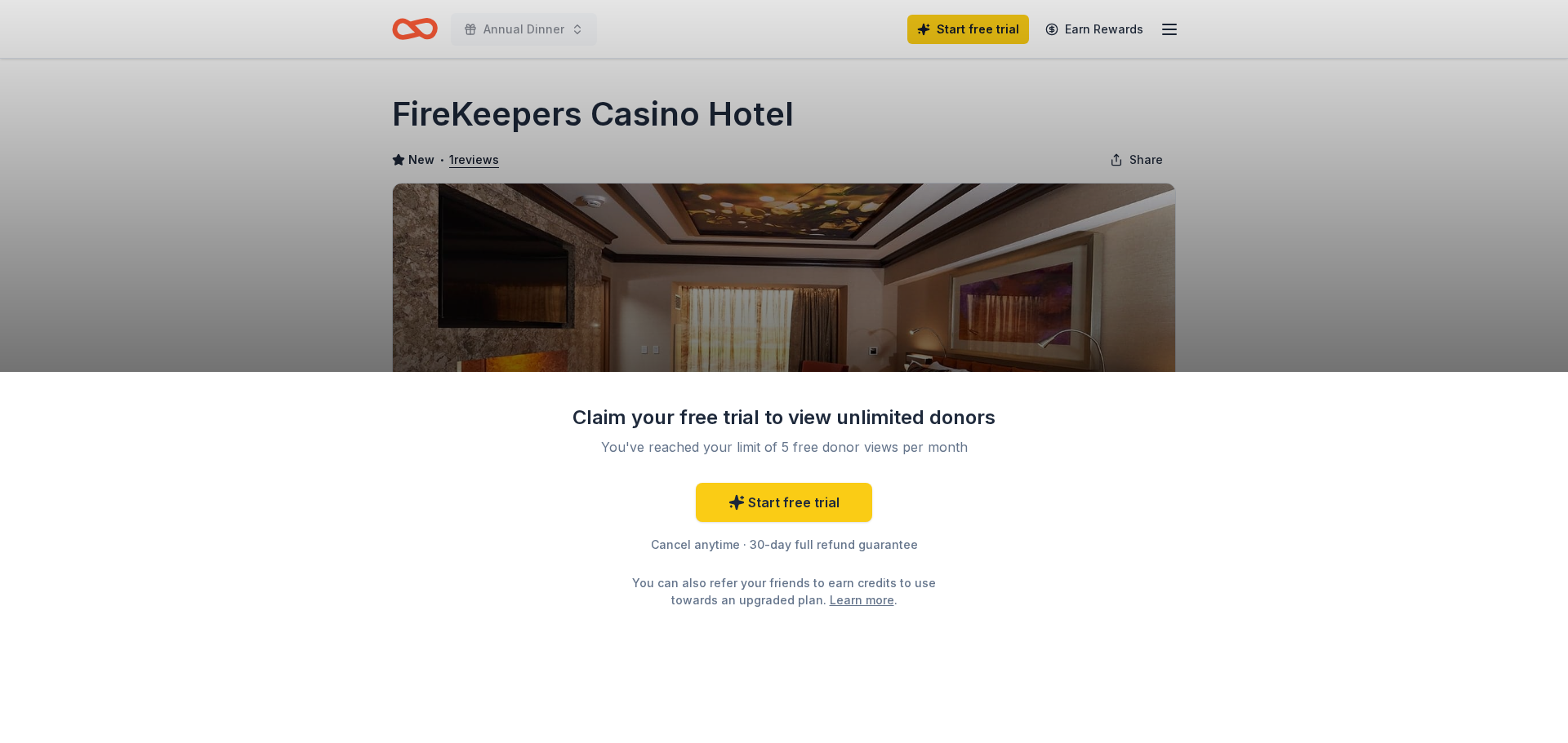
click at [1355, 273] on div "Claim your free trial to view unlimited donors You've reached your limit of 5 f…" at bounding box center [784, 371] width 1568 height 743
